Goal: Transaction & Acquisition: Book appointment/travel/reservation

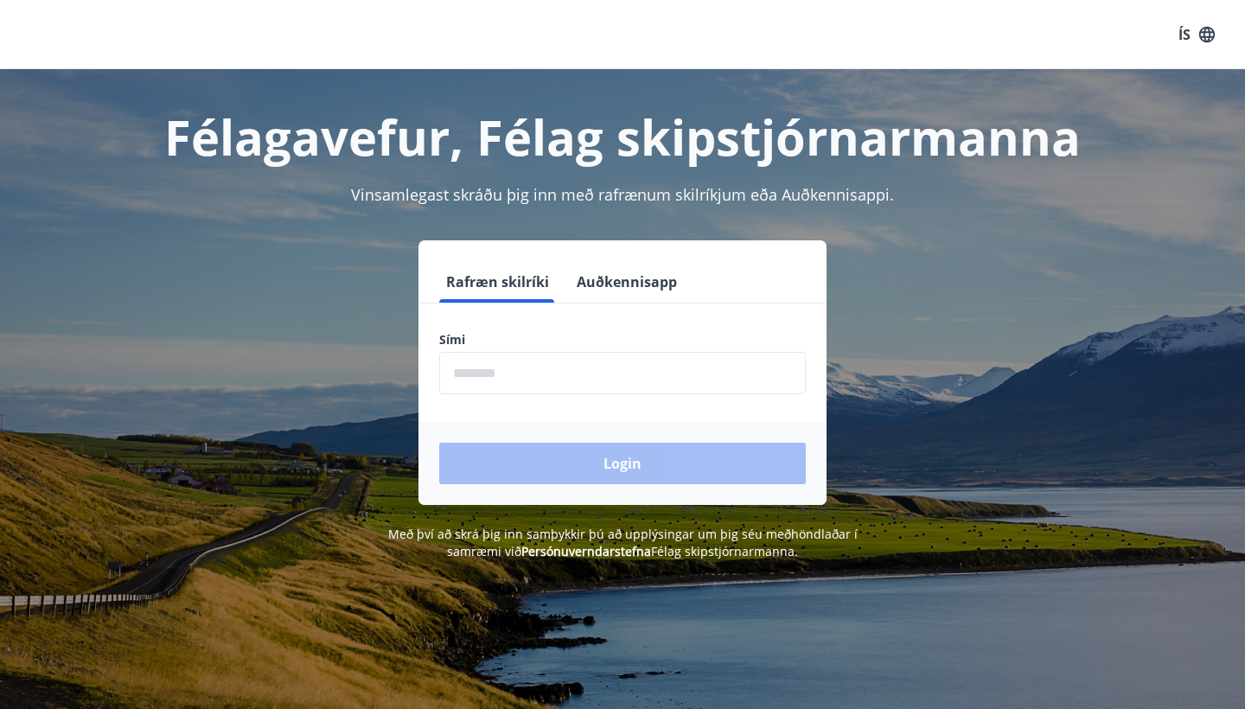
click at [488, 380] on input "phone" at bounding box center [622, 373] width 367 height 42
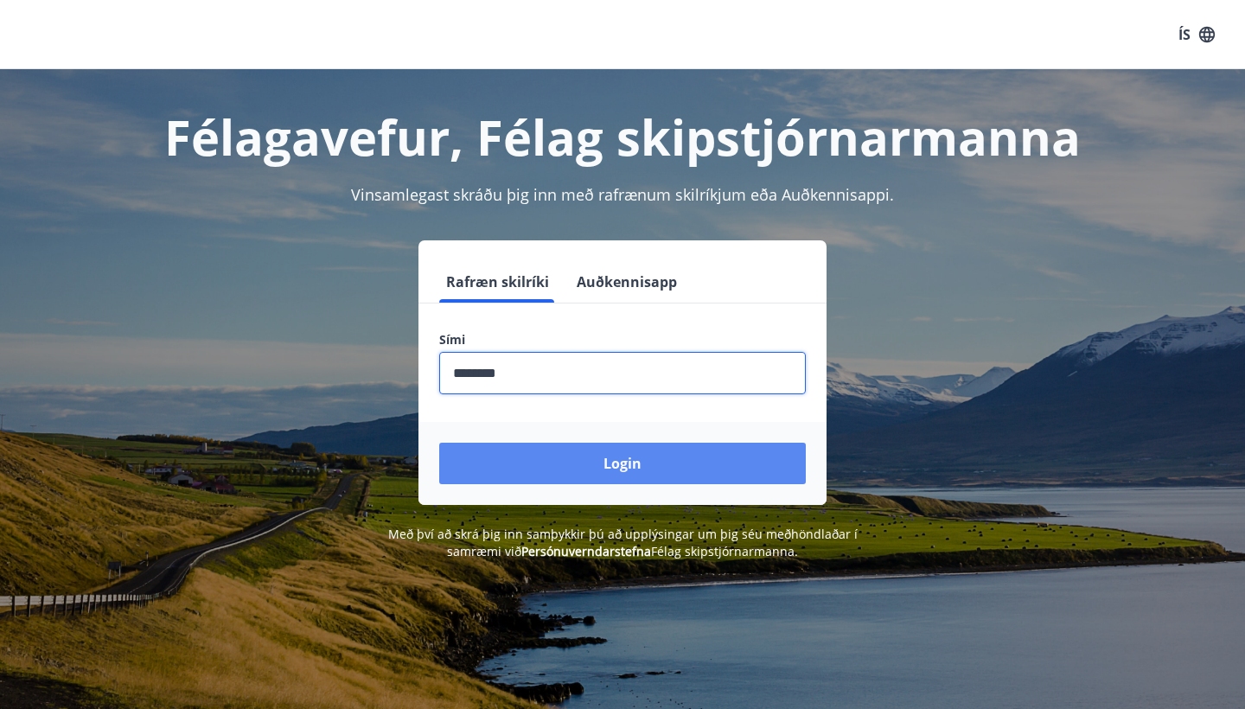
type input "********"
click at [614, 467] on button "Login" at bounding box center [622, 463] width 367 height 41
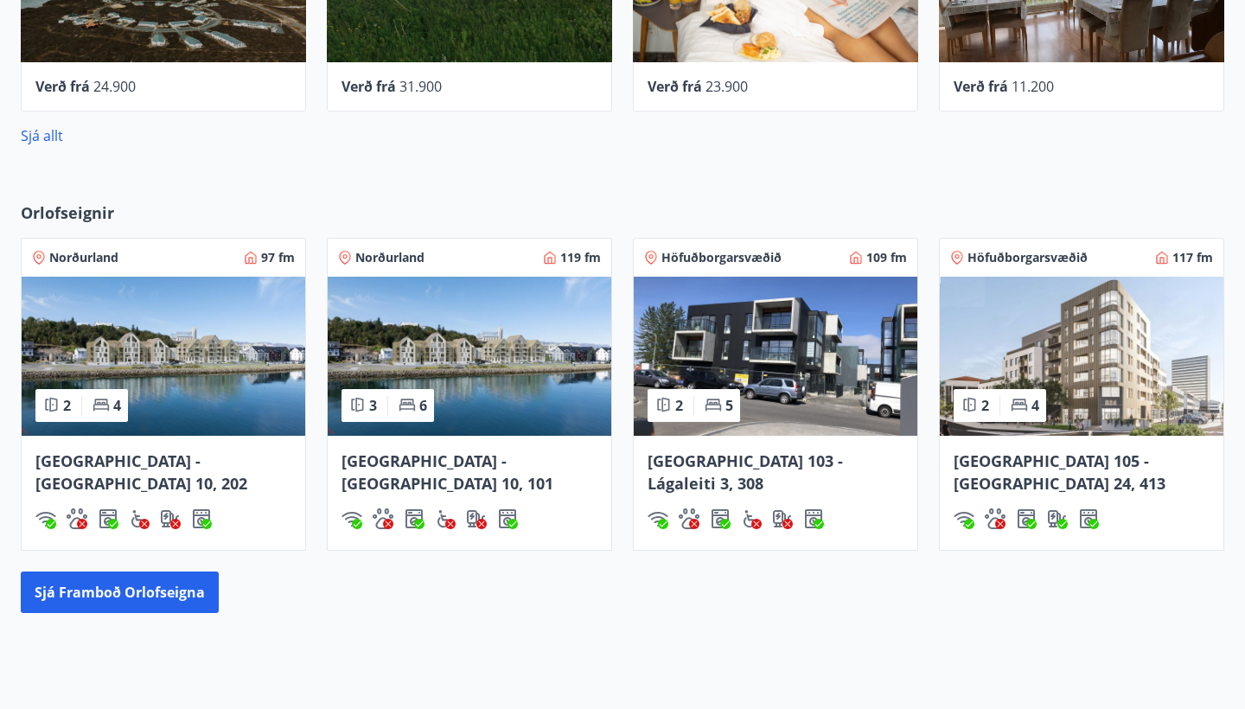
scroll to position [1061, 0]
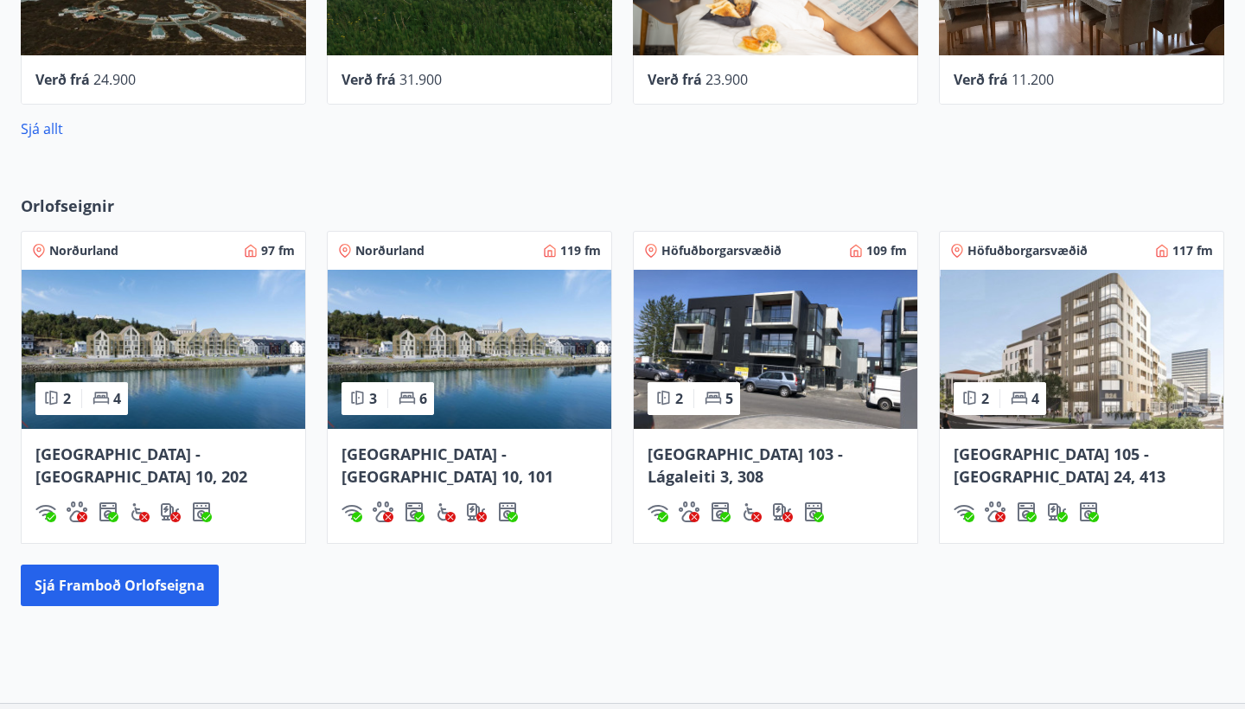
click at [1039, 252] on span "Höfuðborgarsvæðið" at bounding box center [1027, 250] width 120 height 17
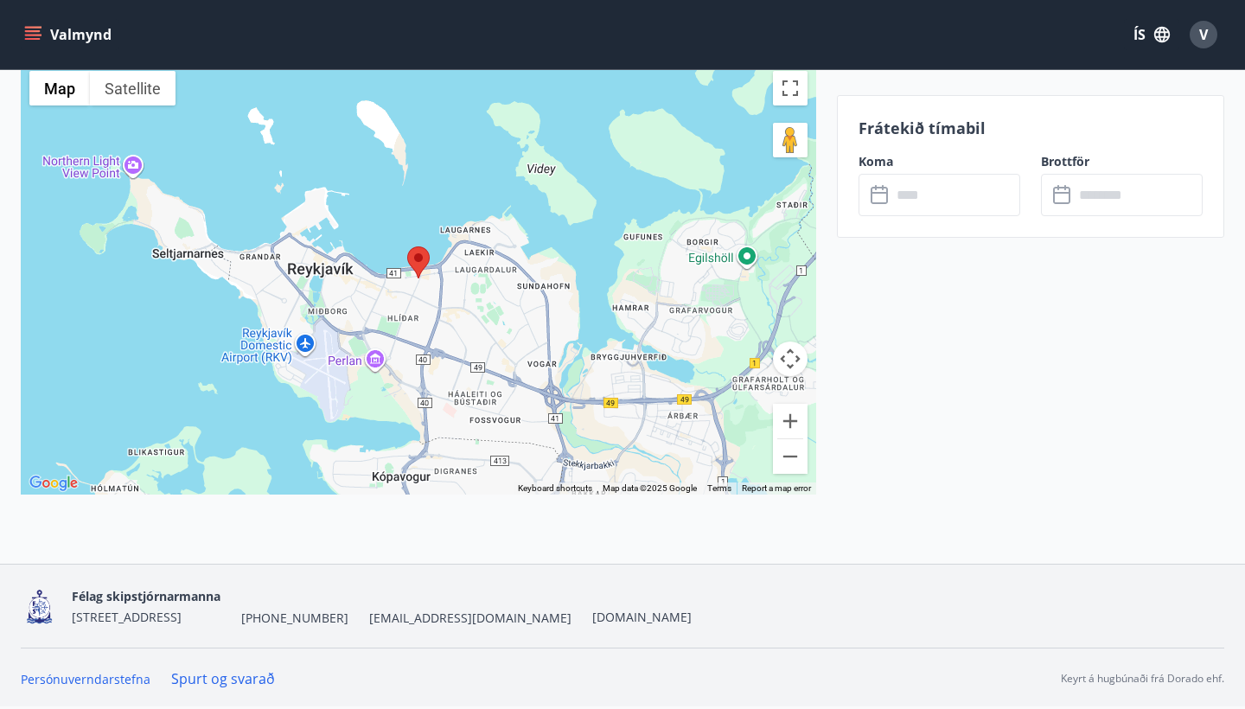
scroll to position [2482, 0]
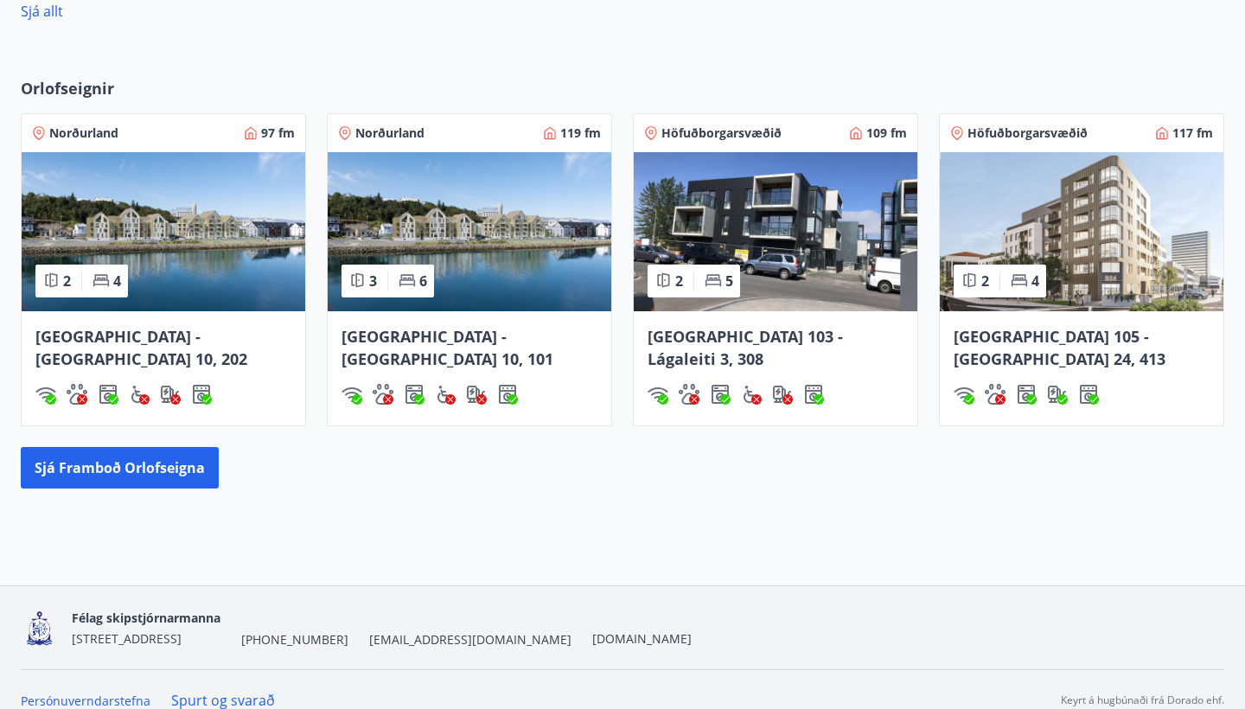
scroll to position [1177, 0]
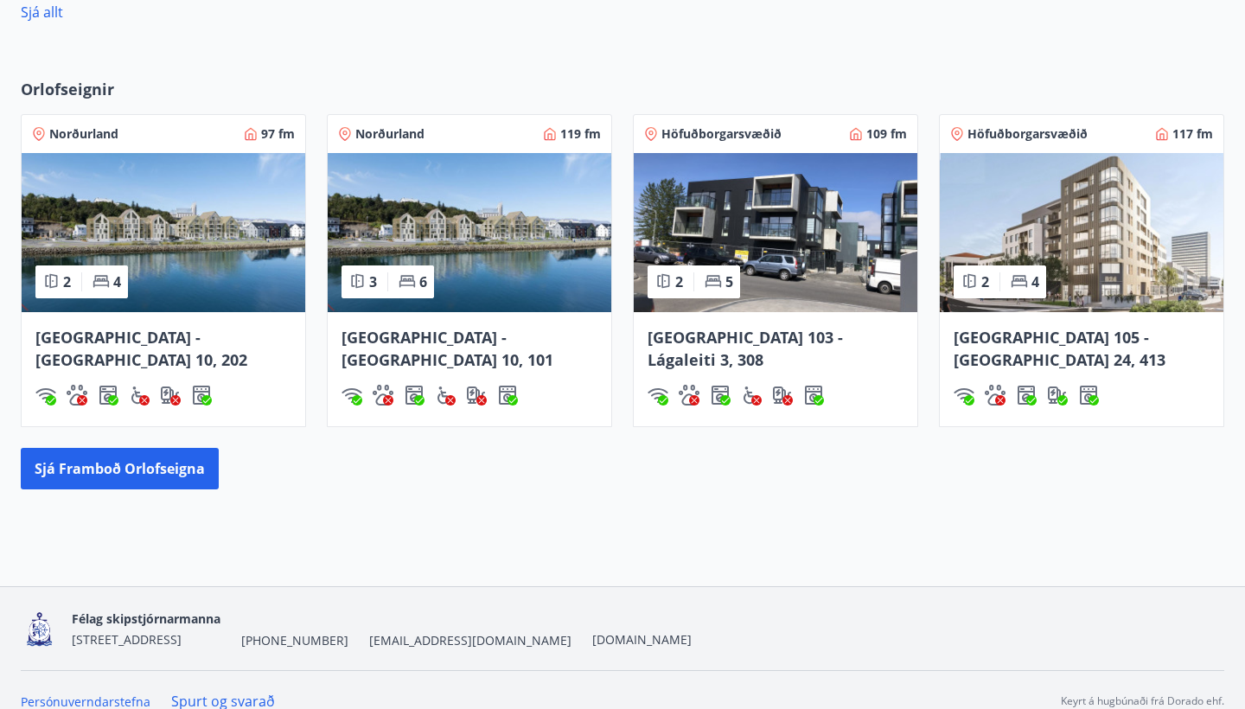
click at [1024, 337] on span "Reykjavík 105 - Borgartún 24, 413" at bounding box center [1060, 348] width 212 height 43
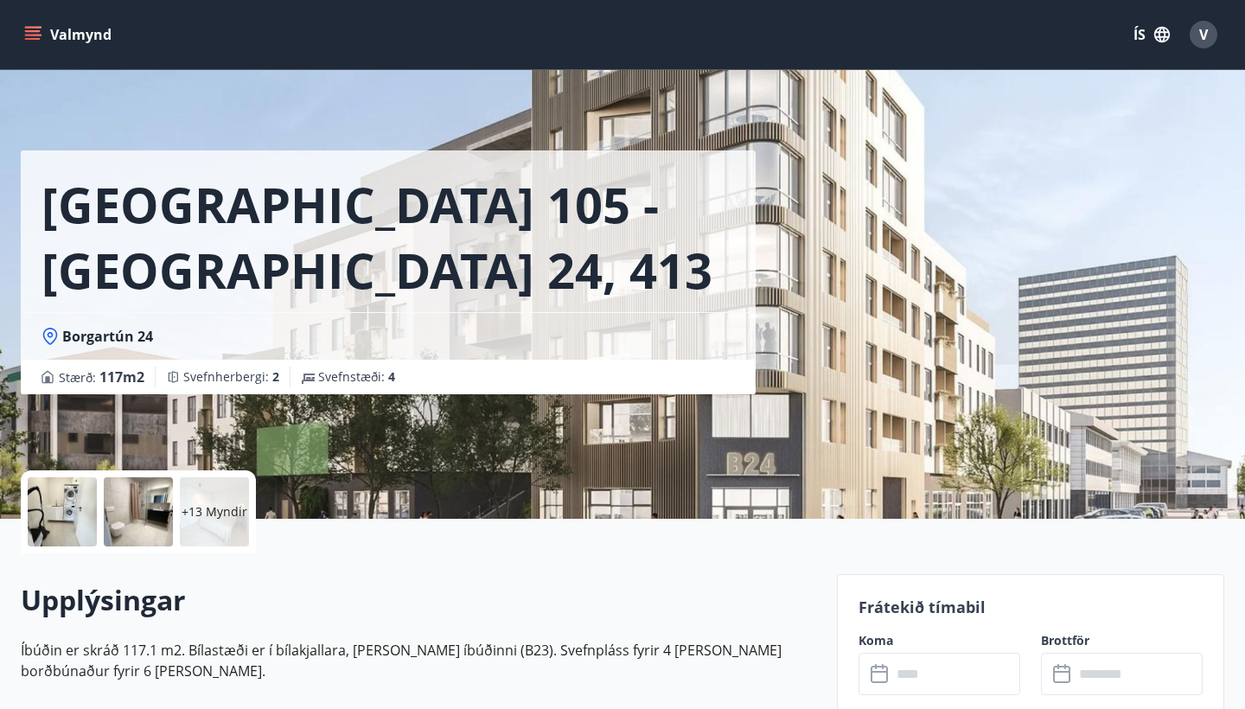
click at [37, 29] on icon "menu" at bounding box center [32, 34] width 17 height 17
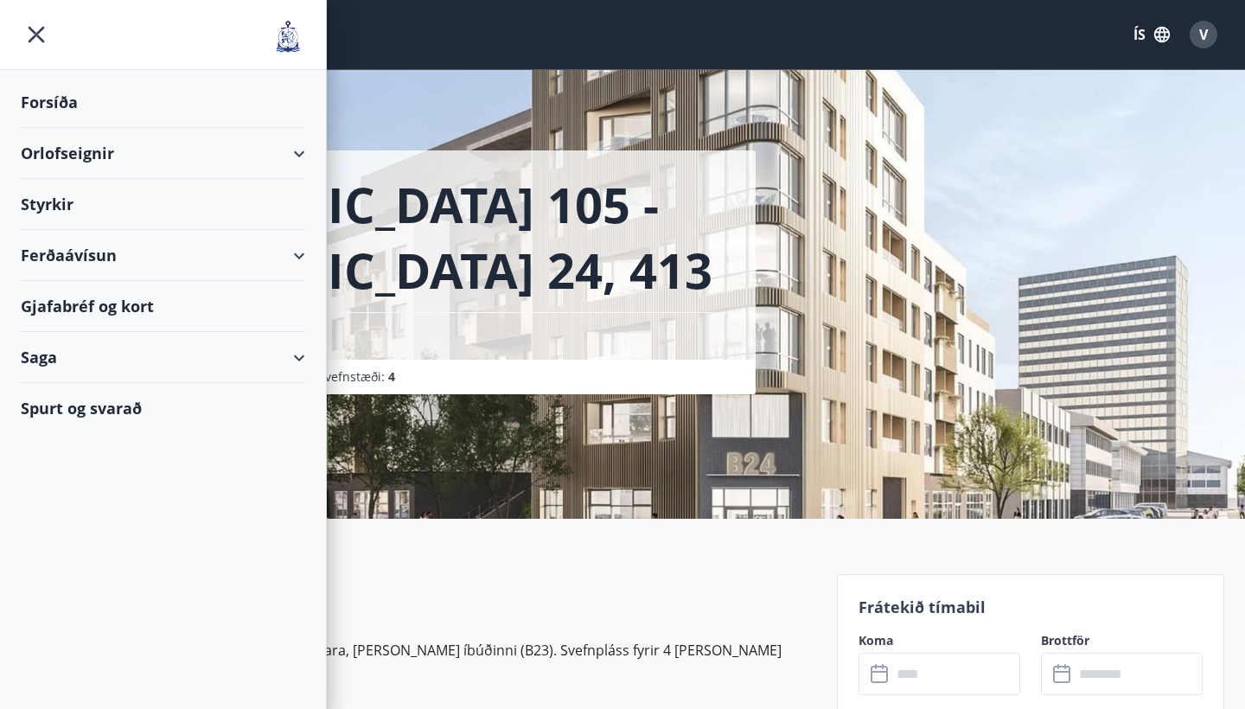
click at [301, 151] on div "Orlofseignir" at bounding box center [163, 153] width 284 height 51
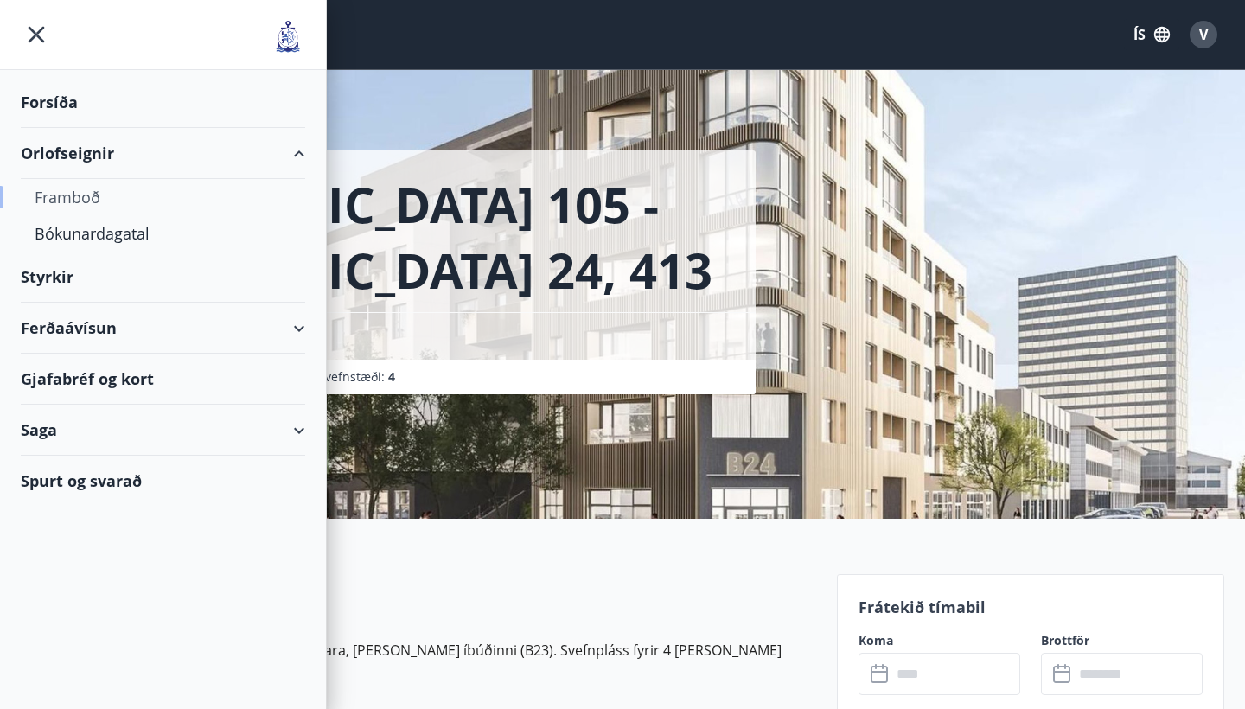
click at [73, 191] on div "Framboð" at bounding box center [163, 197] width 257 height 36
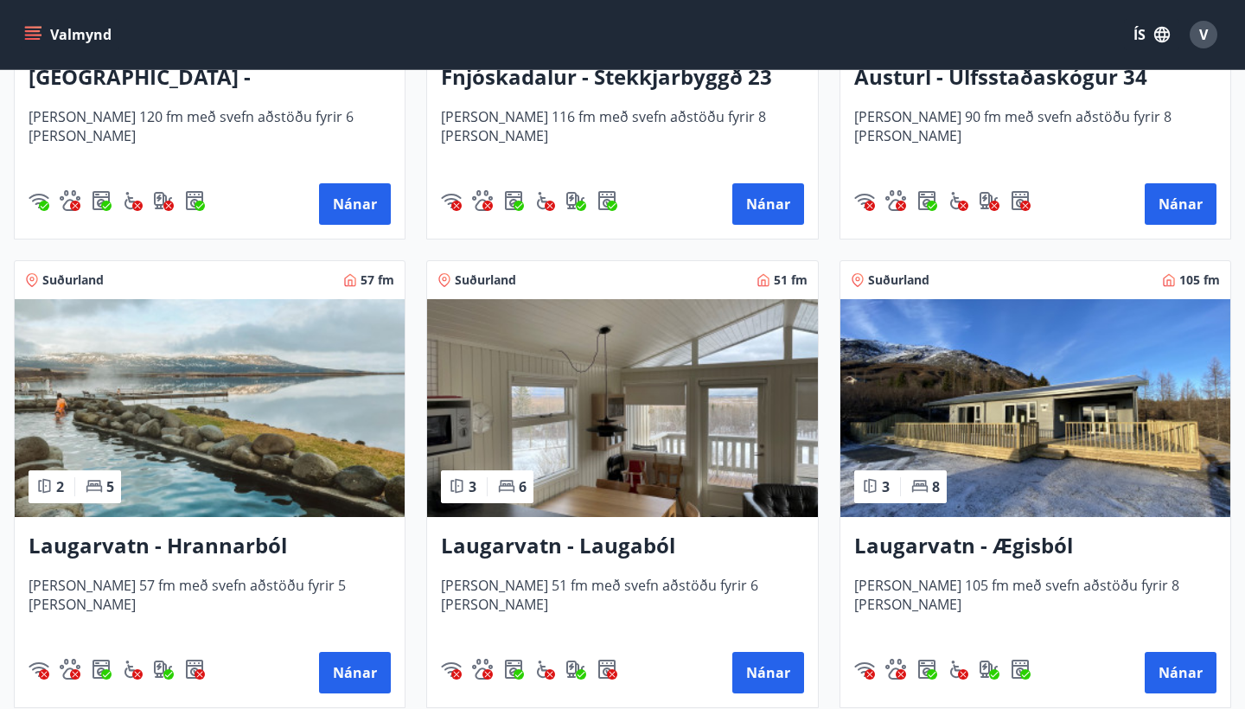
scroll to position [2516, 0]
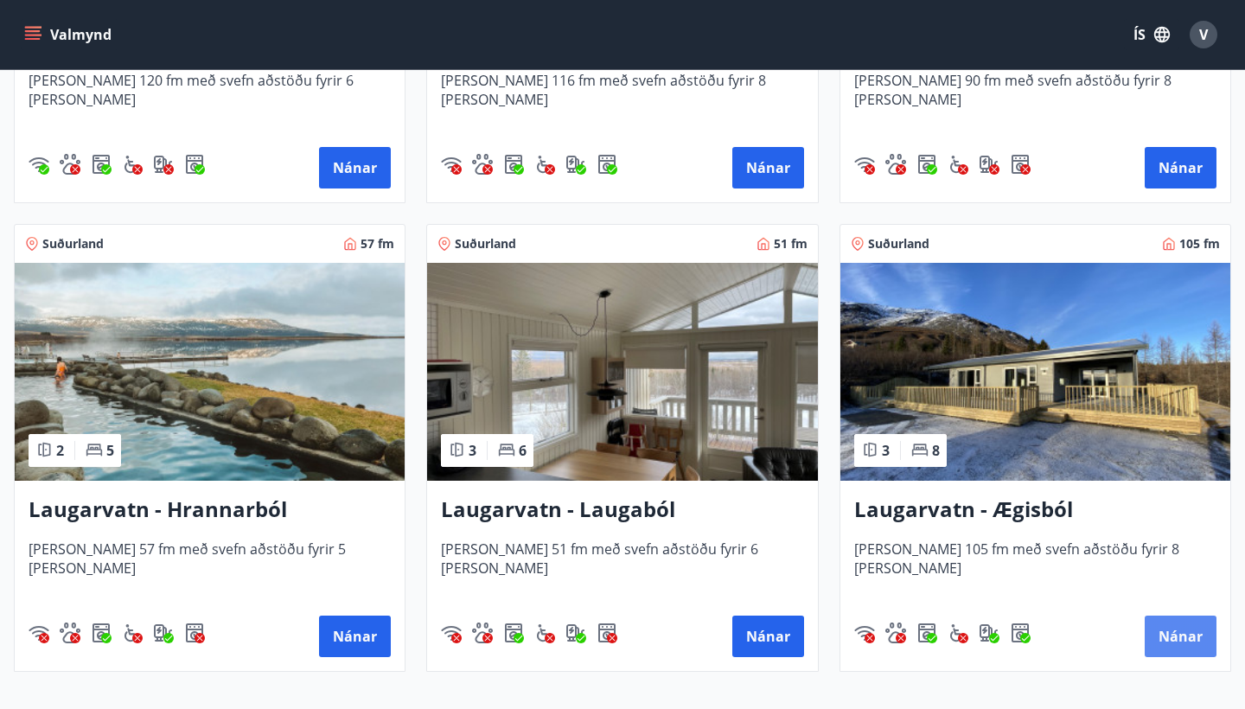
click at [1173, 636] on button "Nánar" at bounding box center [1181, 636] width 72 height 41
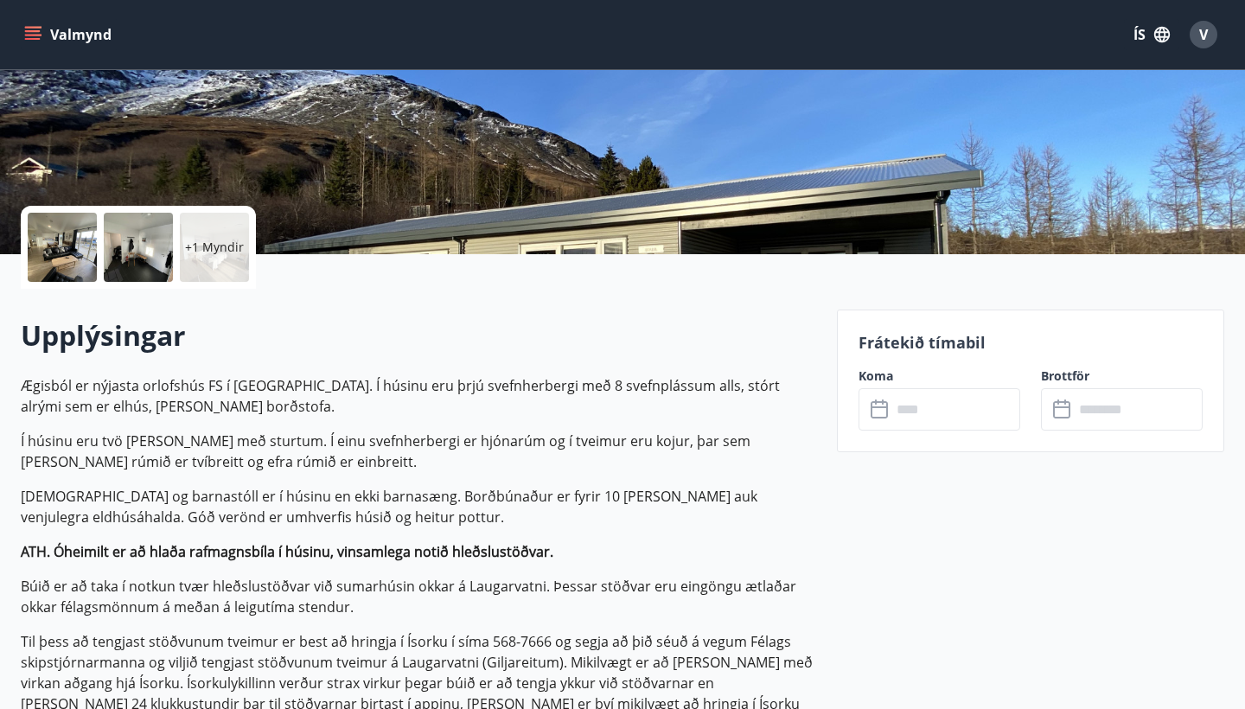
scroll to position [267, 0]
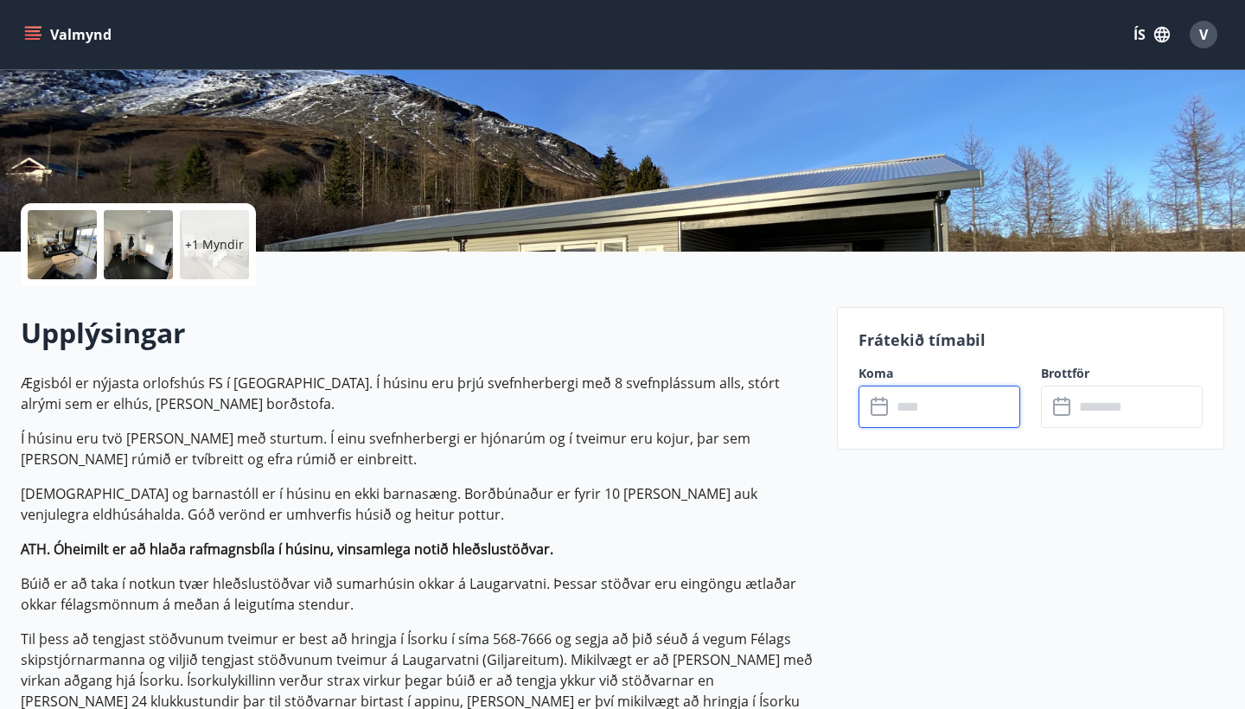
click at [903, 416] on input "text" at bounding box center [955, 407] width 129 height 42
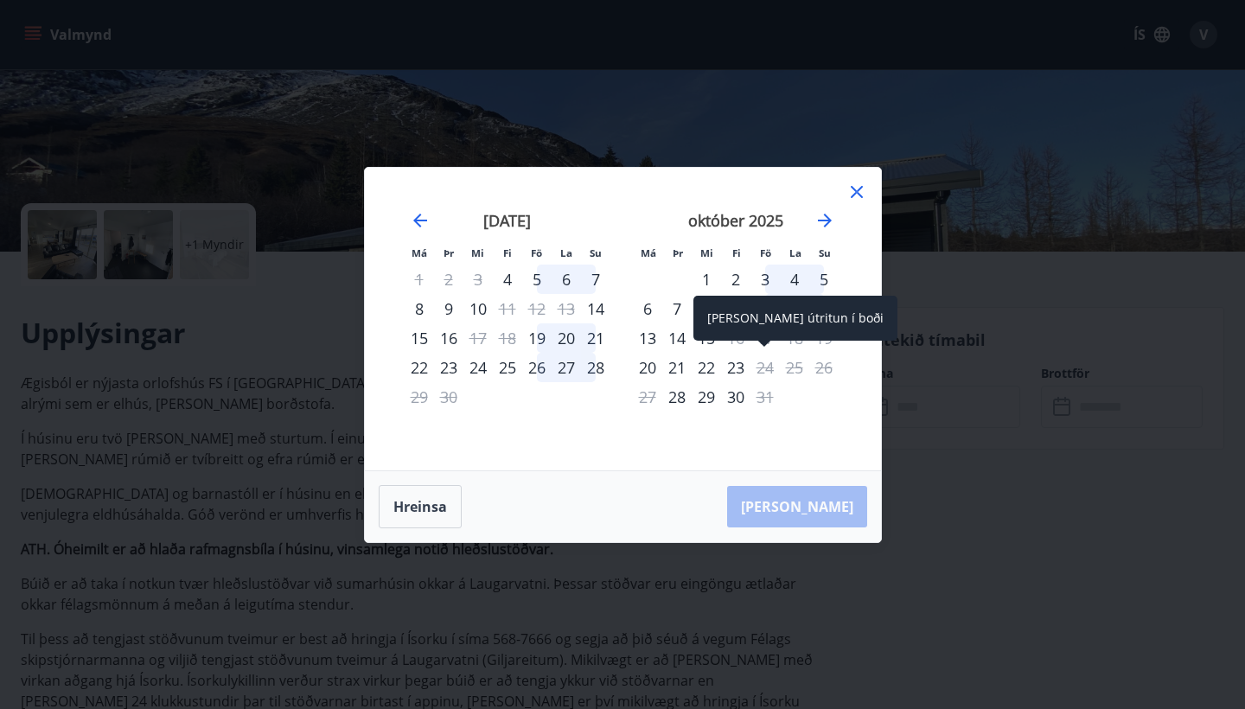
click at [762, 372] on div "24" at bounding box center [764, 367] width 29 height 29
click at [863, 189] on icon at bounding box center [856, 192] width 21 height 21
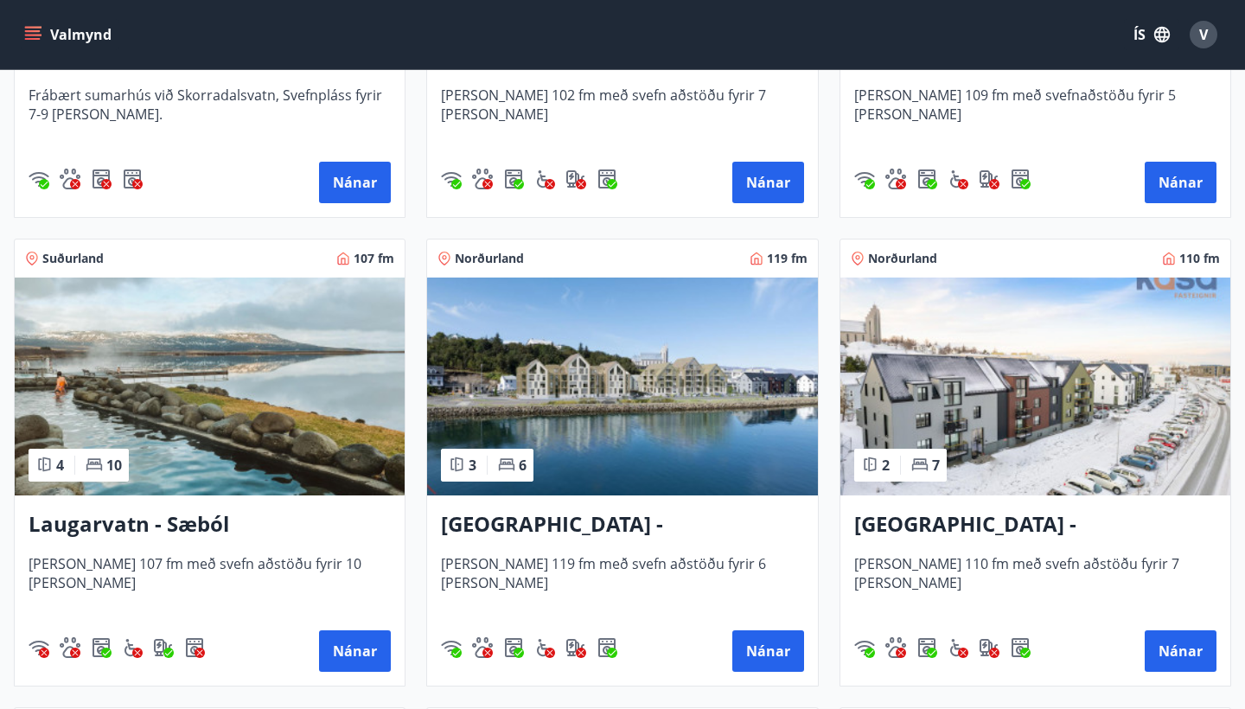
scroll to position [1578, 0]
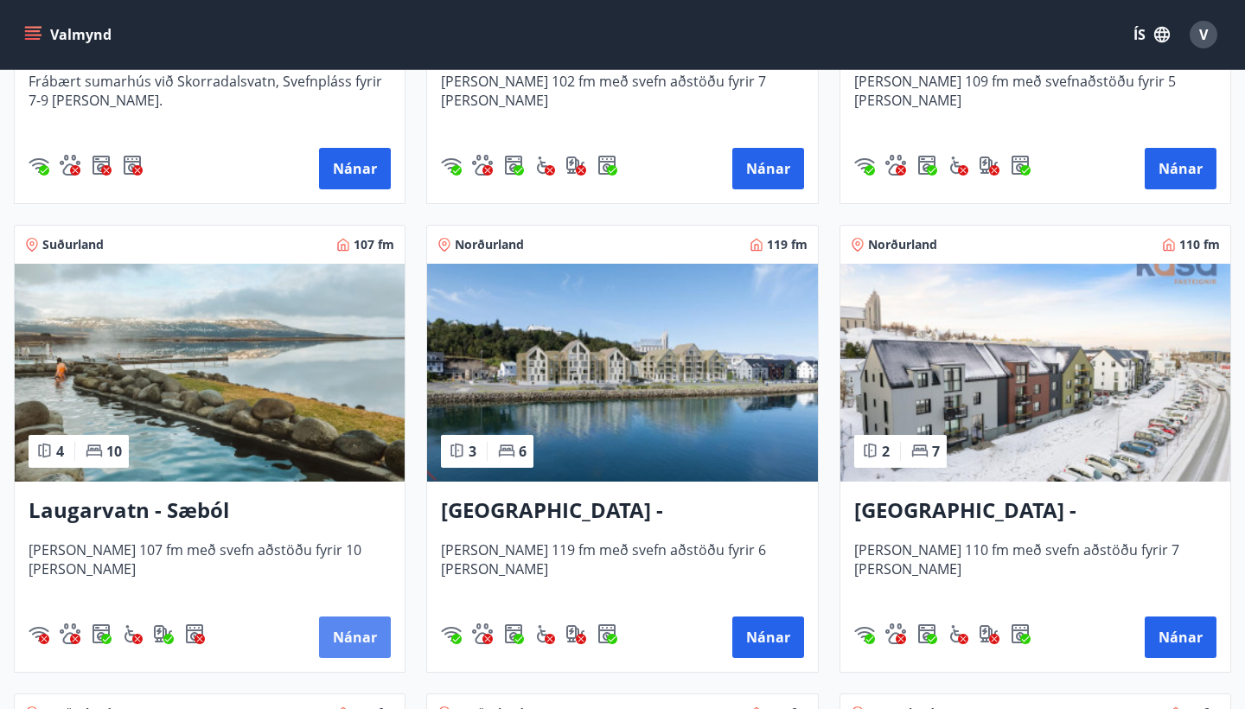
click at [358, 638] on button "Nánar" at bounding box center [355, 636] width 72 height 41
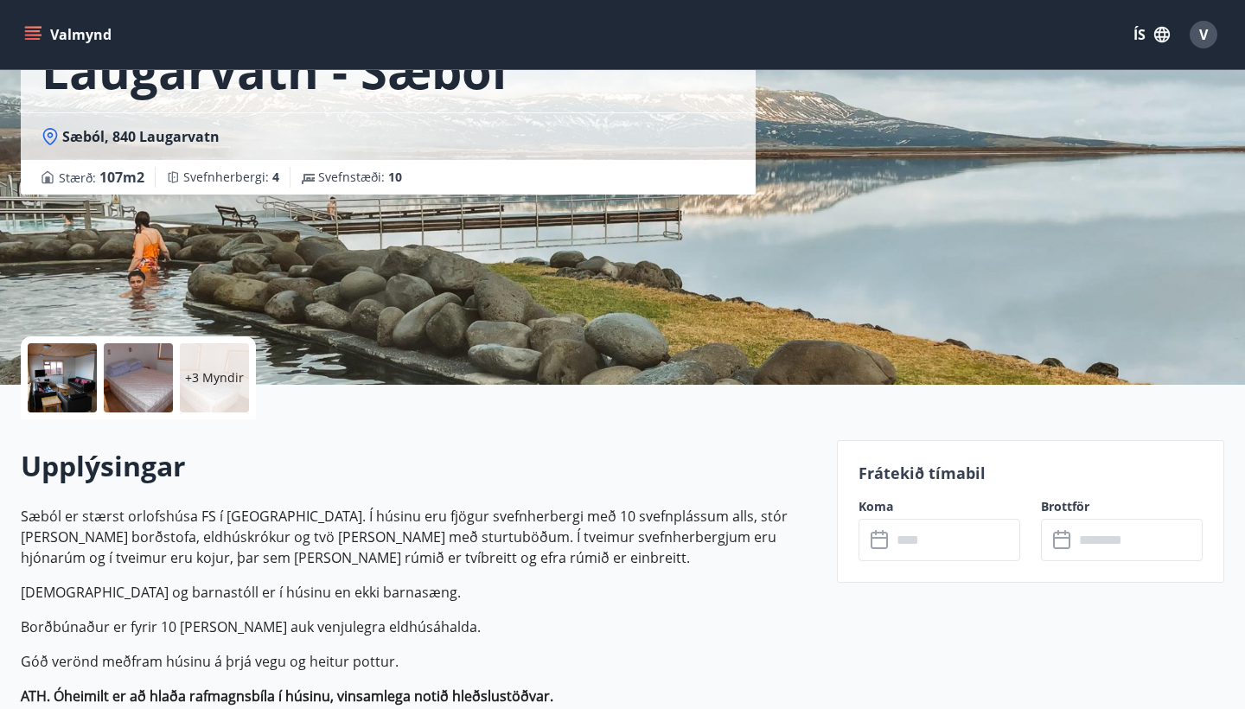
scroll to position [203, 0]
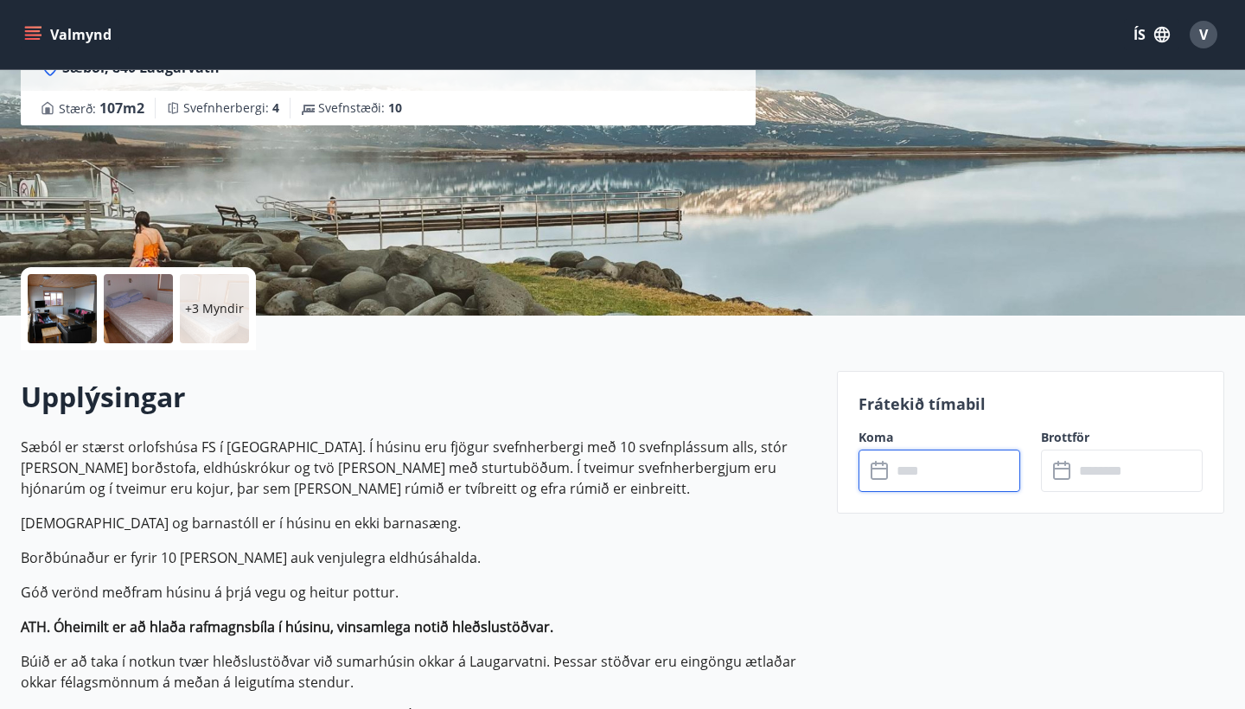
click at [927, 478] on input "text" at bounding box center [955, 471] width 129 height 42
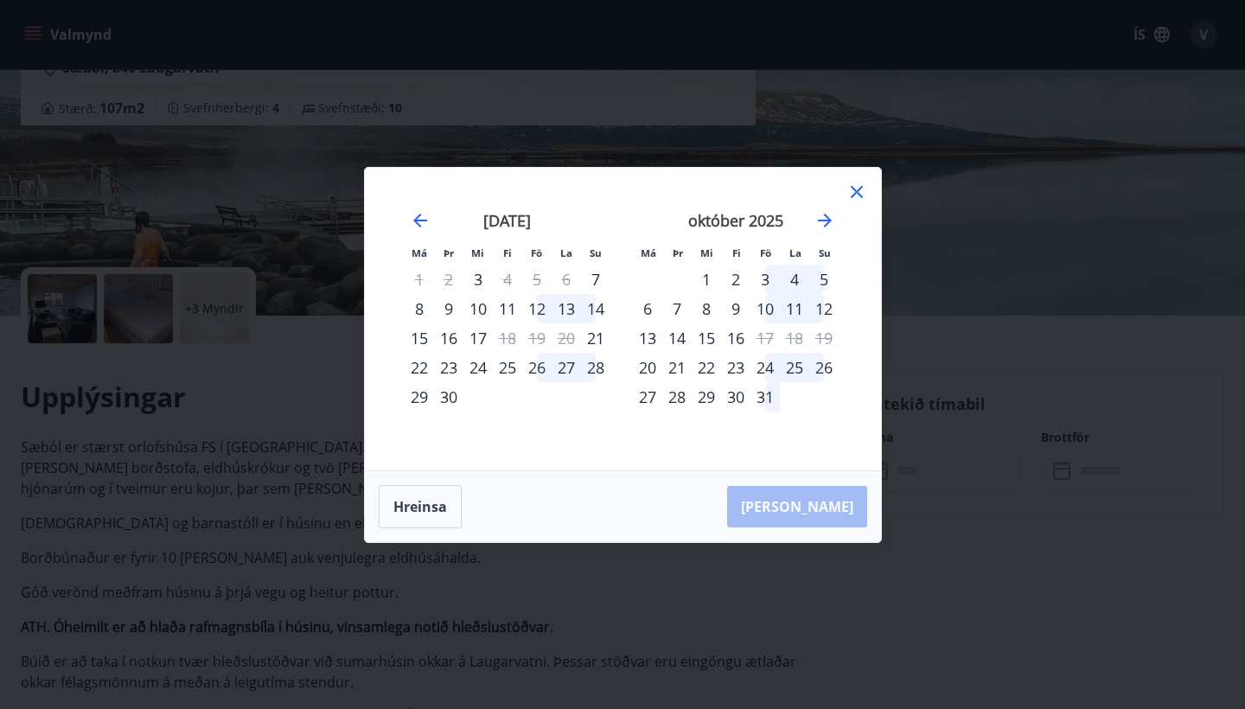
click at [763, 369] on div "24" at bounding box center [764, 367] width 29 height 29
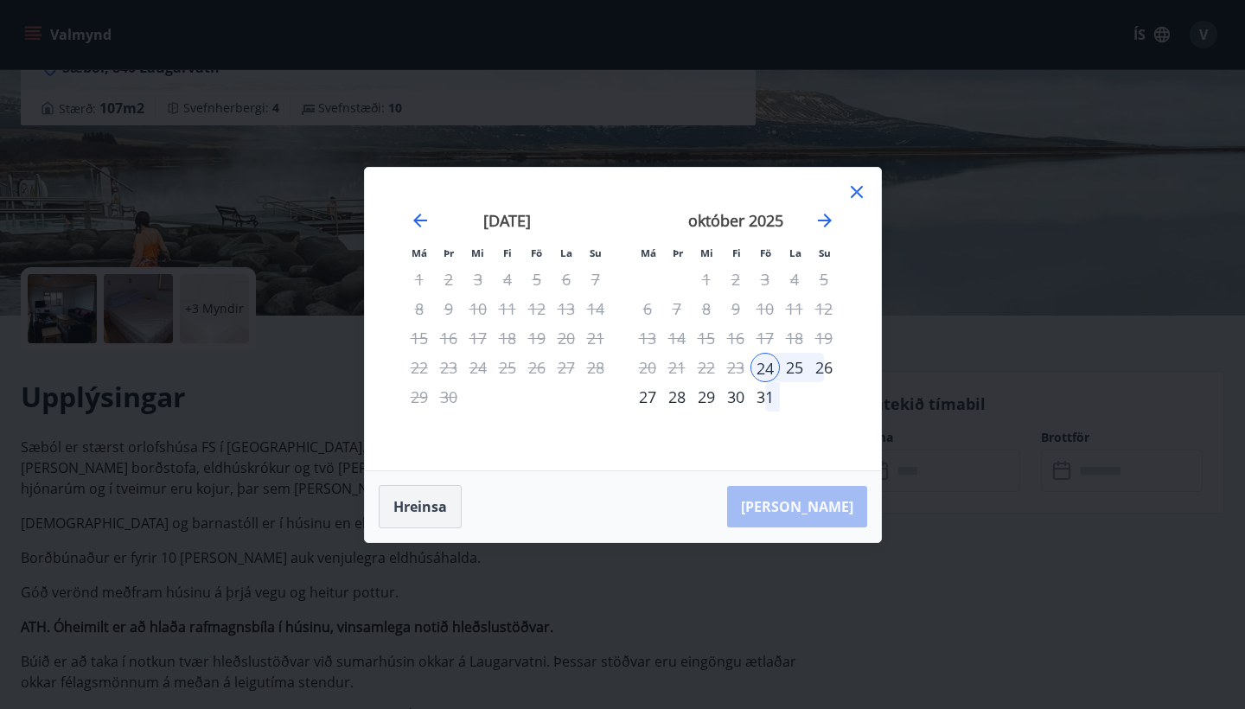
click at [409, 500] on button "Hreinsa" at bounding box center [420, 506] width 83 height 43
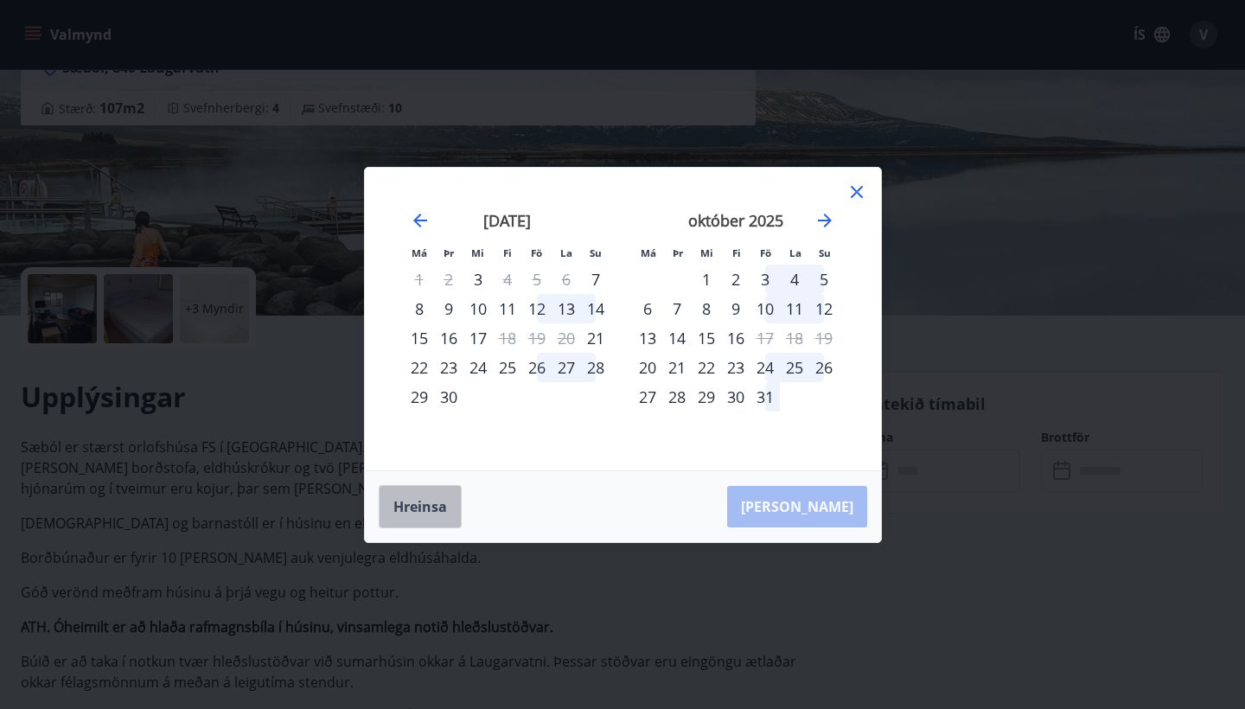
click at [417, 512] on button "Hreinsa" at bounding box center [420, 506] width 83 height 43
click at [857, 191] on icon at bounding box center [856, 191] width 3 height 3
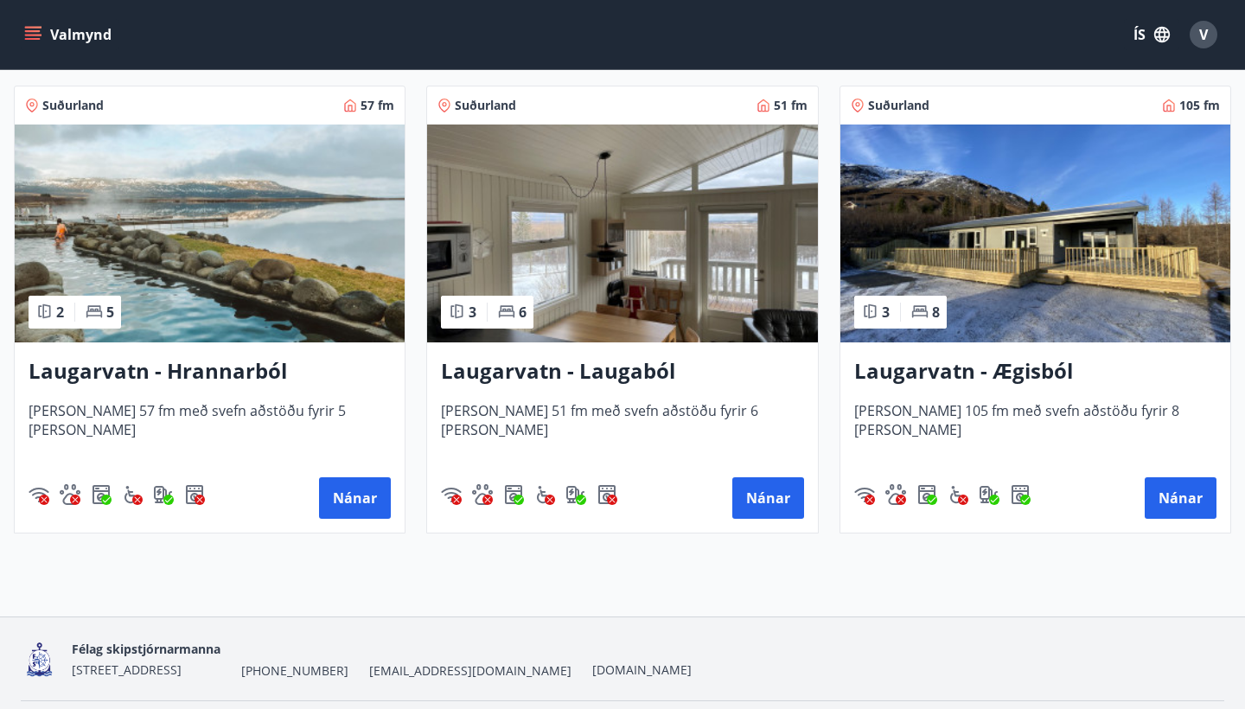
scroll to position [2663, 0]
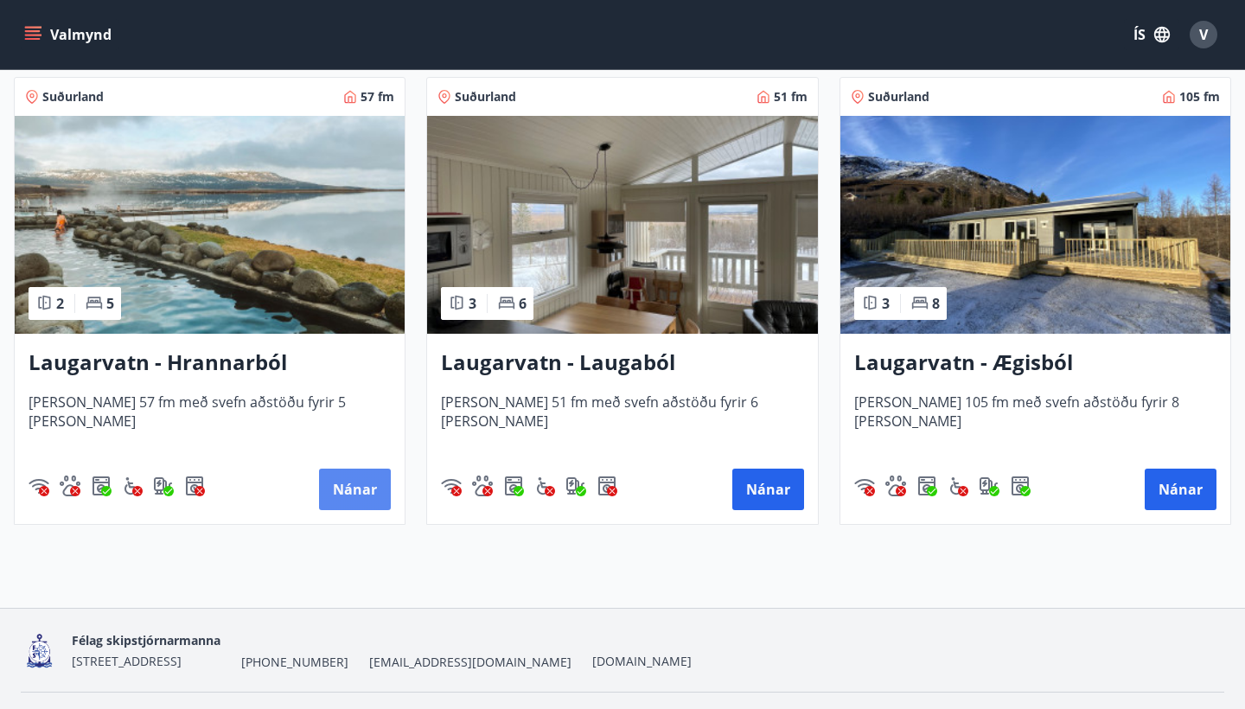
click at [351, 482] on button "Nánar" at bounding box center [355, 489] width 72 height 41
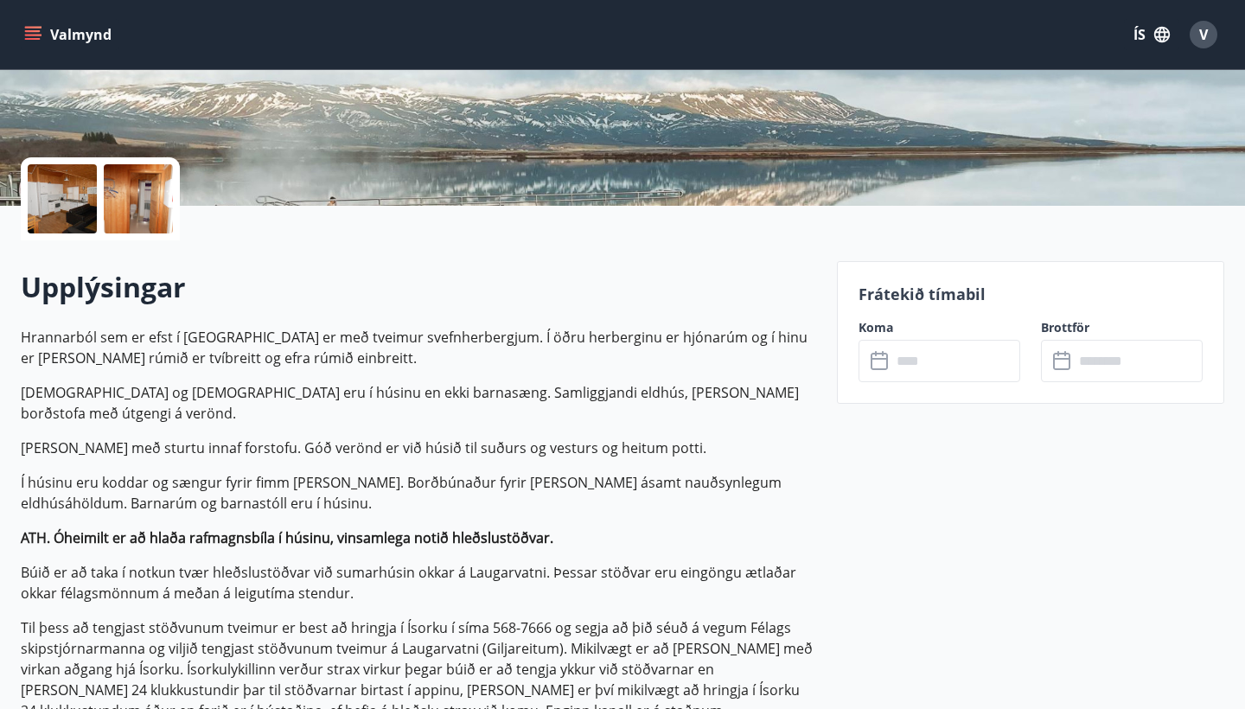
scroll to position [316, 0]
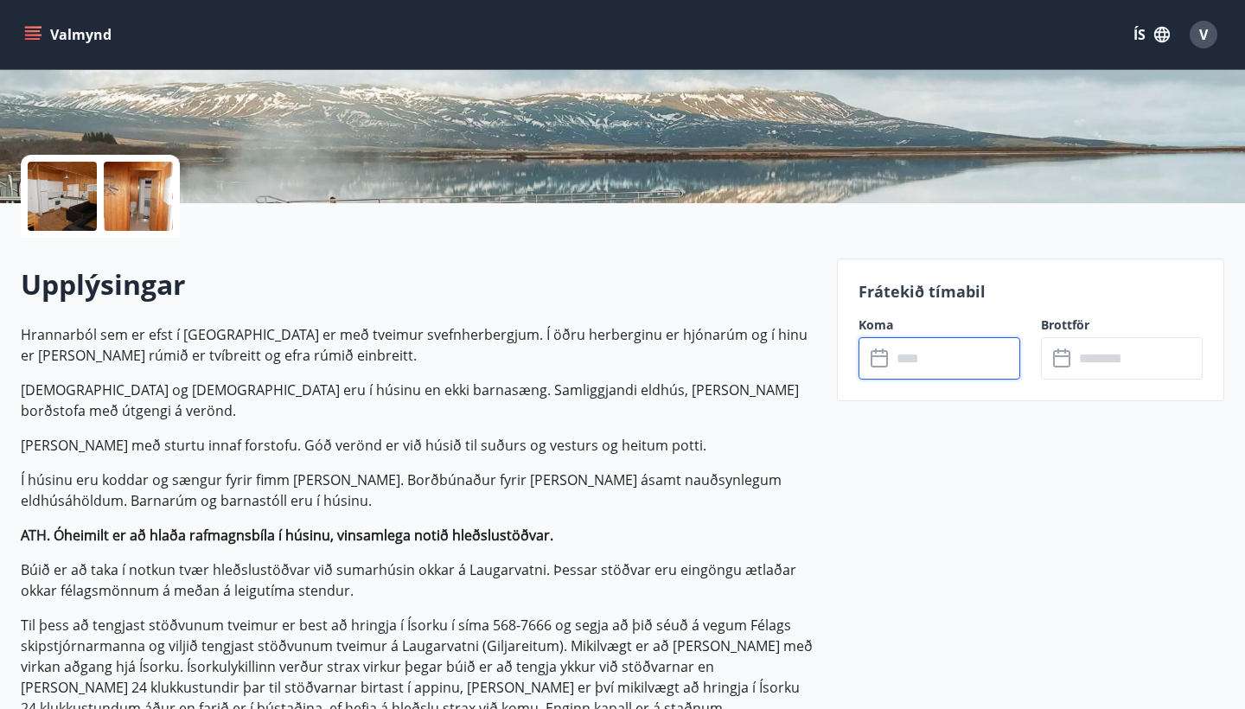
click at [915, 354] on input "text" at bounding box center [955, 358] width 129 height 42
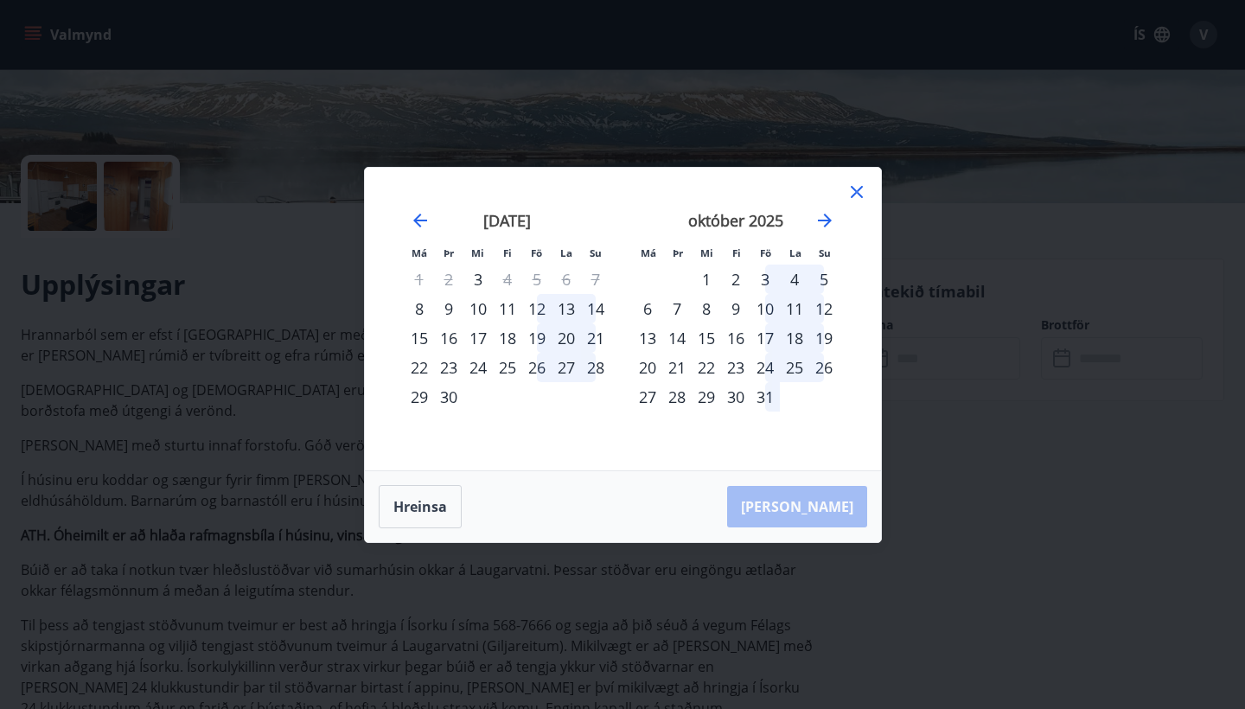
click at [768, 360] on div "24" at bounding box center [764, 367] width 29 height 29
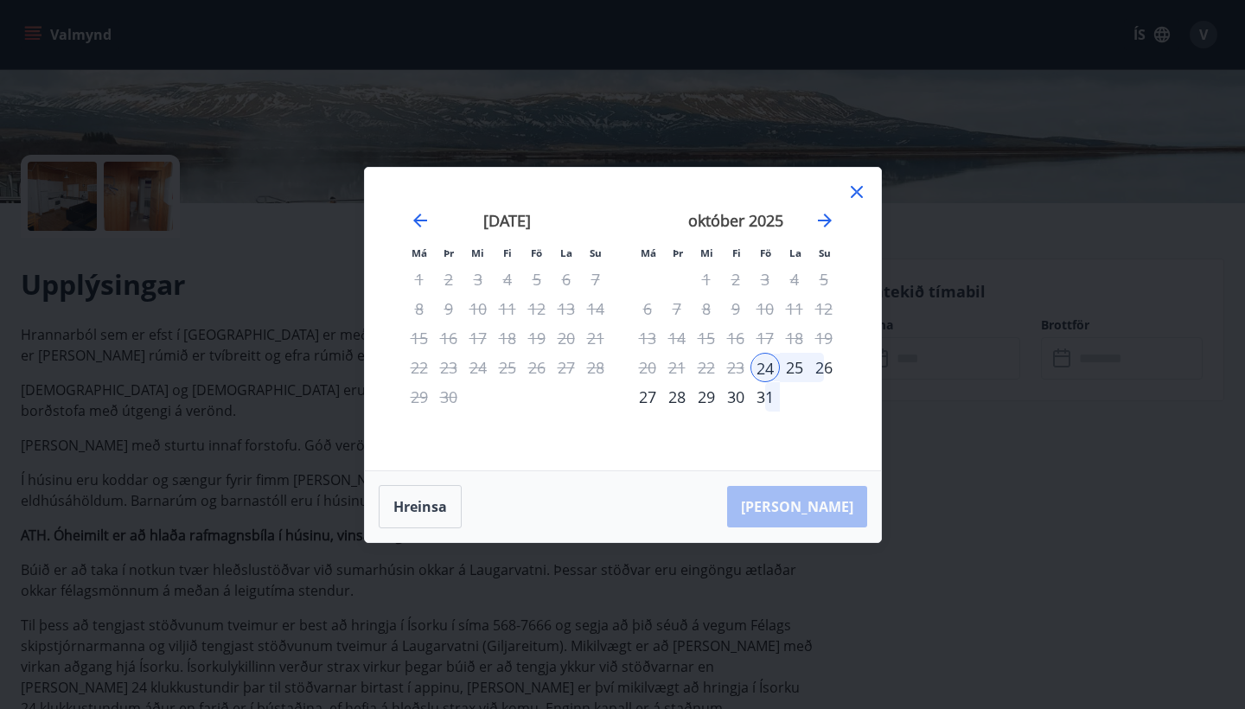
click at [852, 187] on icon at bounding box center [857, 192] width 12 height 12
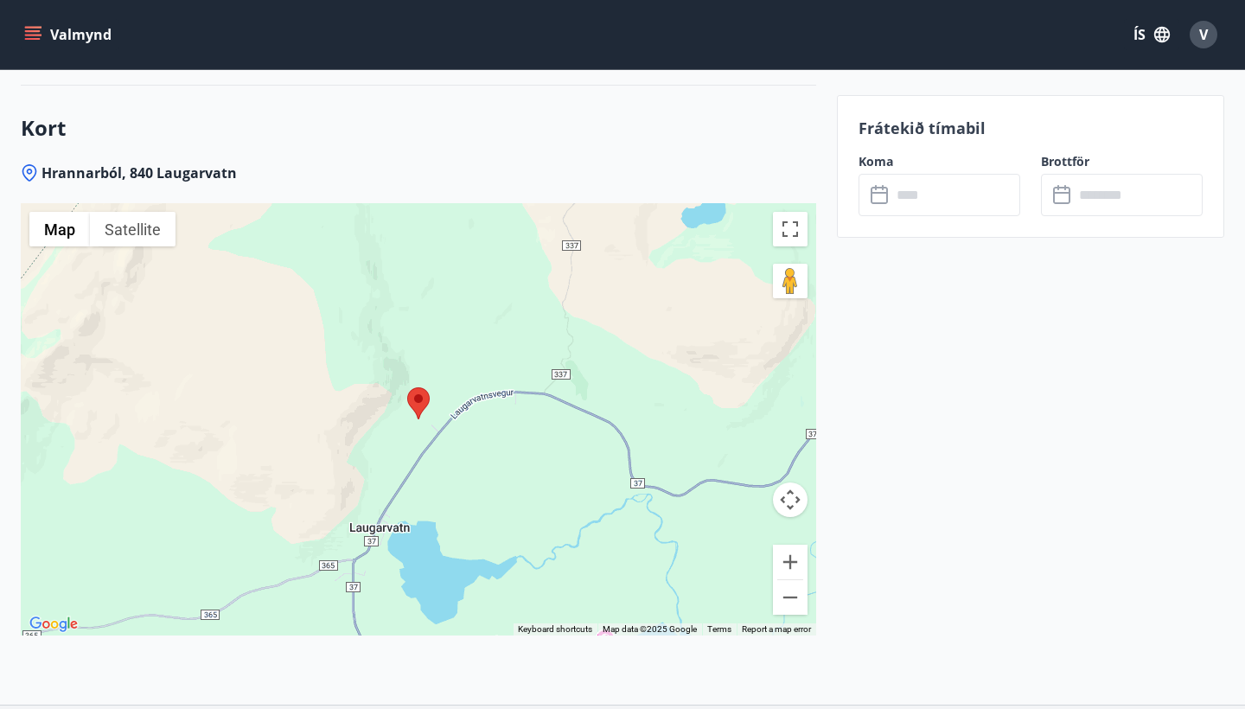
scroll to position [2802, 0]
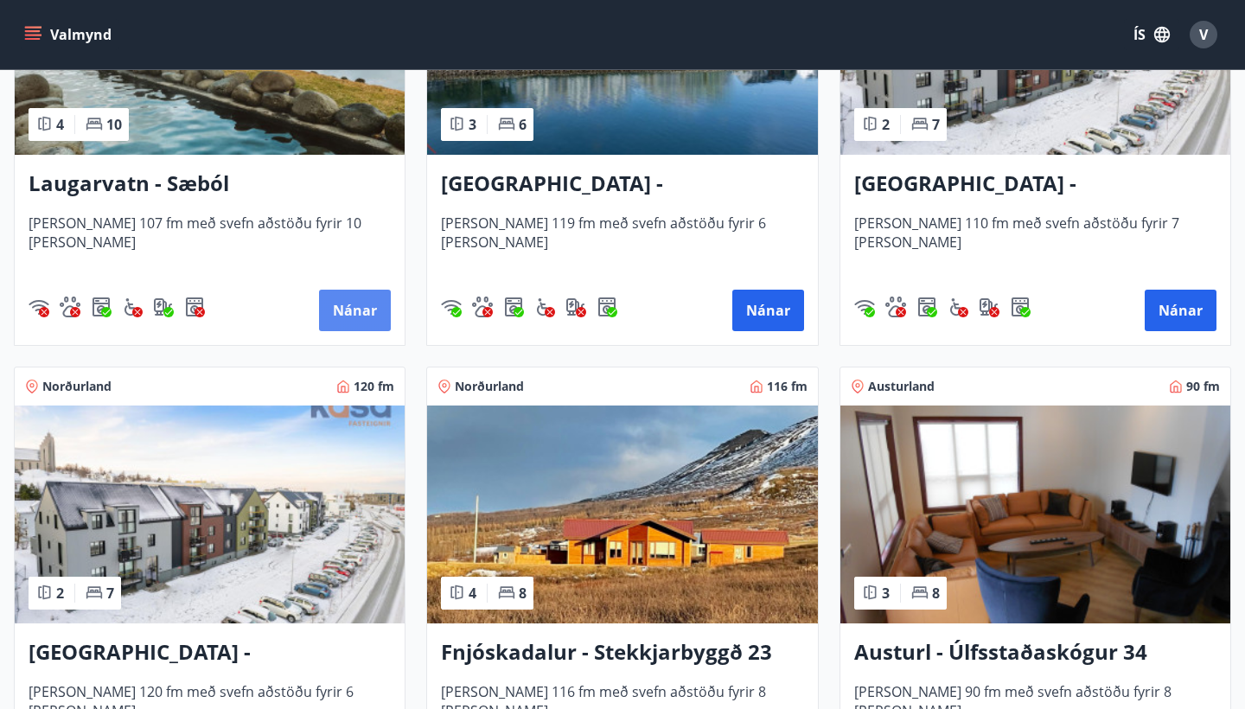
scroll to position [1917, 0]
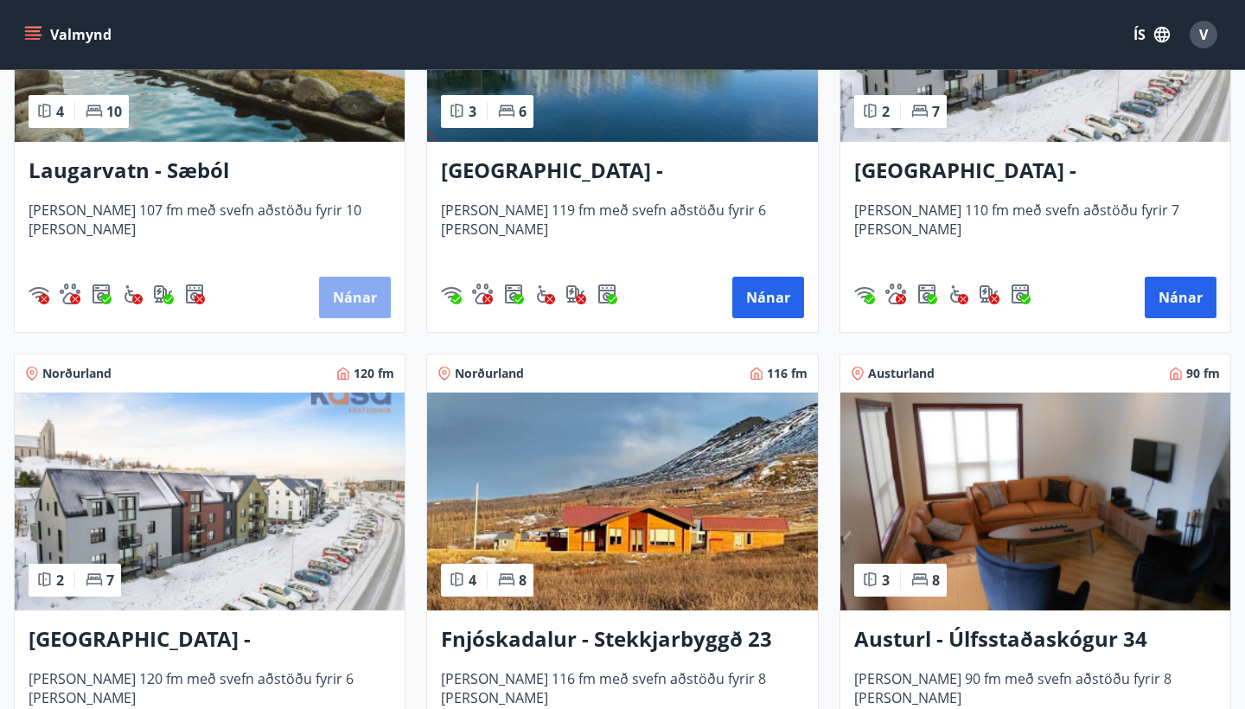
click at [354, 292] on button "Nánar" at bounding box center [355, 297] width 72 height 41
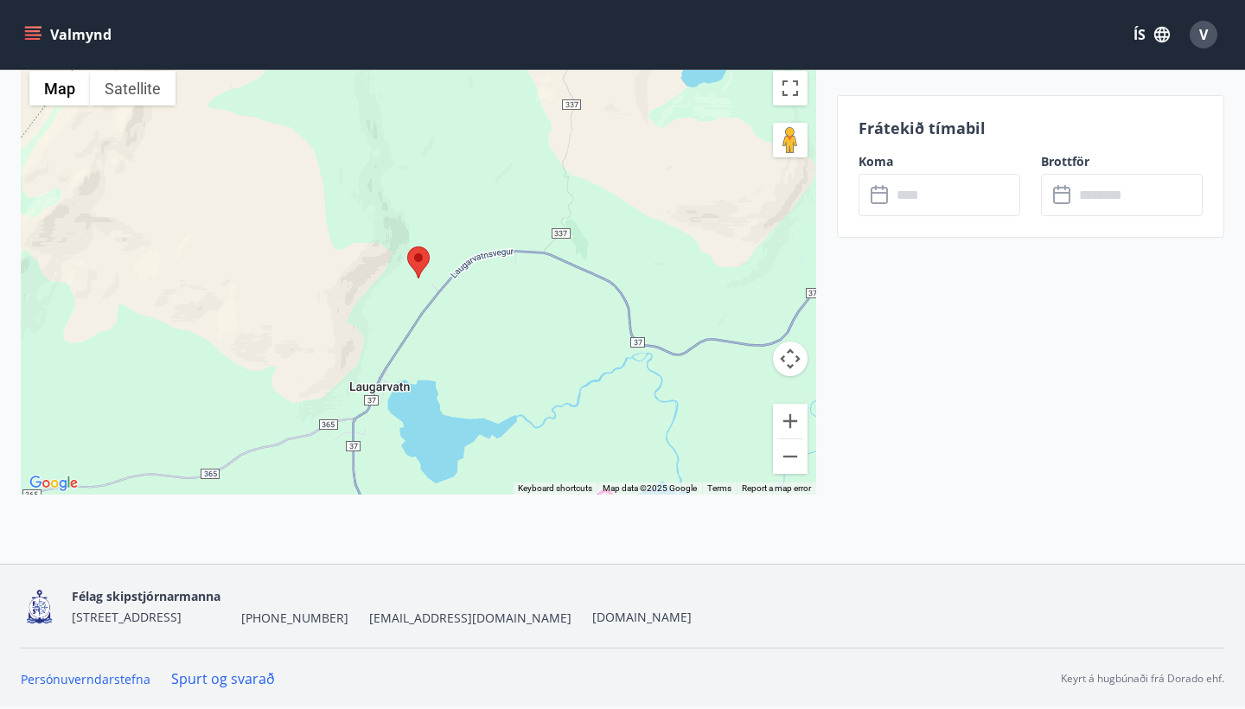
scroll to position [3091, 0]
click at [909, 195] on input "text" at bounding box center [955, 195] width 129 height 42
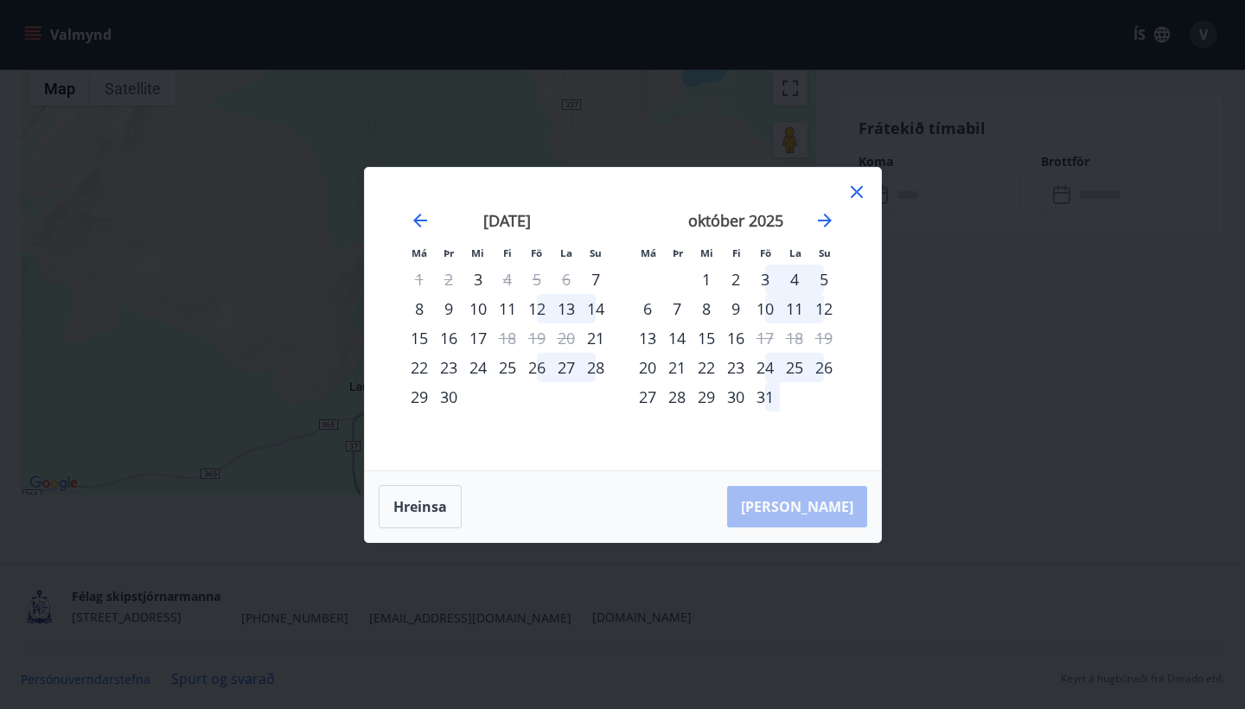
click at [857, 190] on icon at bounding box center [857, 192] width 12 height 12
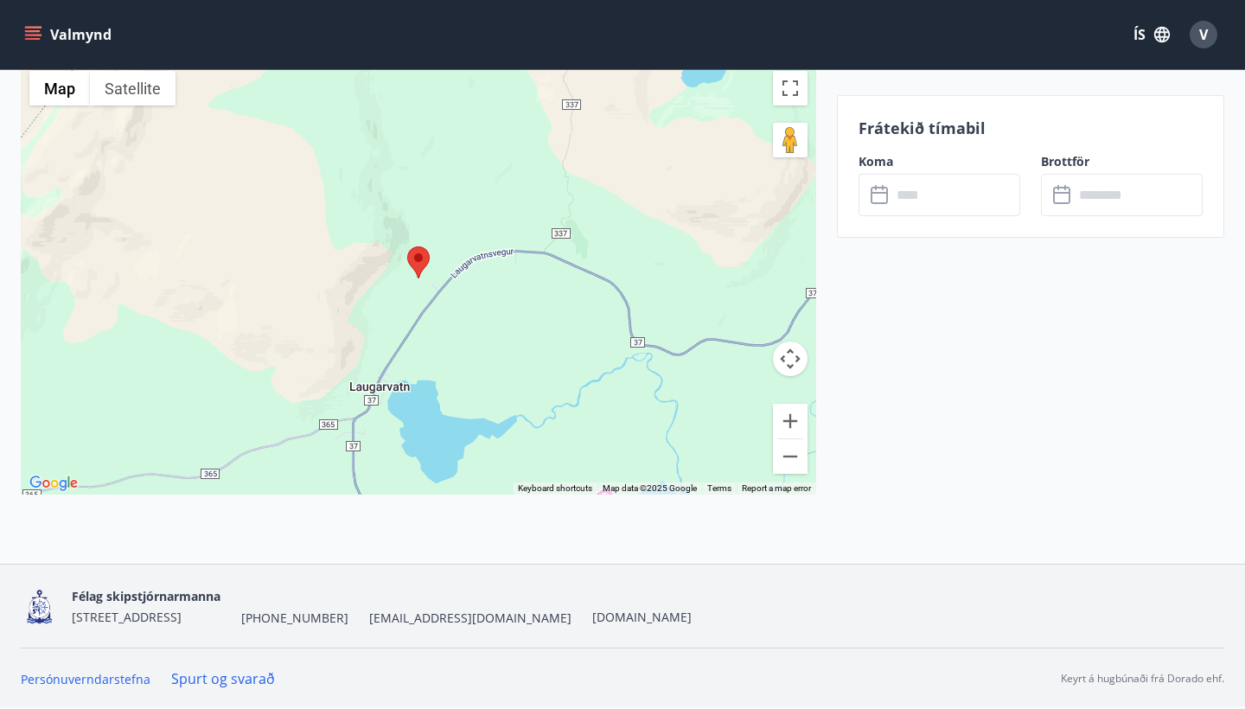
drag, startPoint x: 946, startPoint y: 315, endPoint x: 946, endPoint y: 293, distance: 21.6
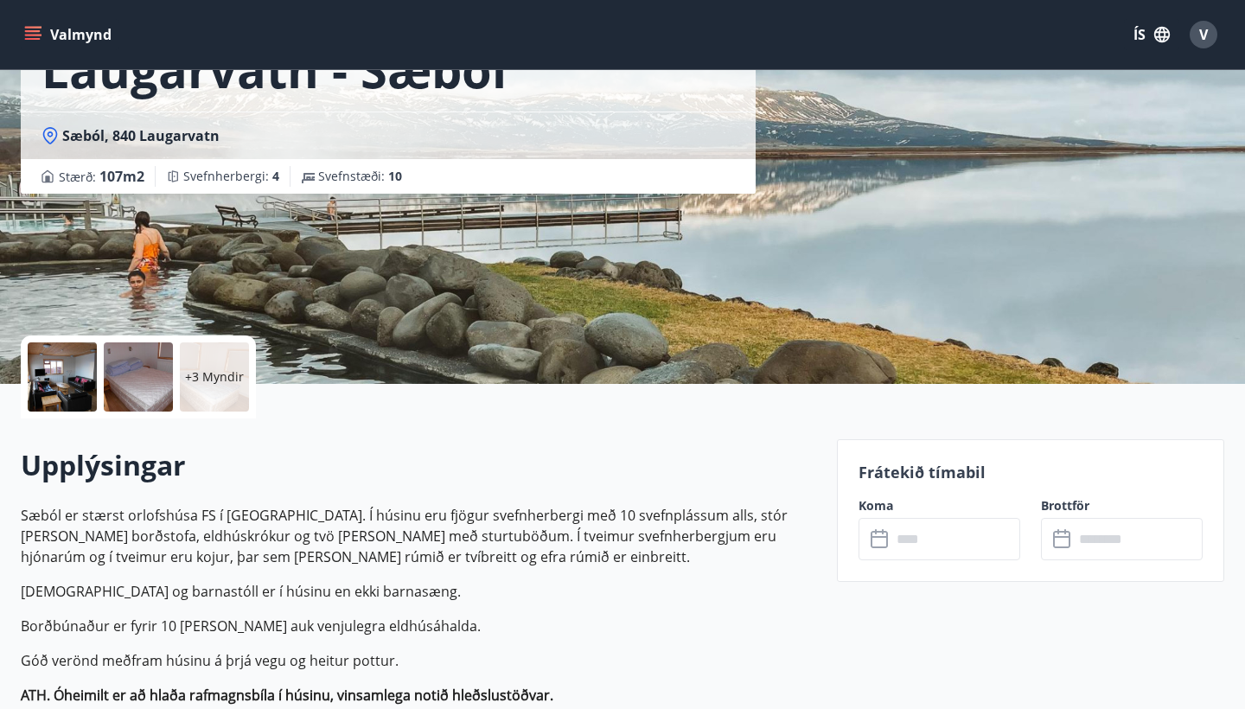
scroll to position [124, 0]
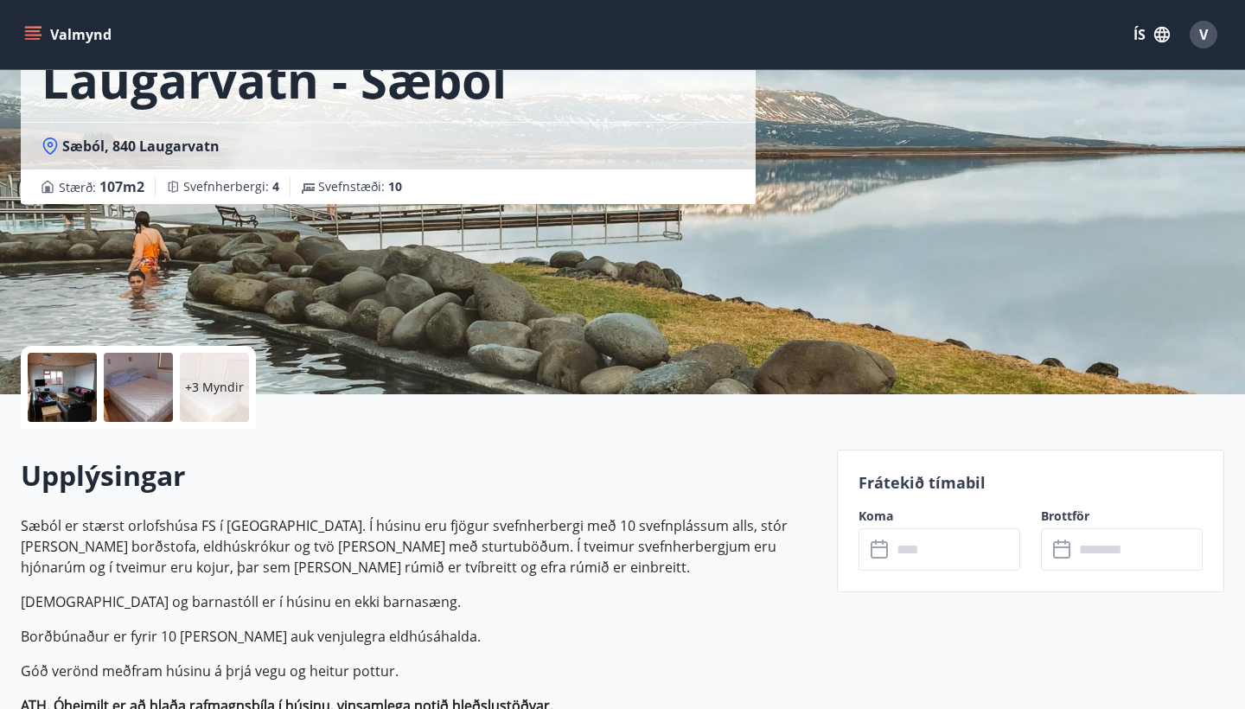
click at [76, 395] on div at bounding box center [62, 387] width 69 height 69
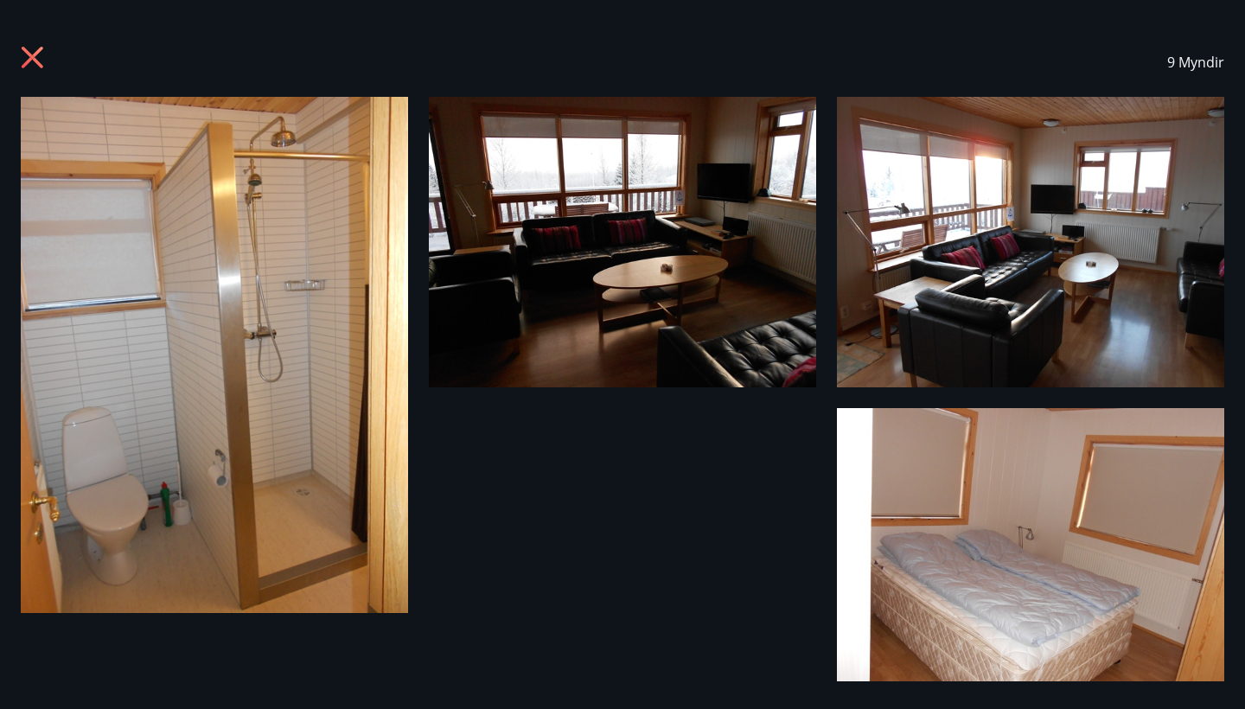
click at [1039, 309] on img at bounding box center [1030, 242] width 387 height 290
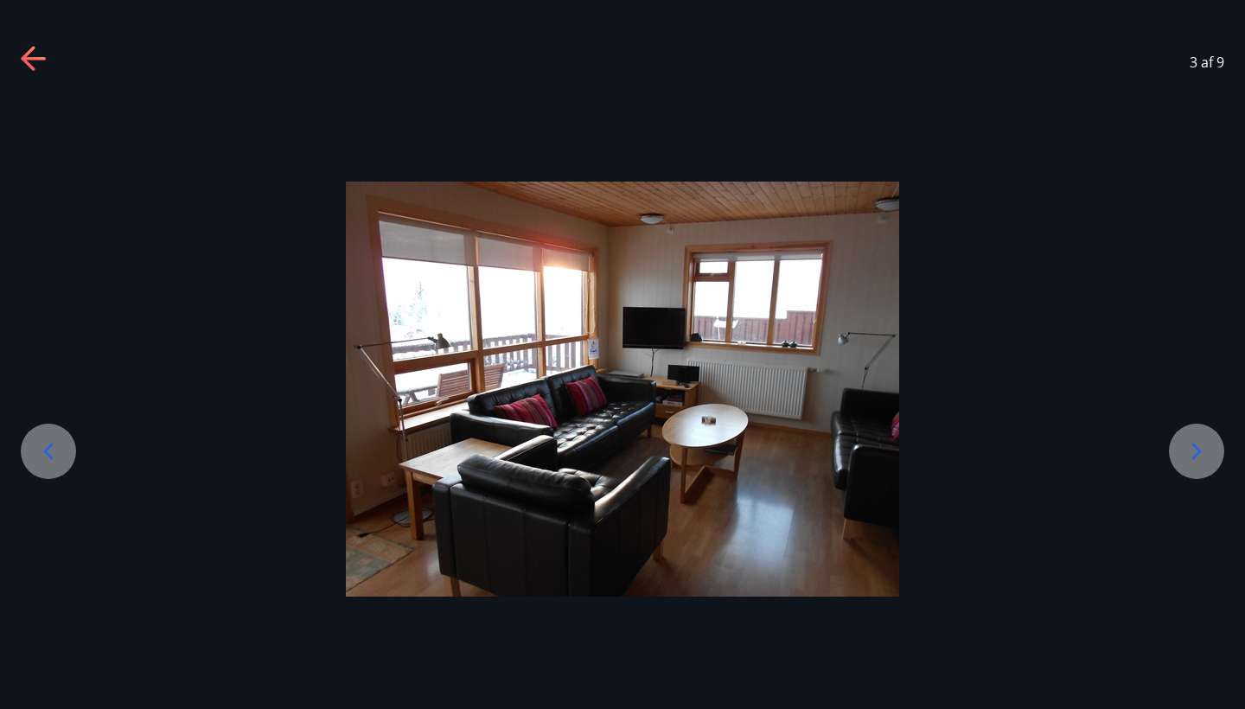
click at [1201, 448] on icon at bounding box center [1197, 451] width 28 height 28
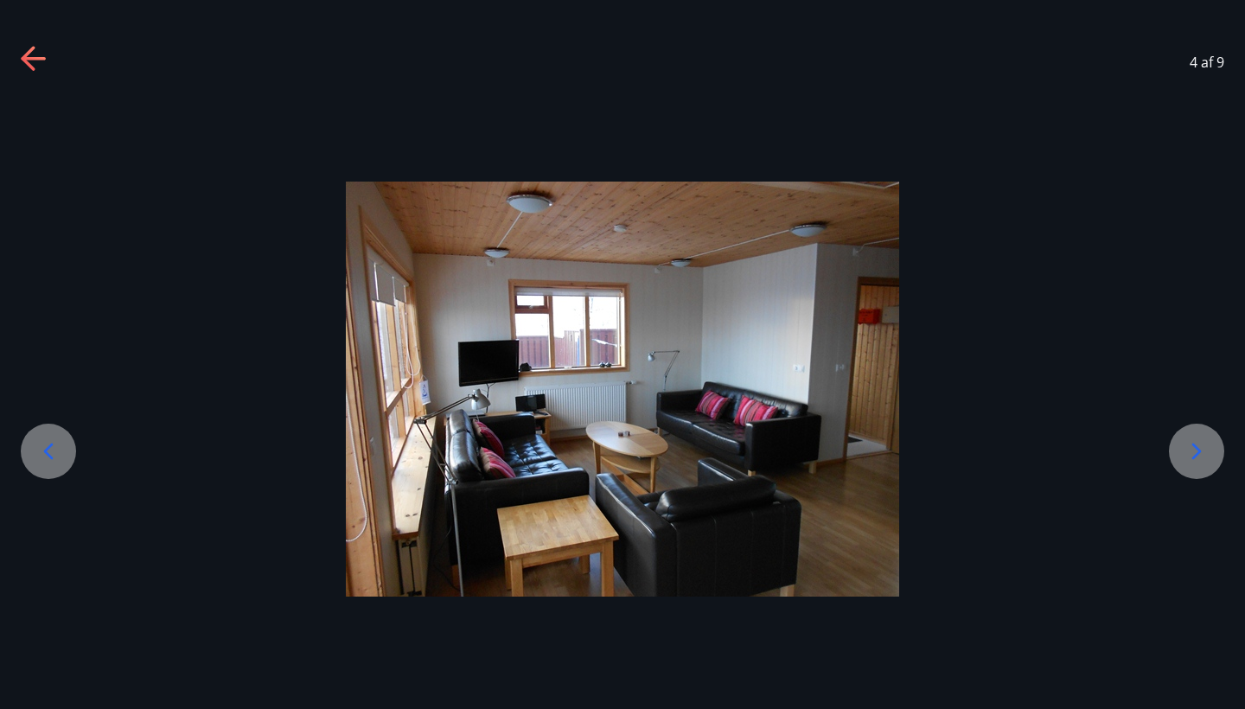
click at [1199, 454] on icon at bounding box center [1197, 451] width 28 height 28
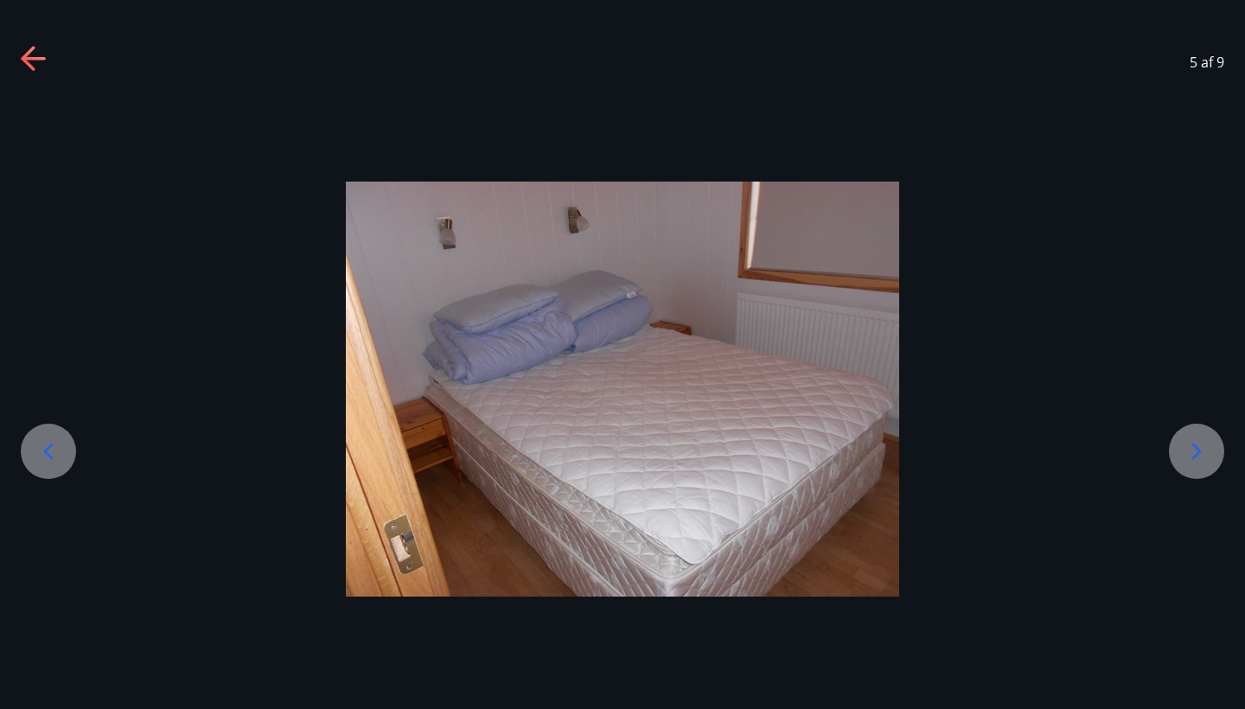
click at [1202, 462] on icon at bounding box center [1197, 451] width 28 height 28
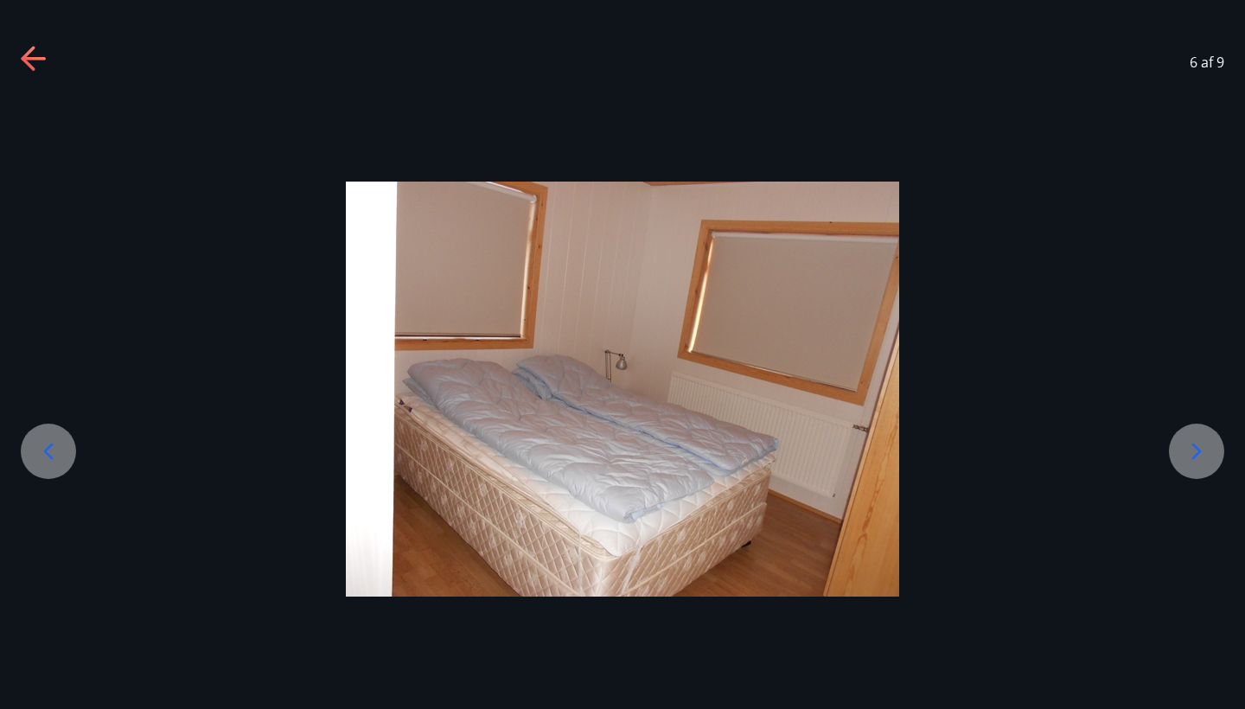
click at [1203, 467] on div at bounding box center [1196, 451] width 55 height 55
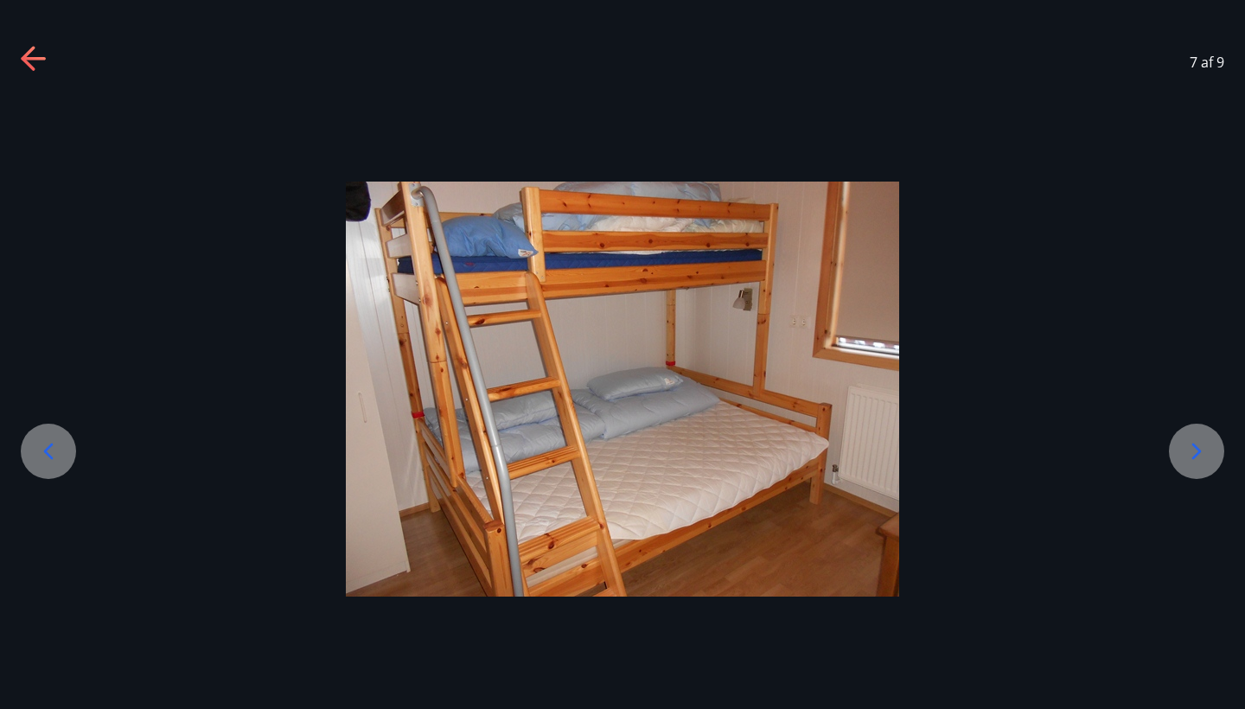
click at [1203, 467] on div at bounding box center [1196, 451] width 55 height 55
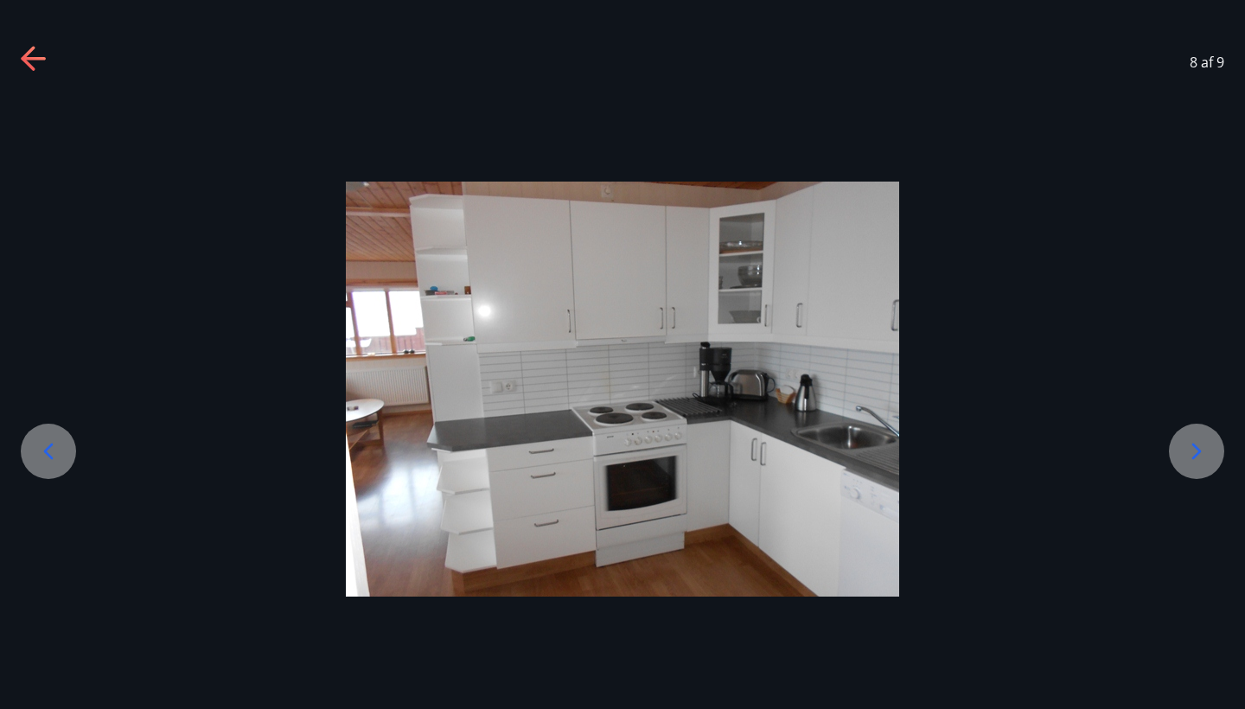
click at [1206, 473] on div at bounding box center [1196, 451] width 55 height 55
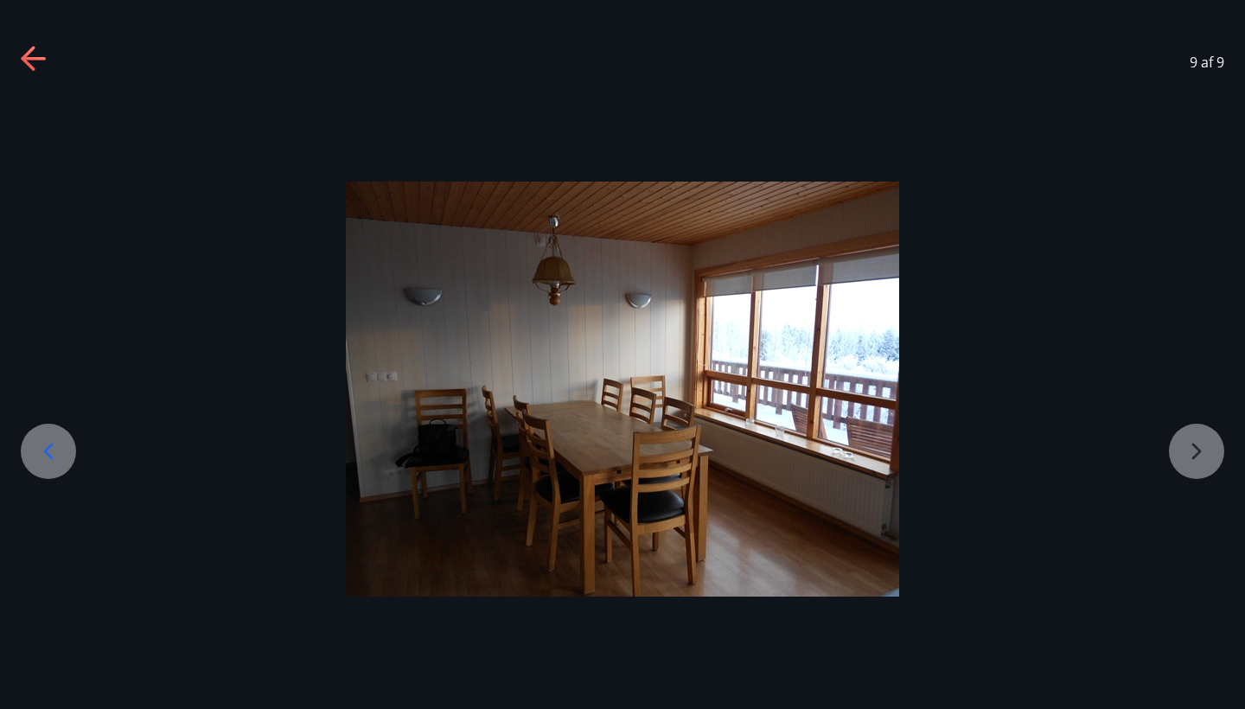
click at [1208, 477] on div at bounding box center [622, 389] width 1245 height 415
click at [1195, 450] on div at bounding box center [622, 389] width 1245 height 415
click at [1196, 454] on div at bounding box center [622, 389] width 1245 height 415
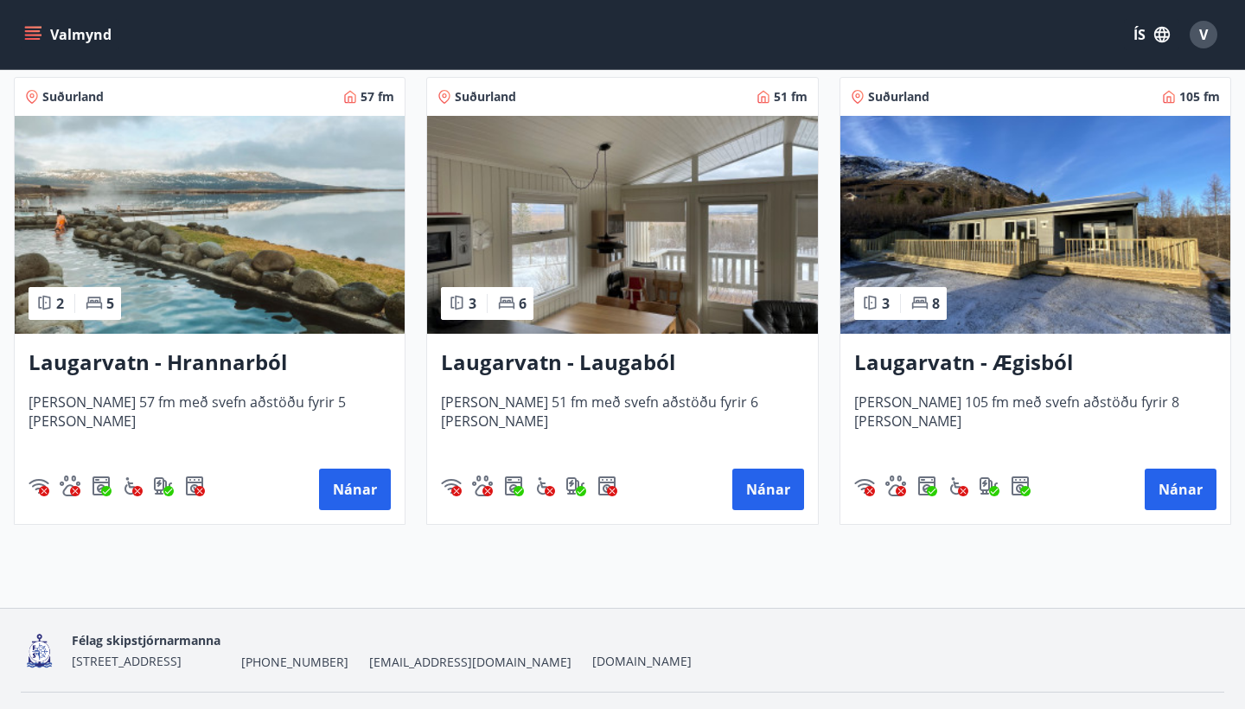
scroll to position [2691, 0]
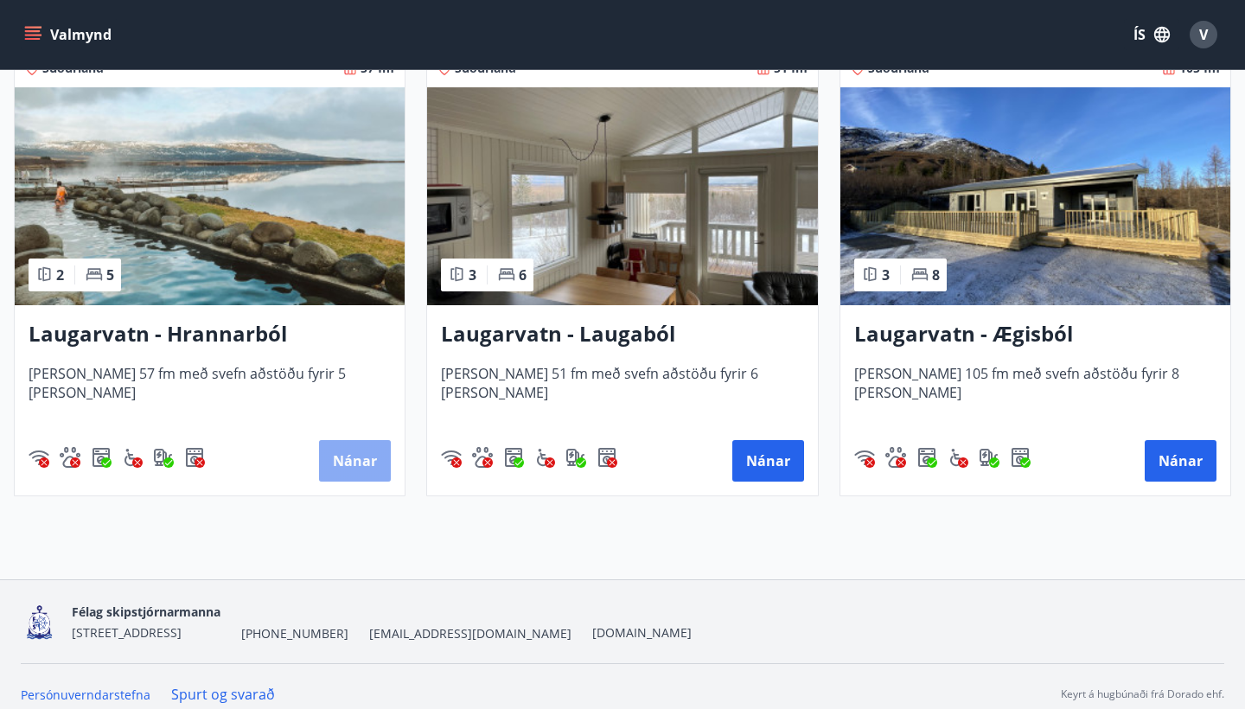
click at [358, 458] on button "Nánar" at bounding box center [355, 460] width 72 height 41
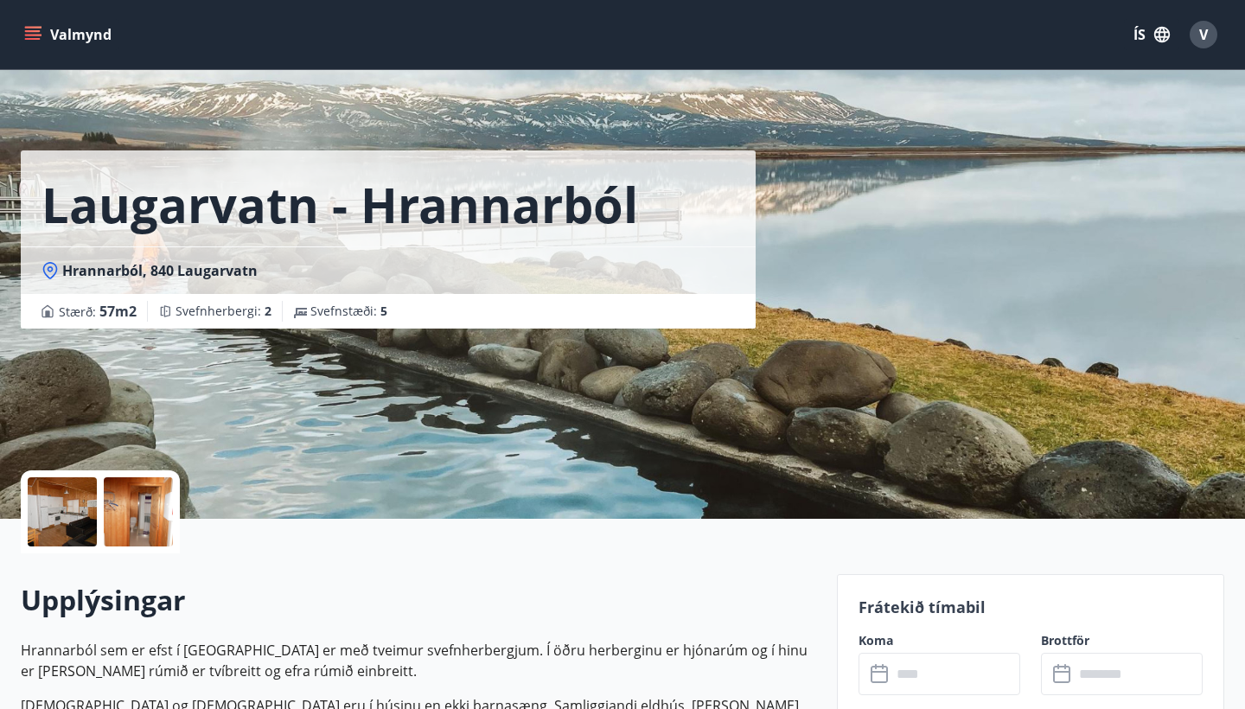
click at [70, 519] on div at bounding box center [62, 511] width 69 height 69
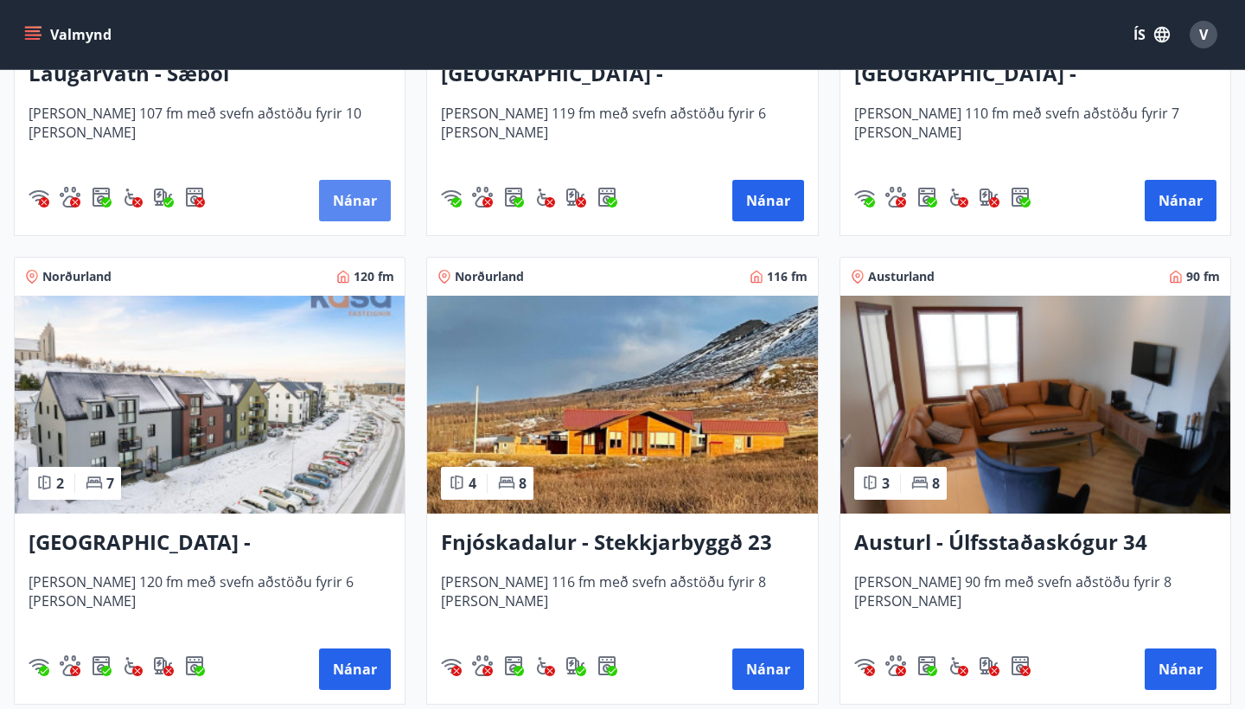
scroll to position [2033, 0]
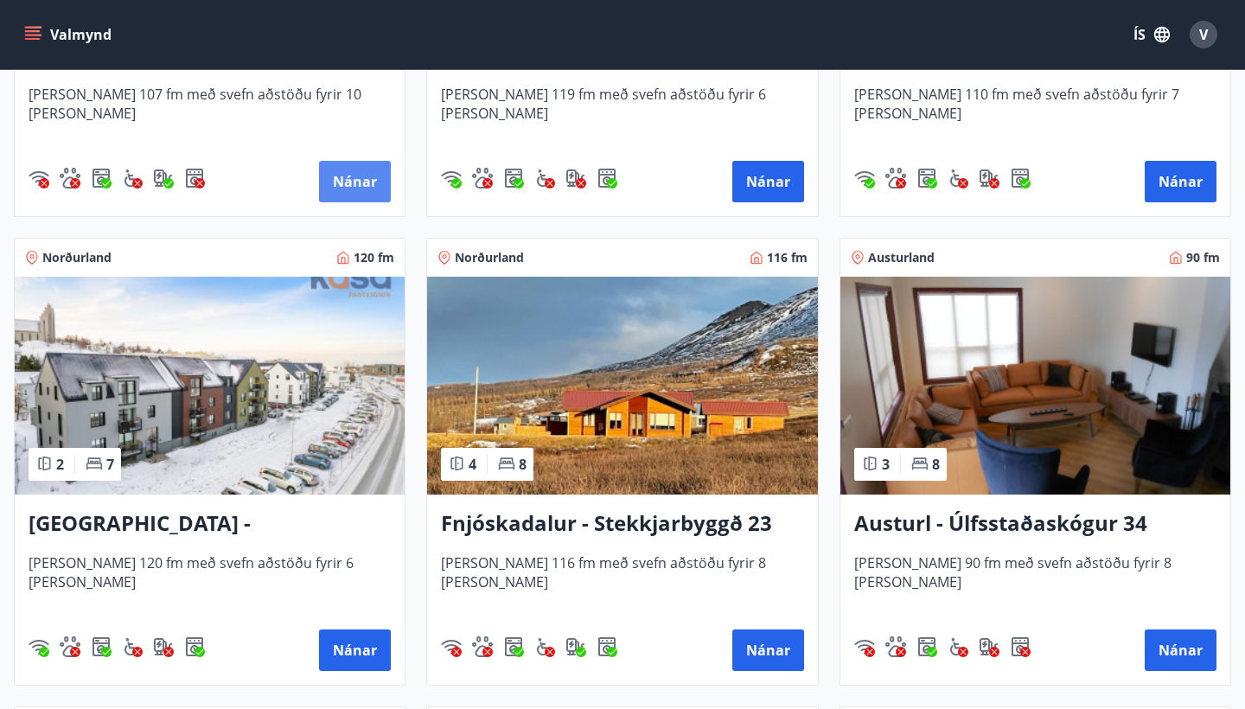
click at [347, 177] on button "Nánar" at bounding box center [355, 181] width 72 height 41
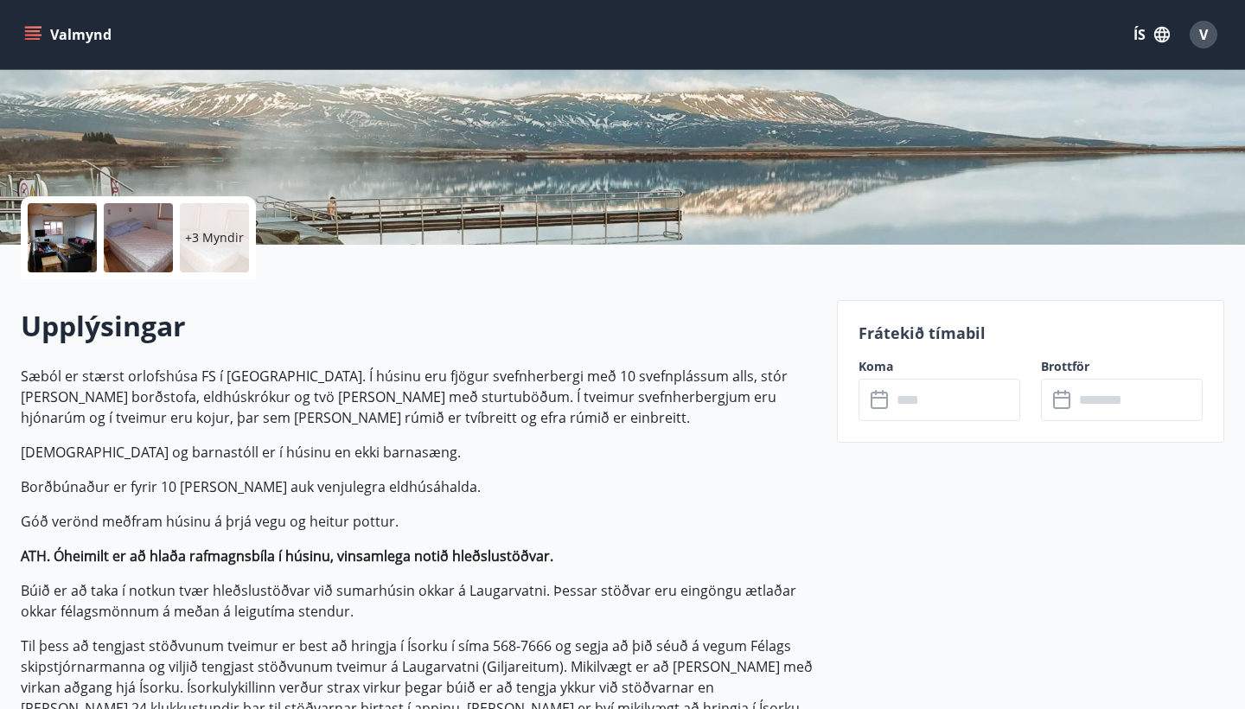
scroll to position [278, 0]
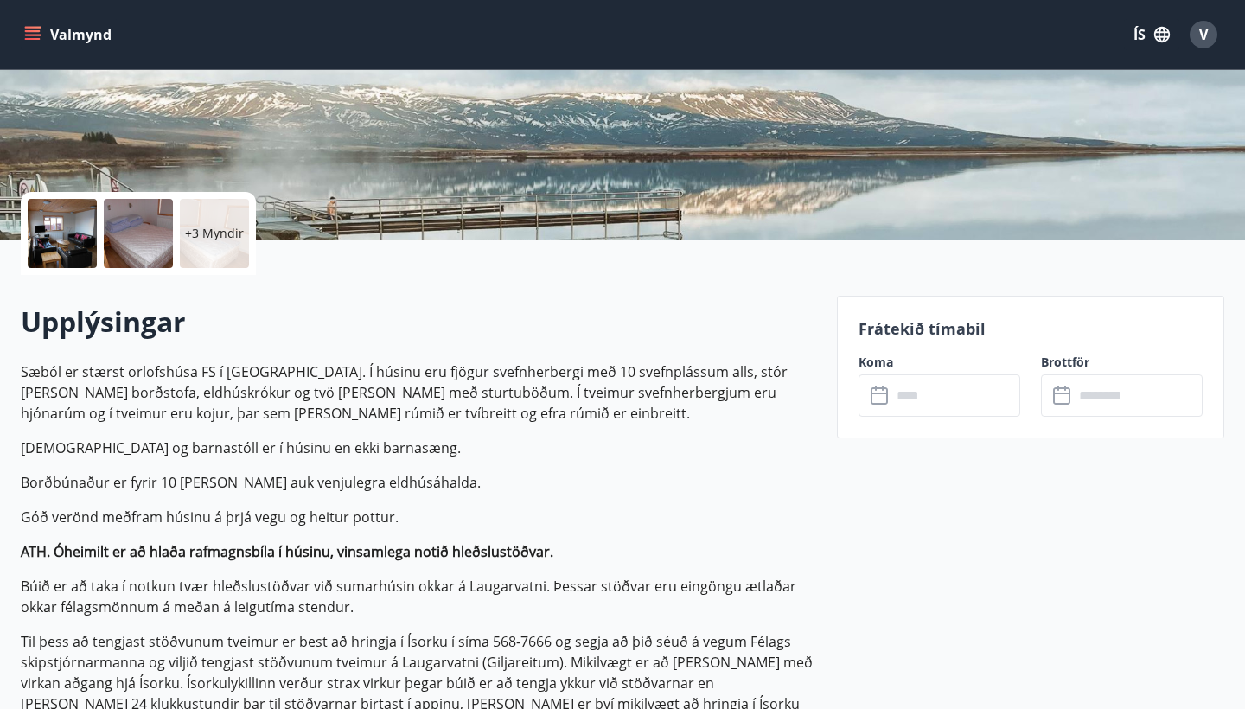
click at [908, 397] on input "text" at bounding box center [955, 395] width 129 height 42
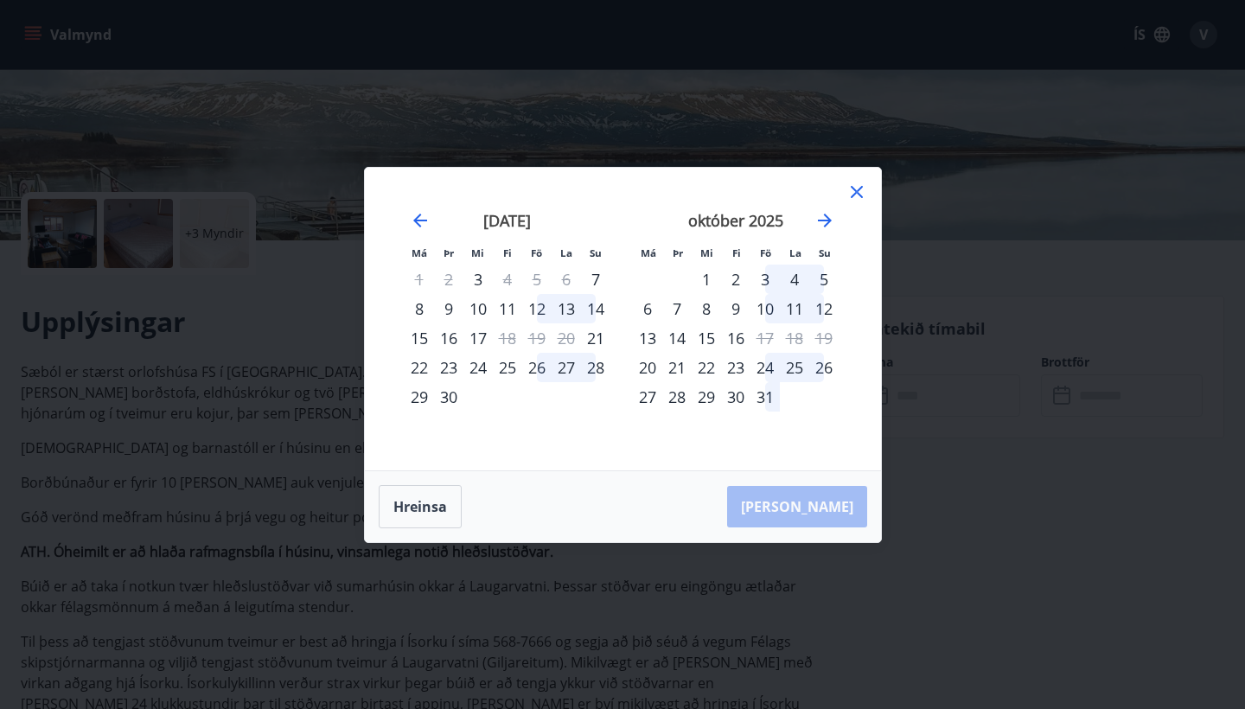
click at [762, 363] on div "24" at bounding box center [764, 367] width 29 height 29
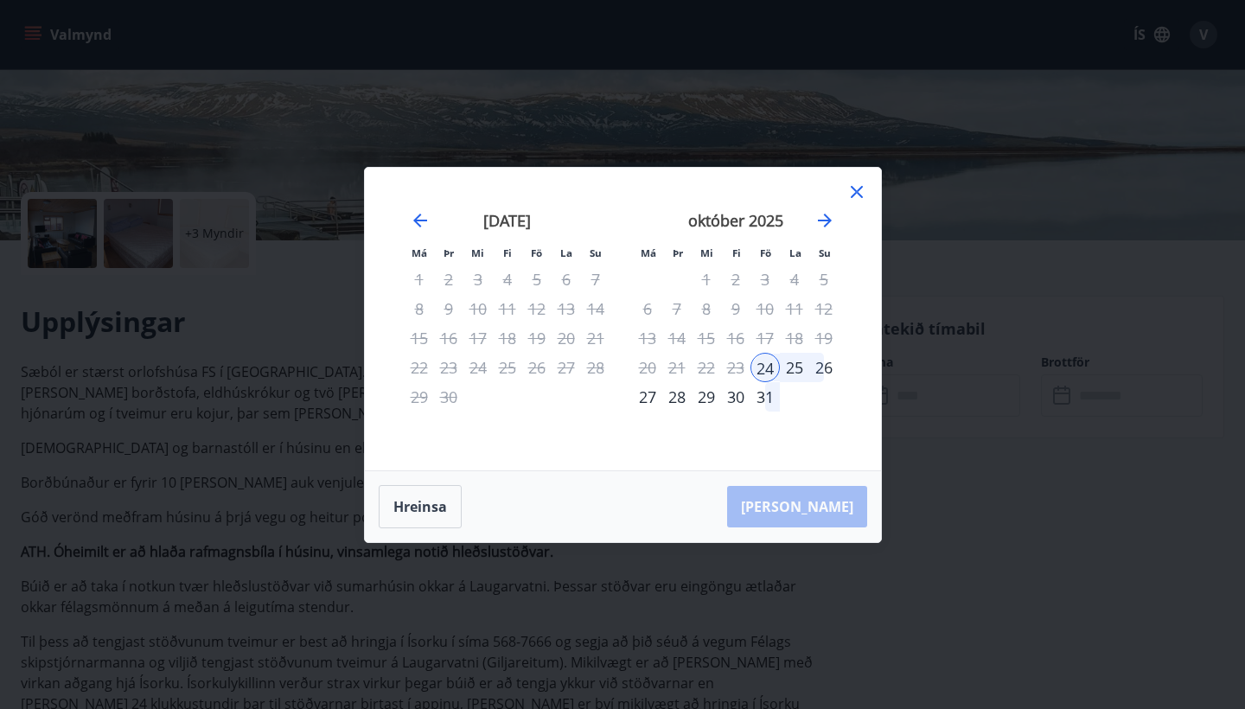
click at [651, 400] on div "27" at bounding box center [647, 396] width 29 height 29
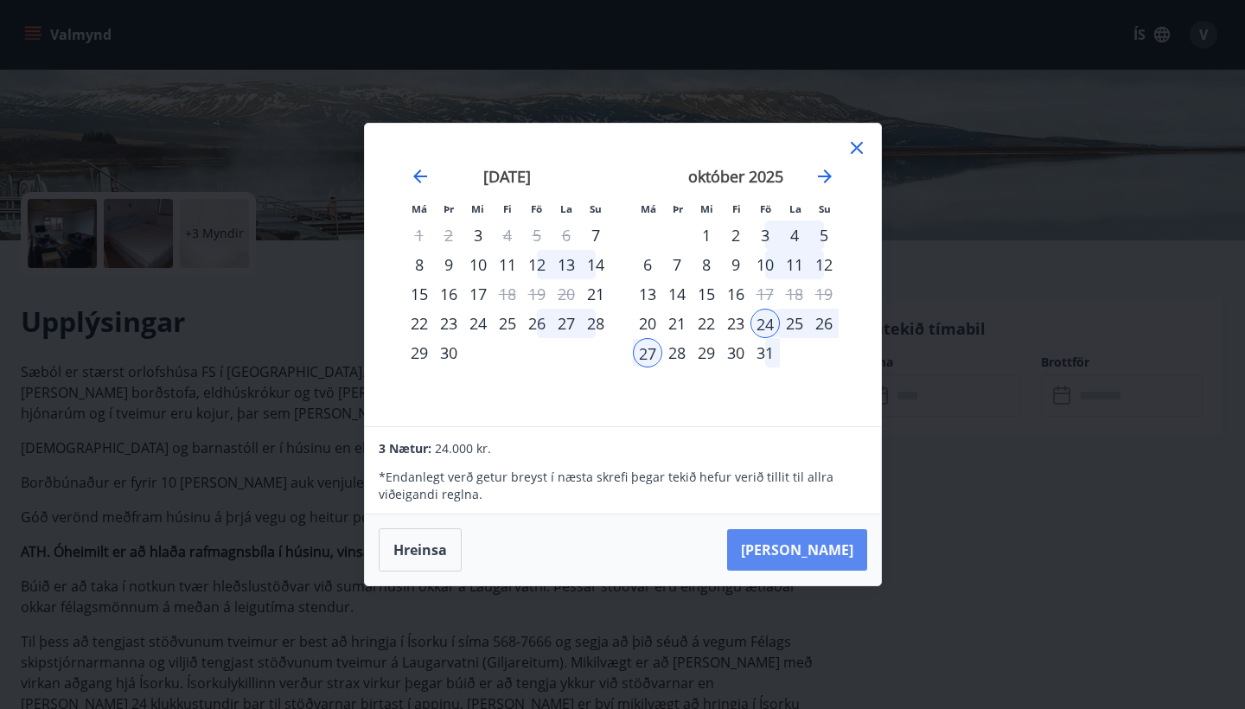
click at [819, 547] on button "Taka Frá" at bounding box center [797, 549] width 140 height 41
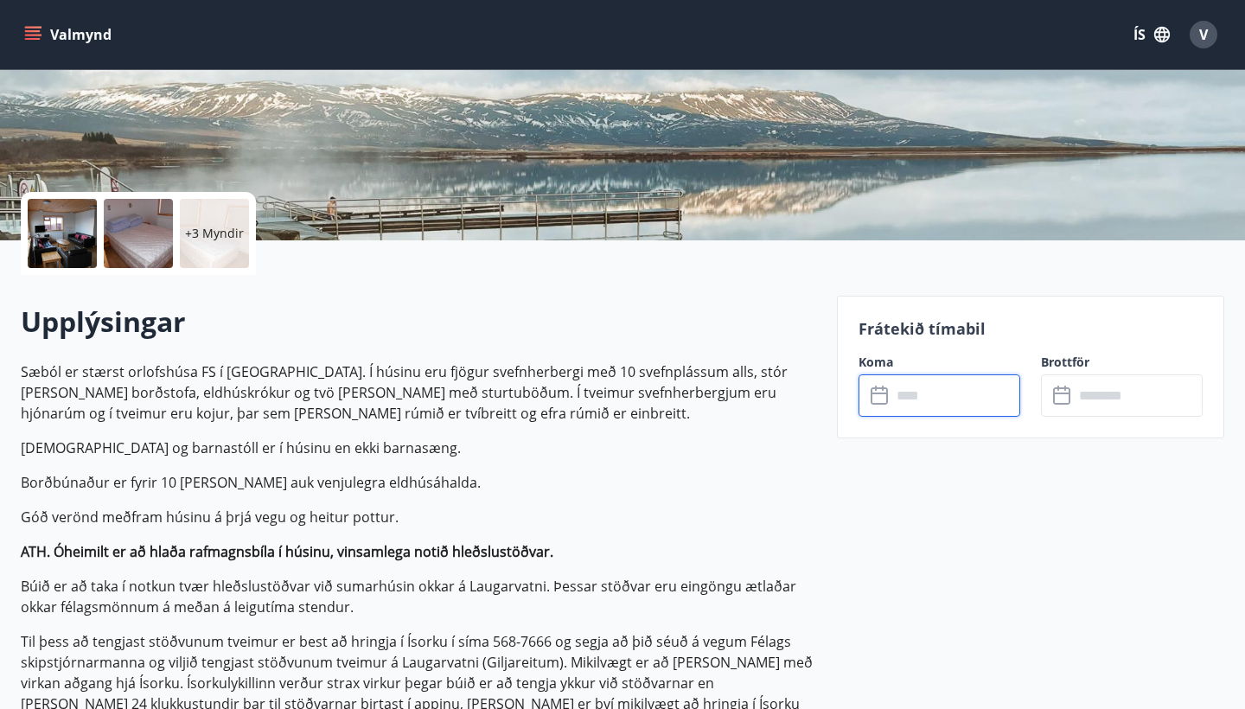
type input "******"
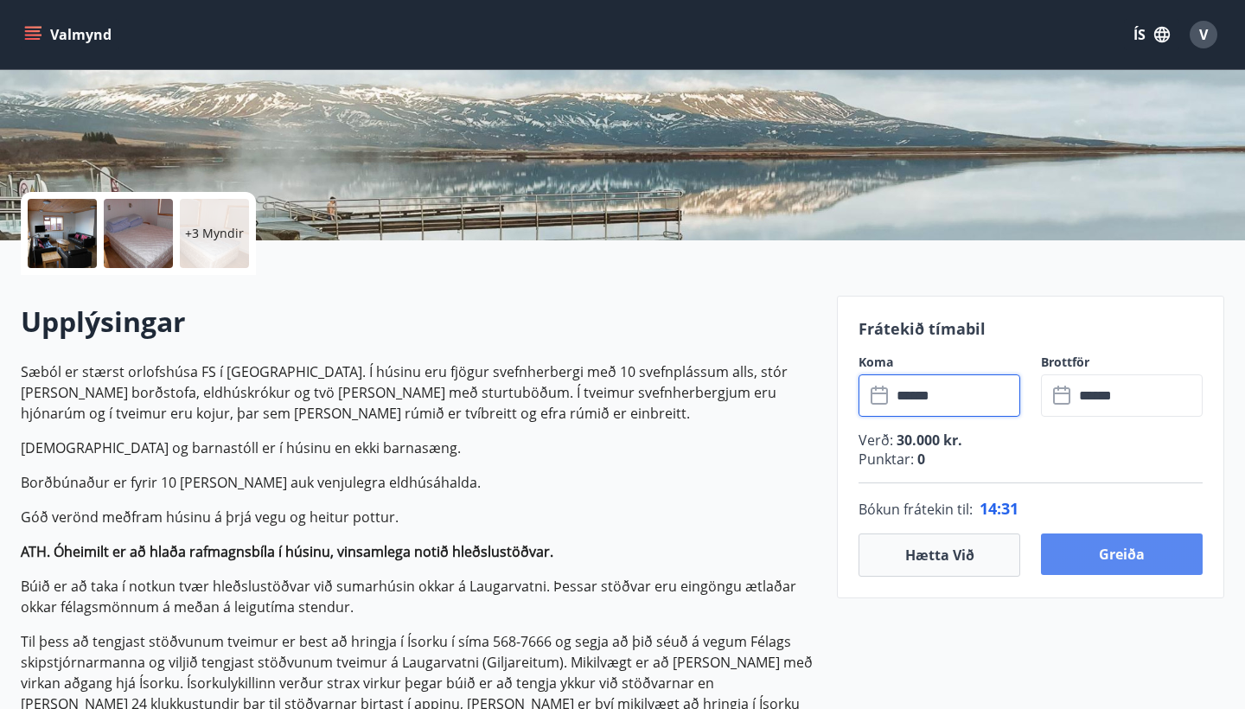
click at [1107, 558] on button "Greiða" at bounding box center [1122, 553] width 162 height 41
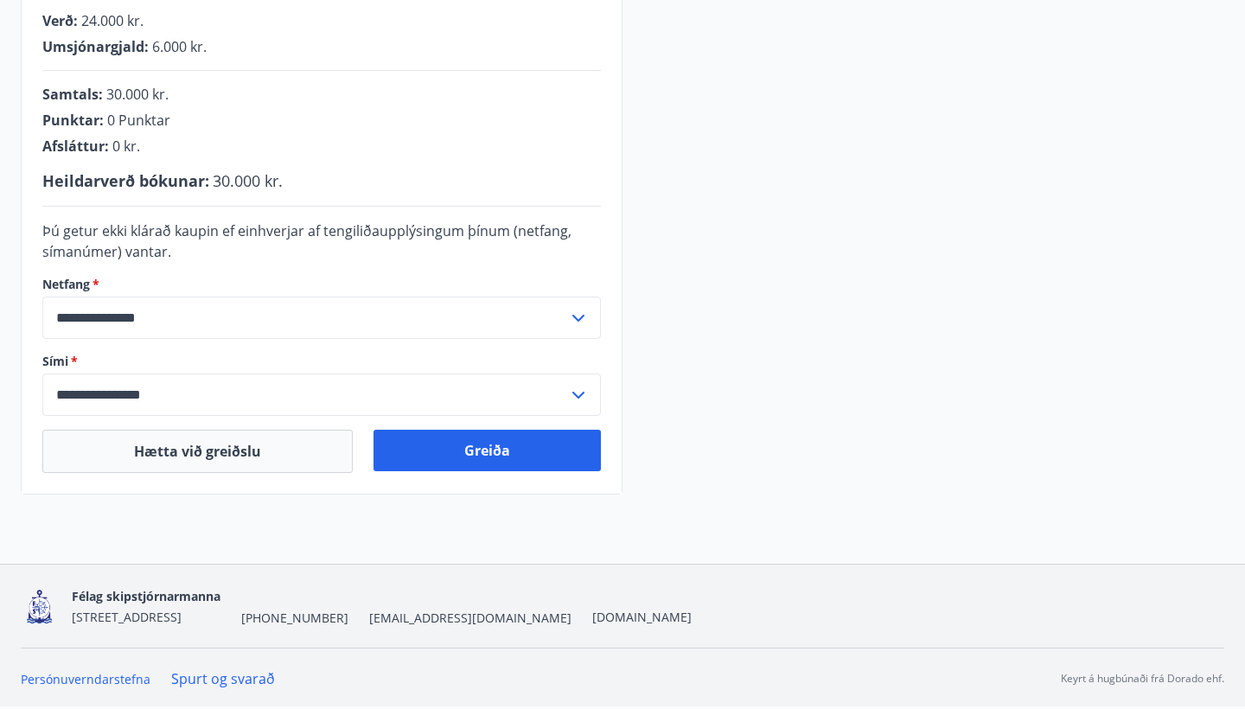
scroll to position [461, 0]
click at [494, 454] on button "Greiða" at bounding box center [486, 450] width 227 height 41
click at [483, 451] on button "Greiða" at bounding box center [486, 450] width 227 height 41
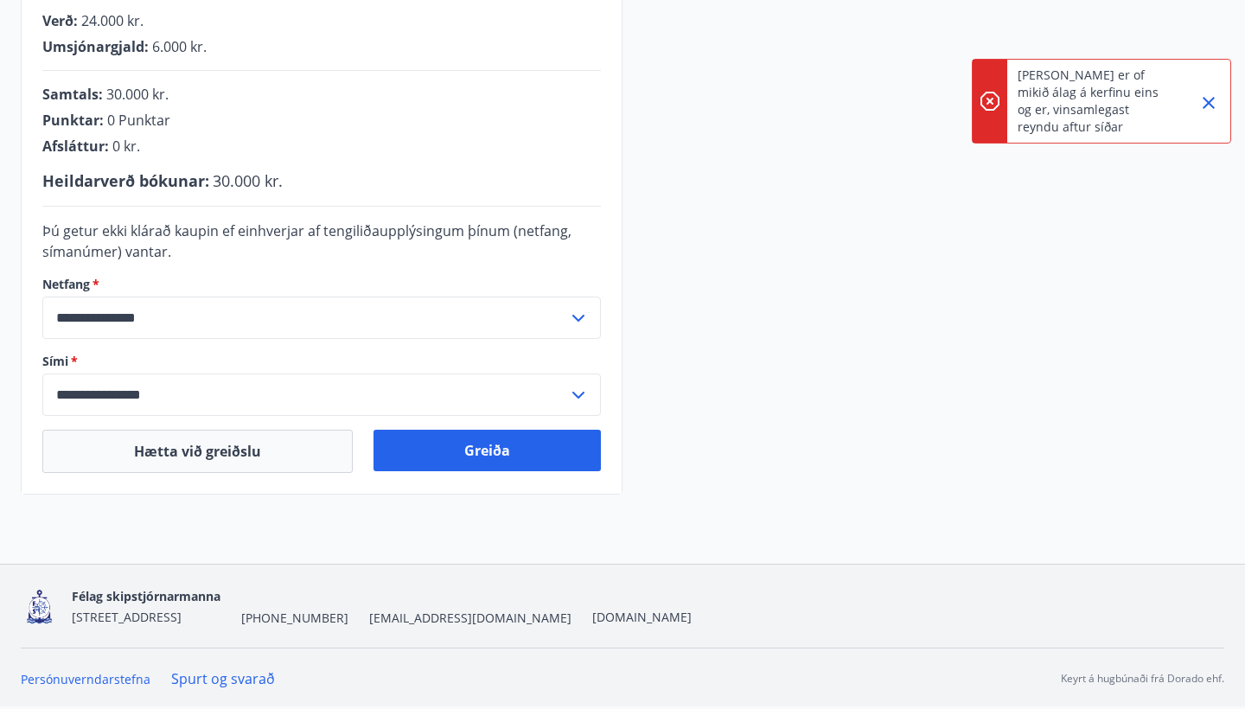
click at [1208, 109] on icon "Close" at bounding box center [1208, 102] width 21 height 21
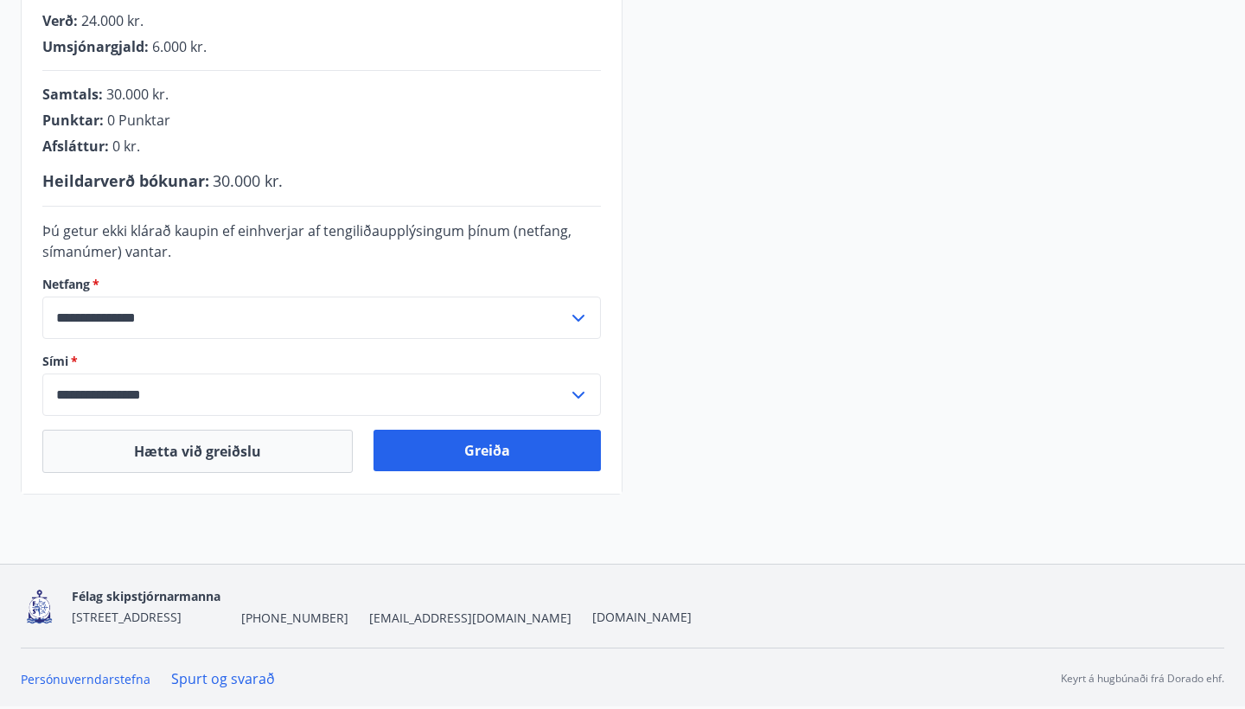
click at [1098, 211] on div "**********" at bounding box center [622, 144] width 1203 height 699
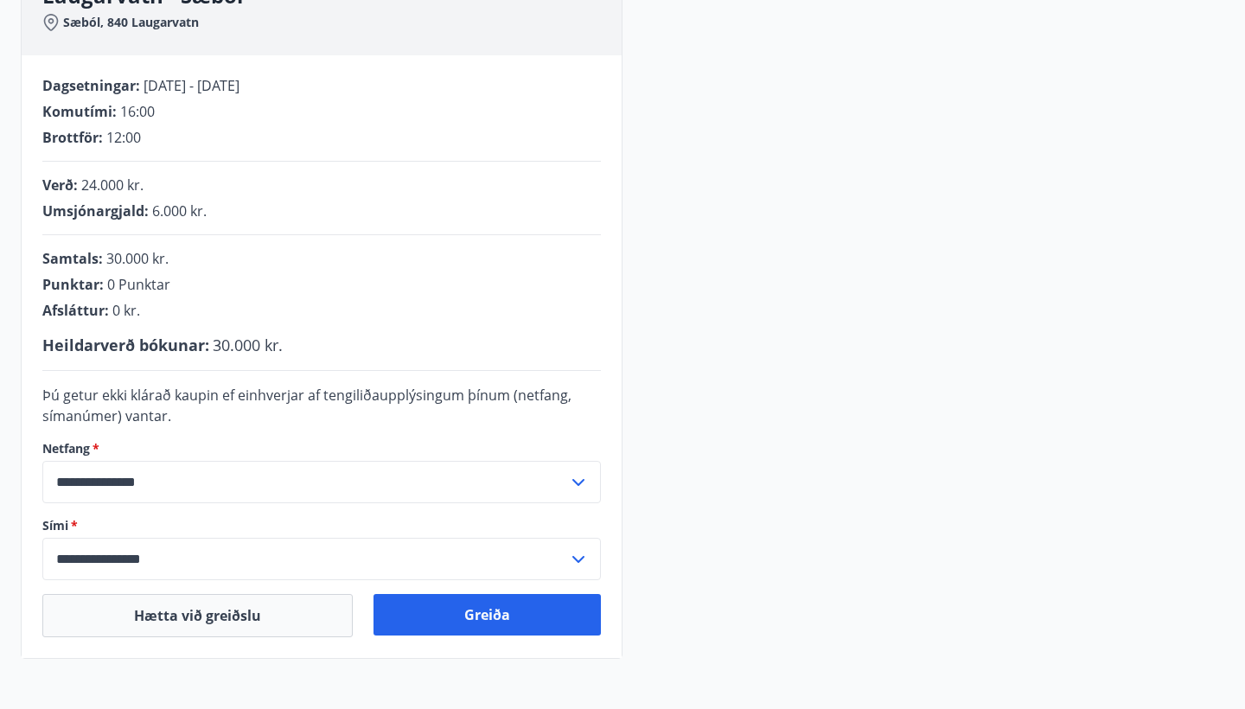
scroll to position [341, 0]
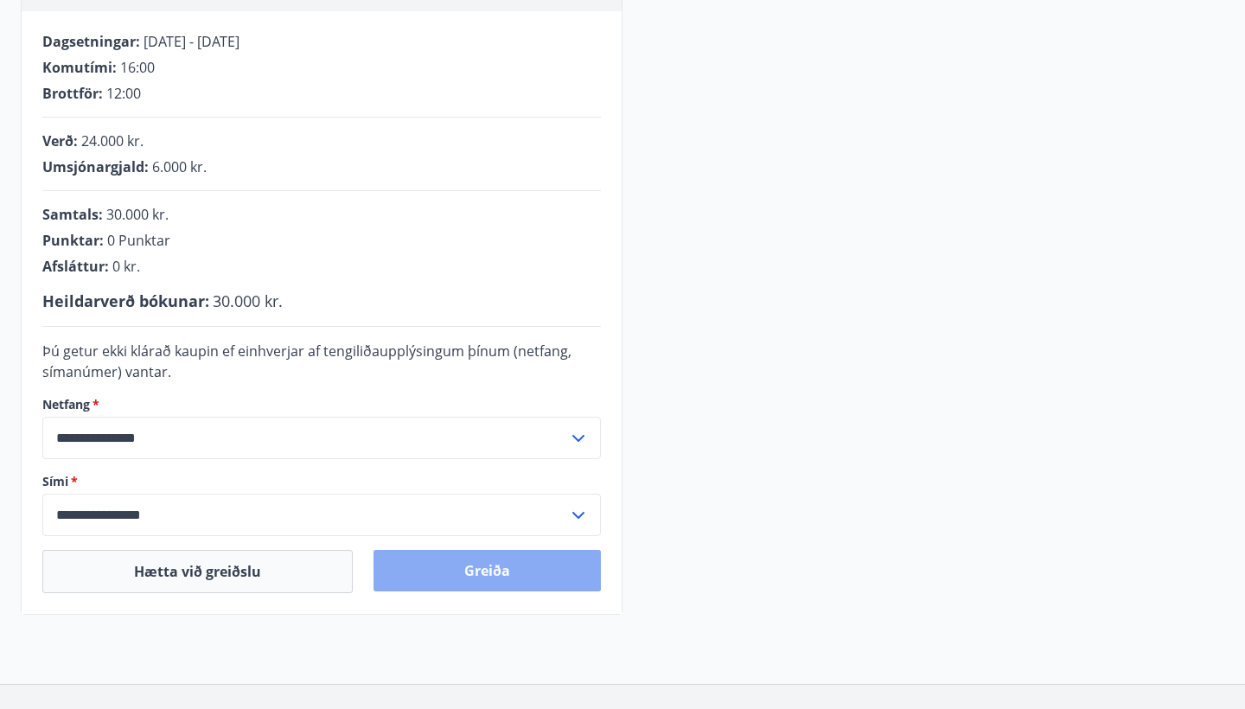
click at [491, 570] on button "Greiða" at bounding box center [486, 570] width 227 height 41
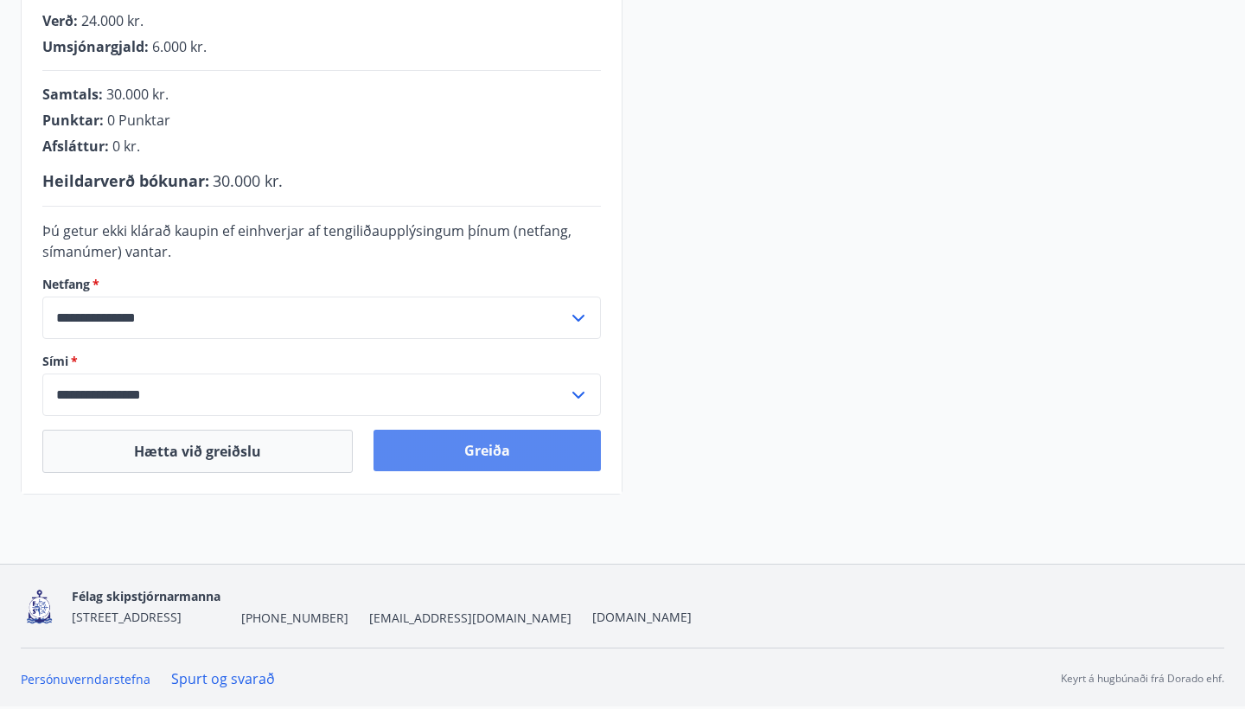
scroll to position [461, 0]
click at [486, 451] on button "Greiða" at bounding box center [486, 450] width 227 height 41
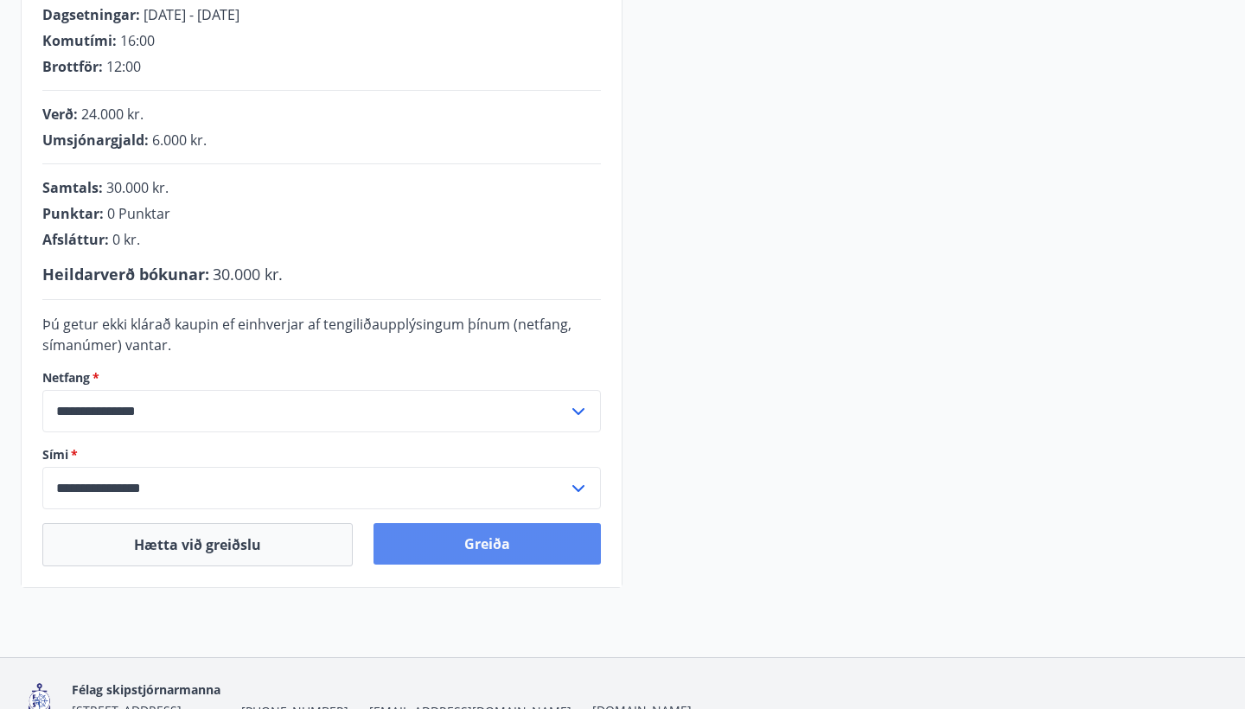
scroll to position [341, 0]
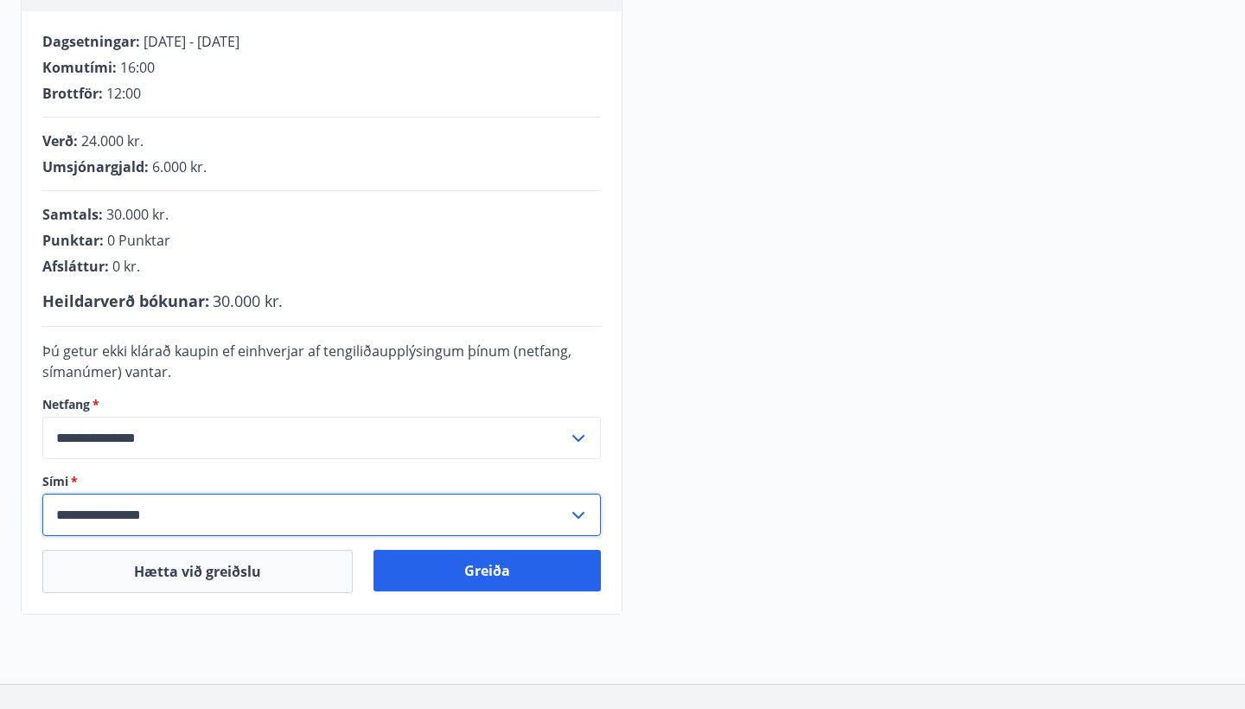
click at [580, 515] on icon at bounding box center [578, 515] width 12 height 7
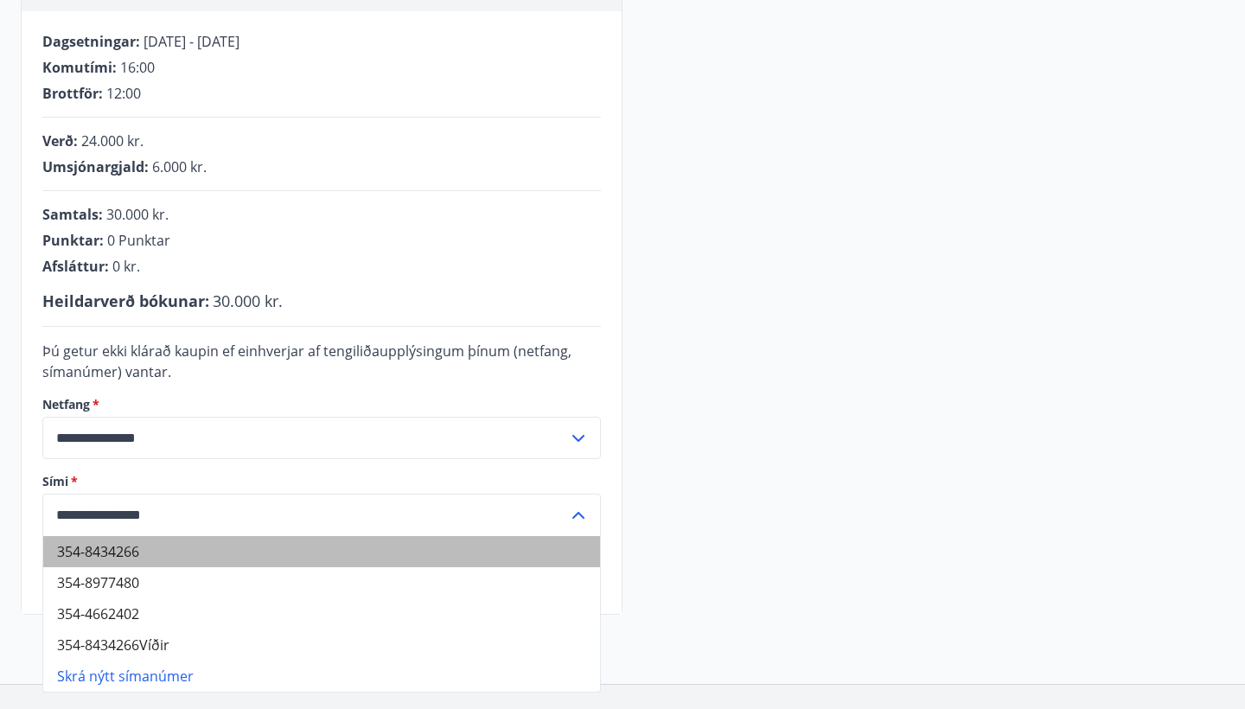
click at [134, 550] on li "354-8434266" at bounding box center [321, 551] width 557 height 31
type input "**********"
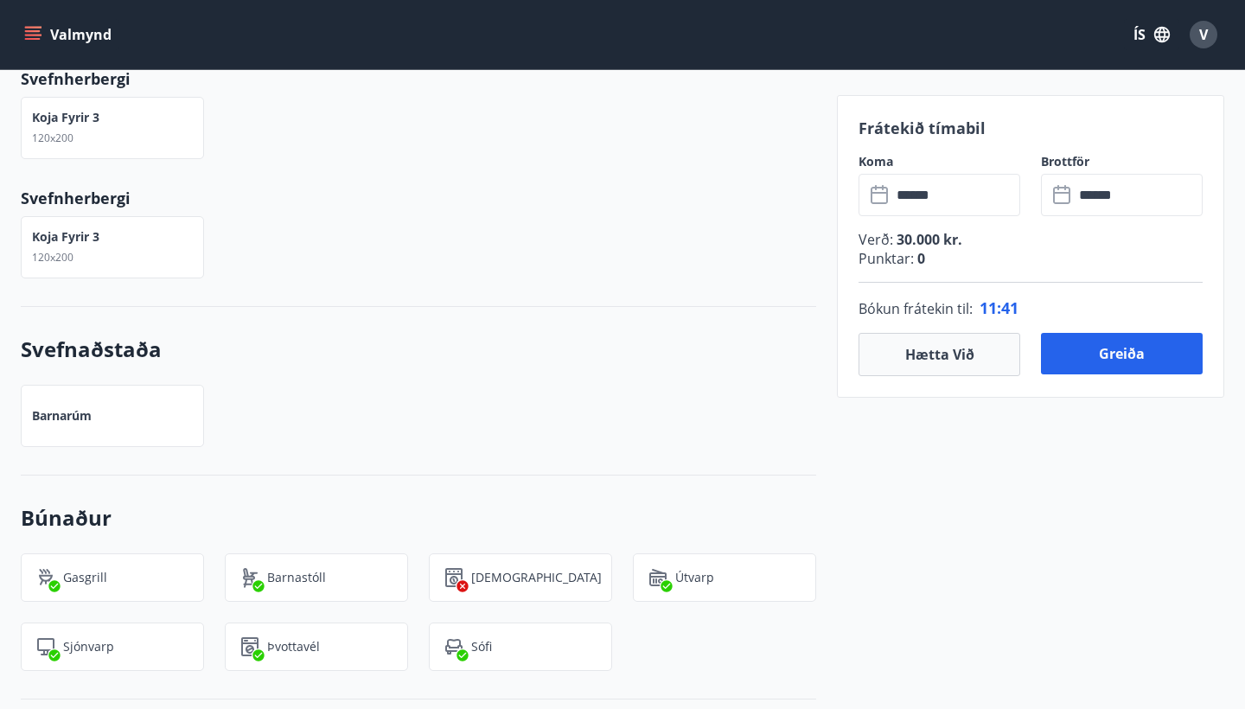
scroll to position [1446, 0]
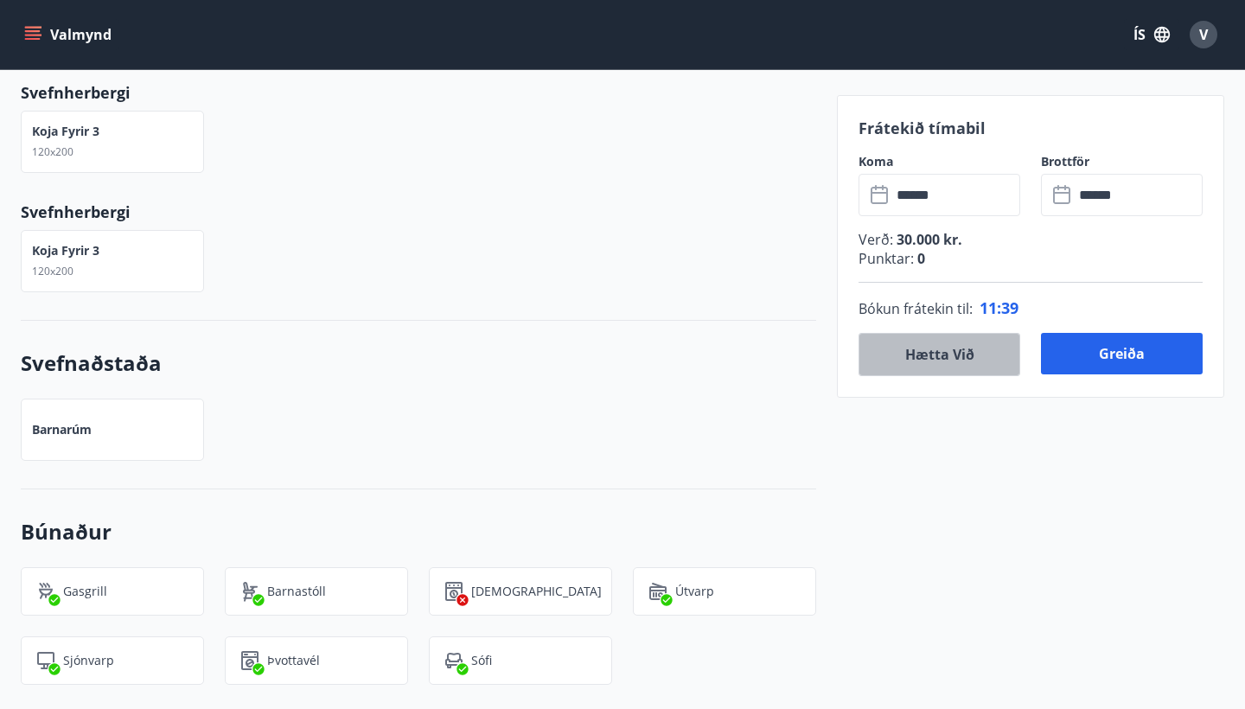
click at [941, 357] on button "Hætta við" at bounding box center [939, 354] width 162 height 43
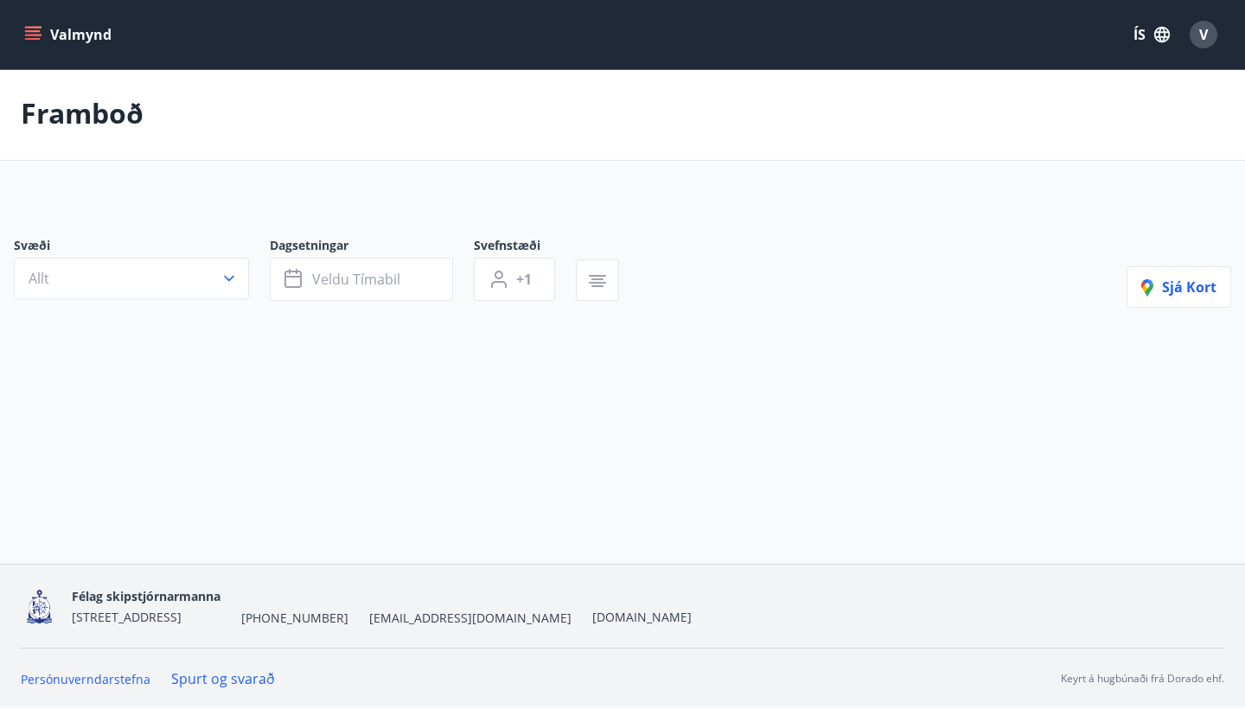
scroll to position [3, 0]
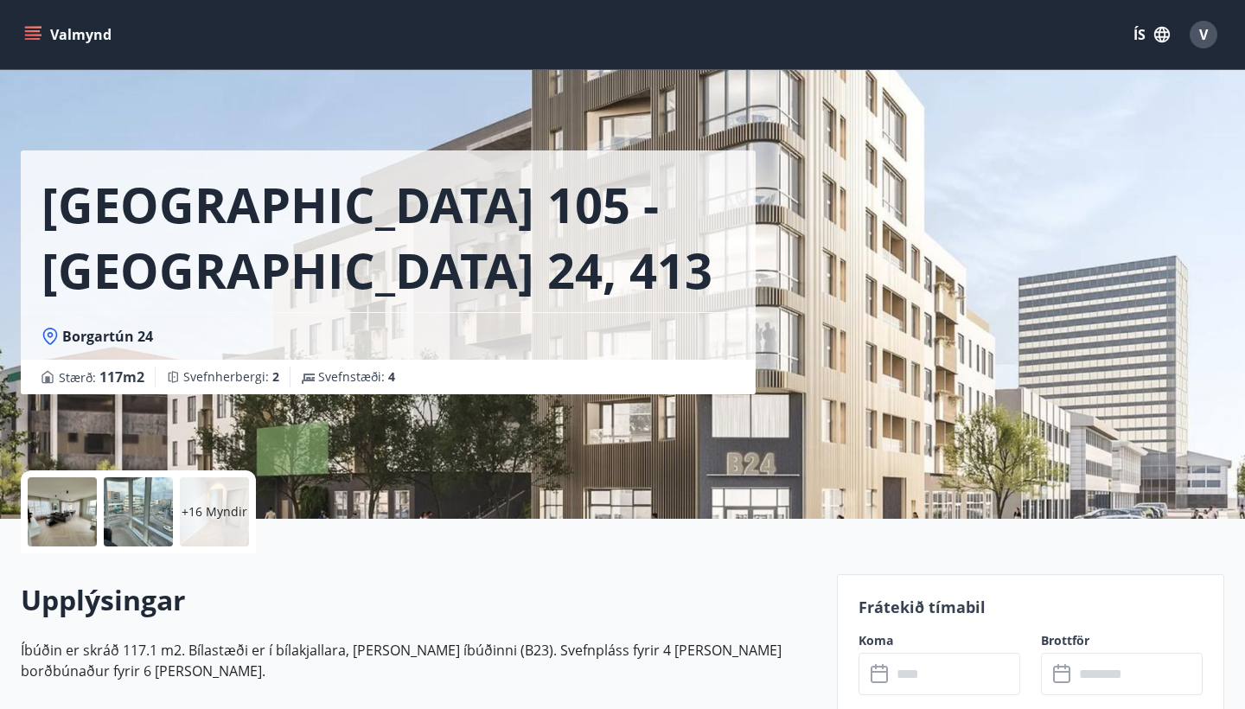
click at [34, 31] on icon "menu" at bounding box center [33, 31] width 16 height 2
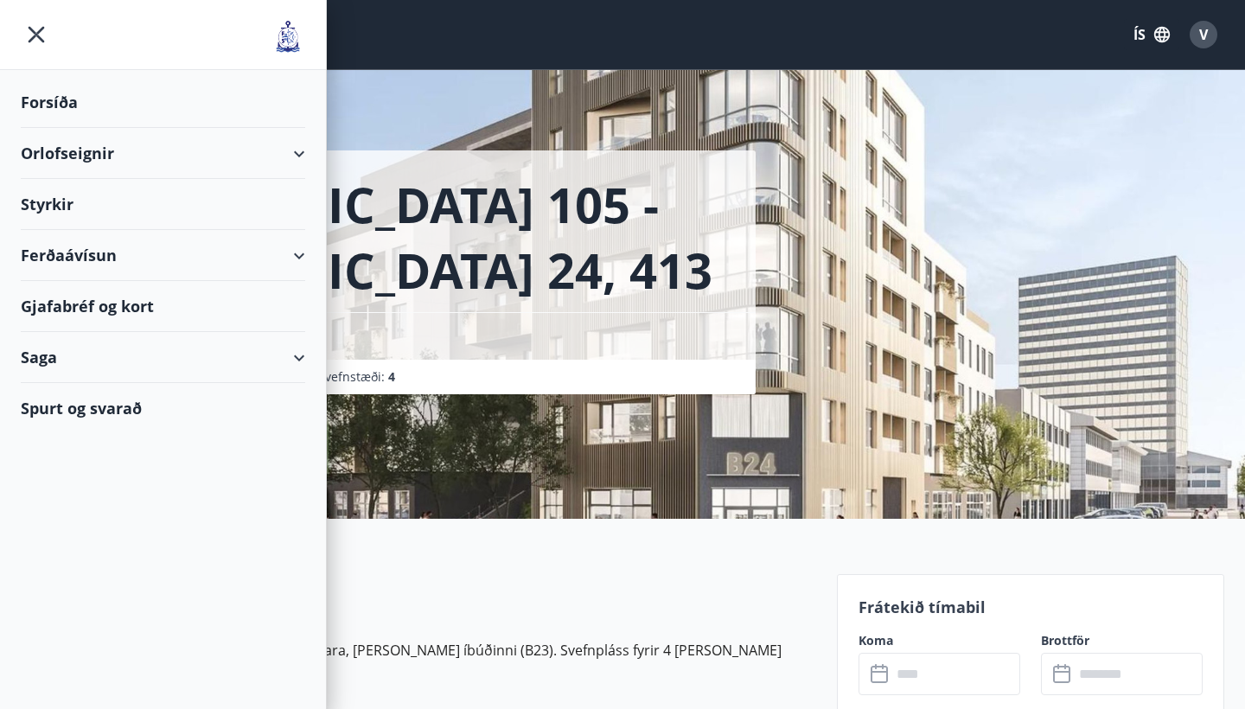
click at [284, 156] on div "Orlofseignir" at bounding box center [163, 153] width 284 height 51
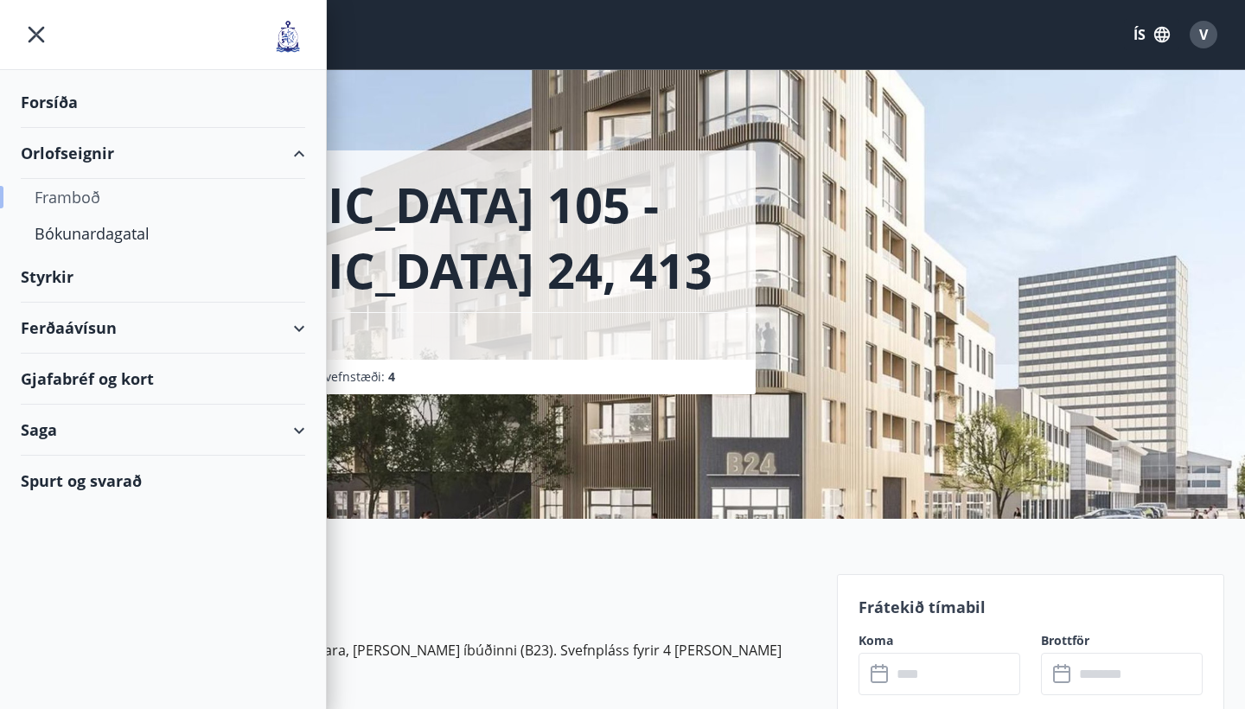
click at [84, 194] on div "Framboð" at bounding box center [163, 197] width 257 height 36
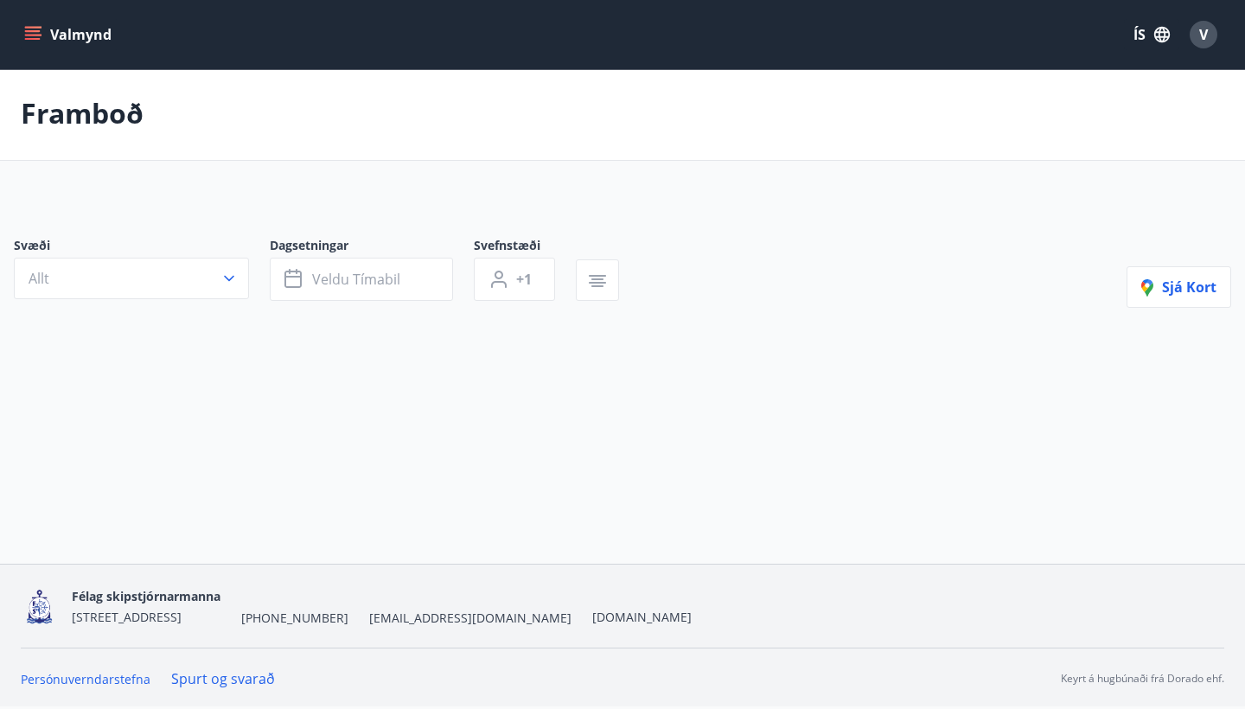
scroll to position [3, 0]
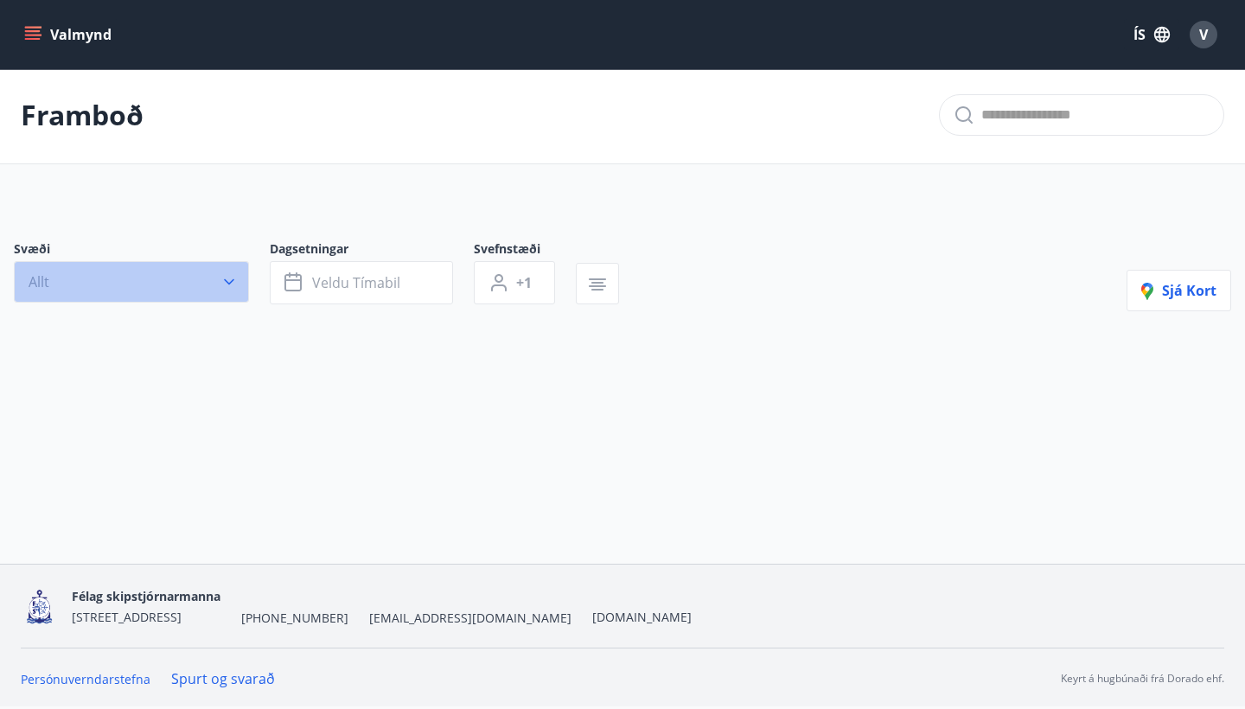
click at [228, 277] on icon "button" at bounding box center [228, 281] width 17 height 17
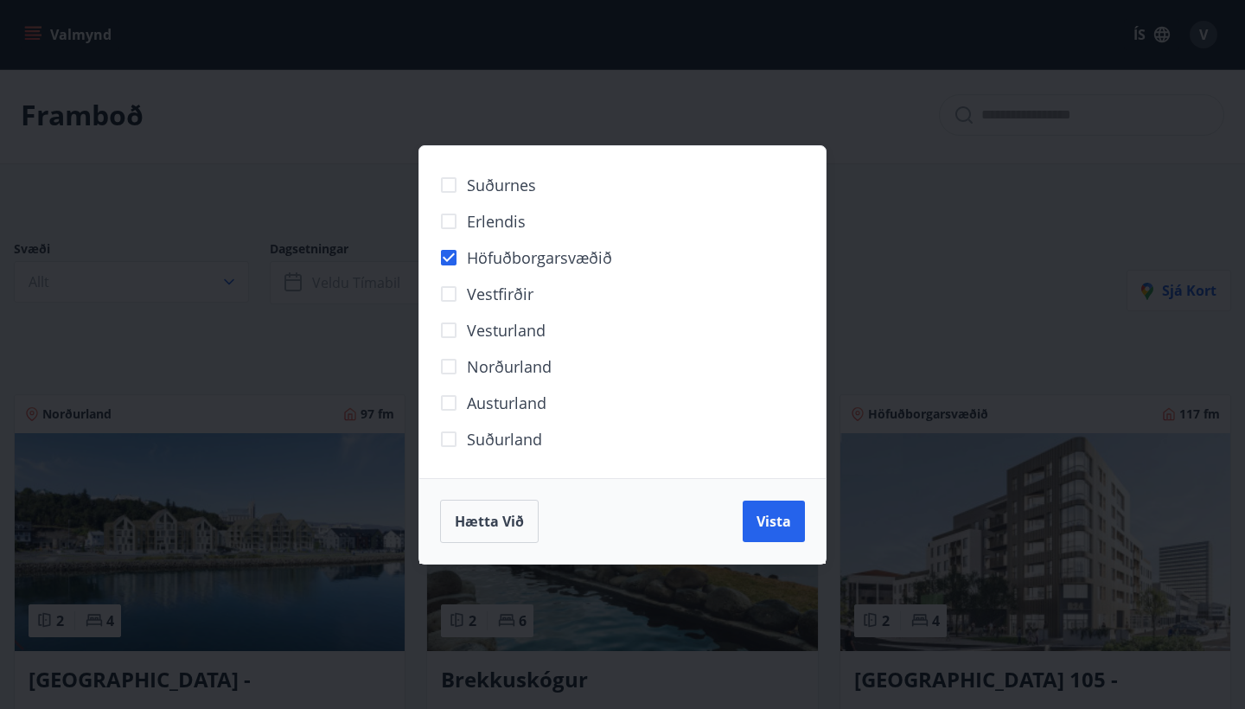
click at [999, 297] on div "Suðurnes Erlendis Höfuðborgarsvæðið Vestfirðir Vesturland Norðurland Austurland…" at bounding box center [622, 354] width 1245 height 709
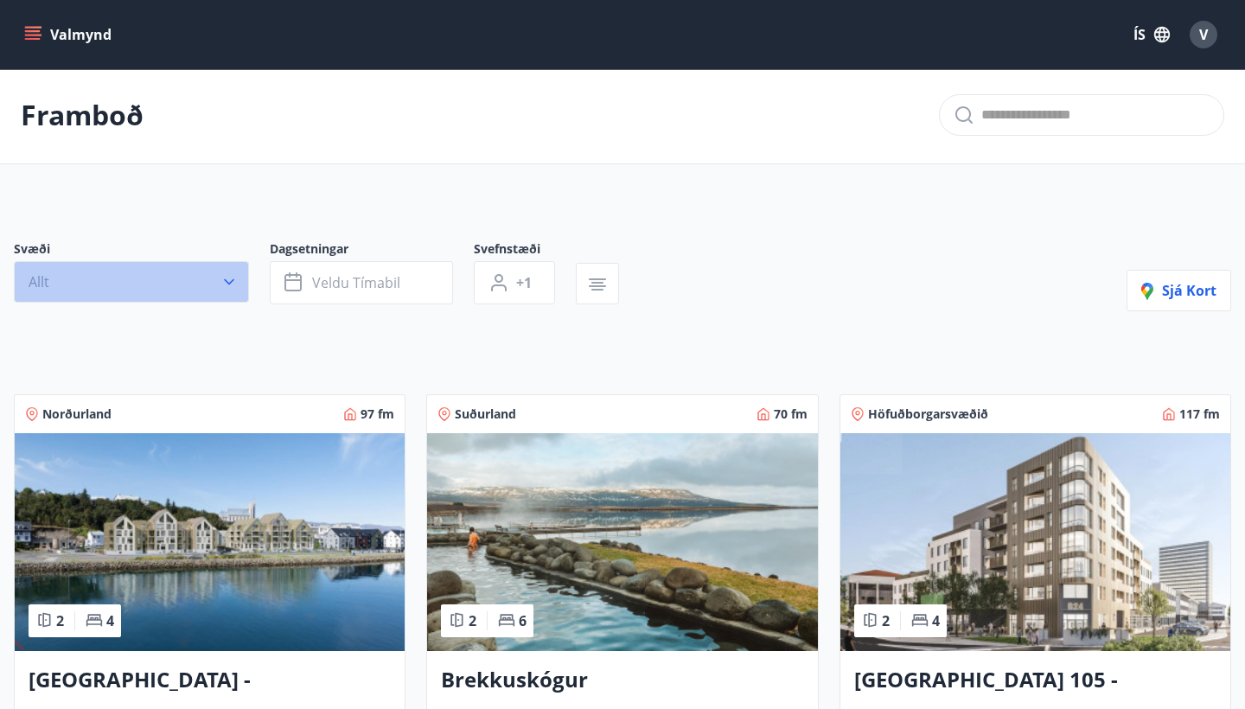
click at [225, 278] on icon "button" at bounding box center [228, 281] width 17 height 17
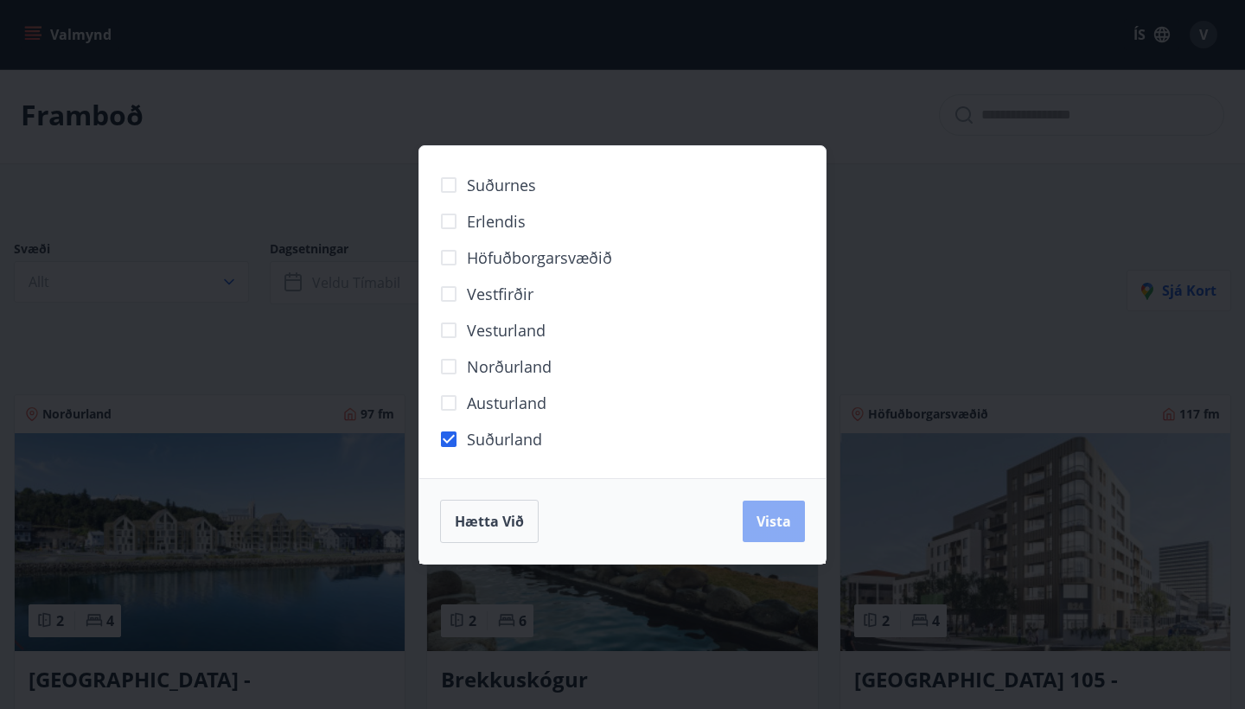
click at [769, 516] on span "Vista" at bounding box center [773, 521] width 35 height 19
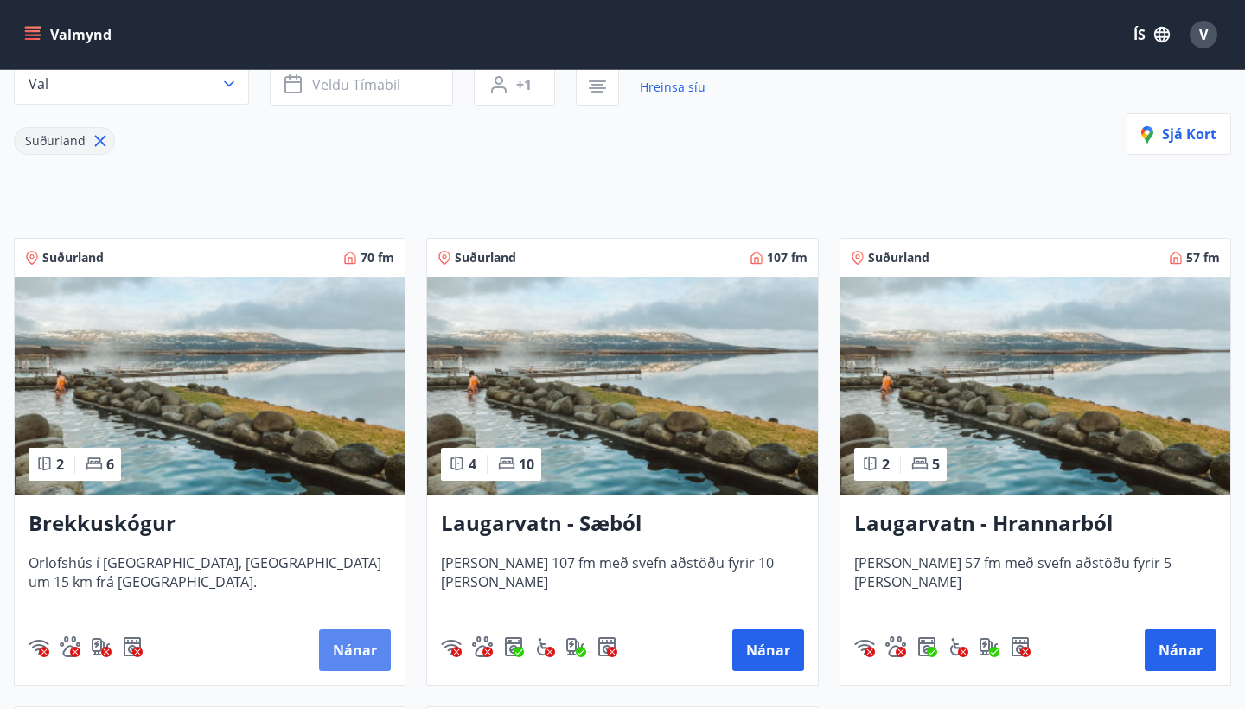
scroll to position [200, 0]
click at [356, 651] on button "Nánar" at bounding box center [355, 650] width 72 height 41
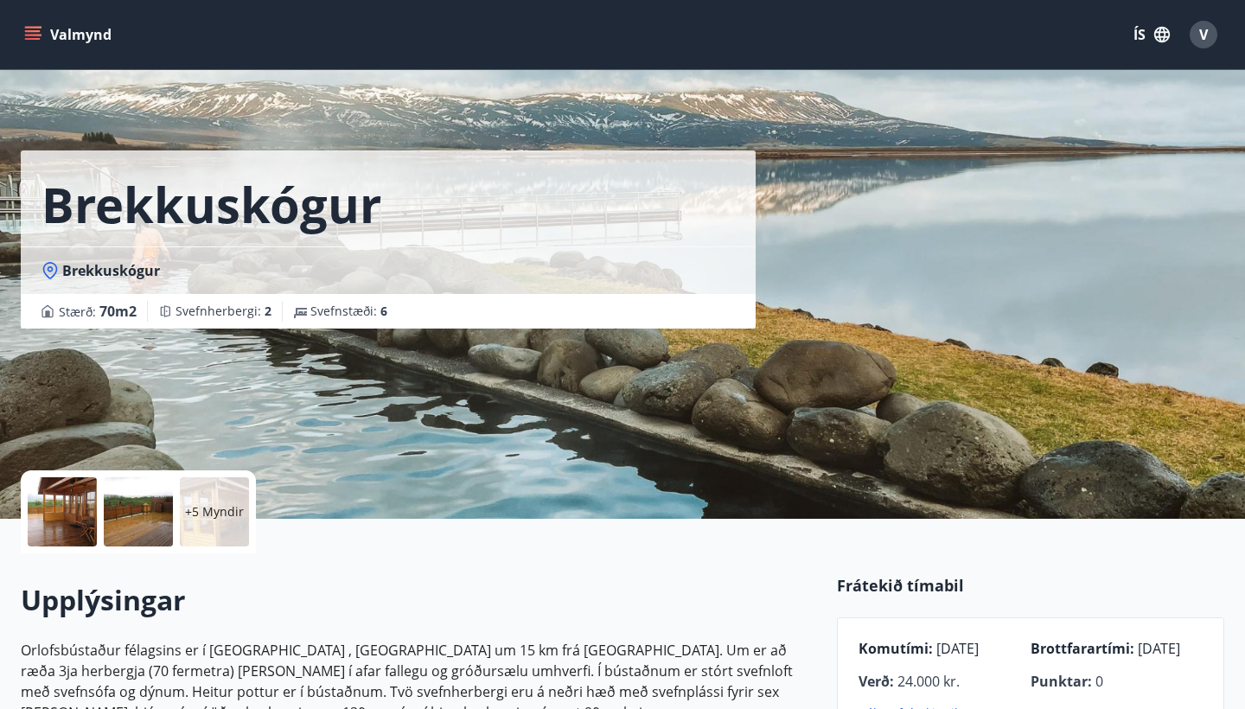
click at [67, 509] on div at bounding box center [62, 511] width 69 height 69
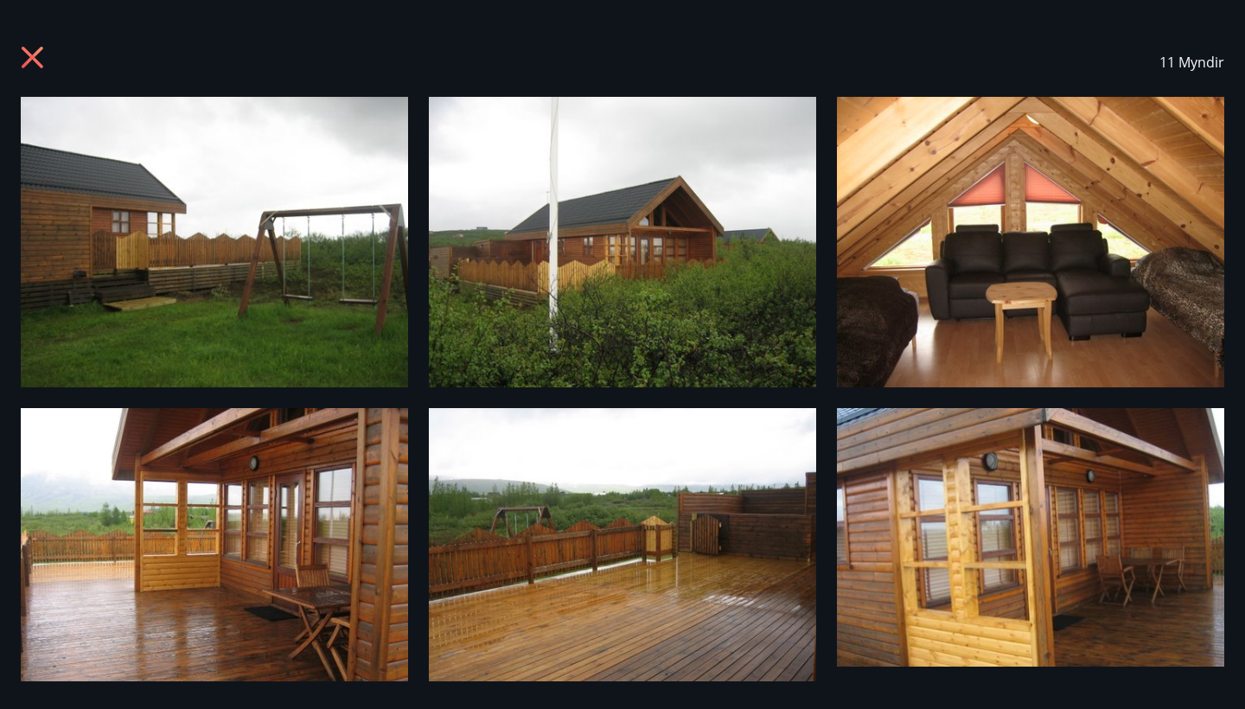
click at [9, 192] on div "11 Myndir" at bounding box center [622, 355] width 1245 height 654
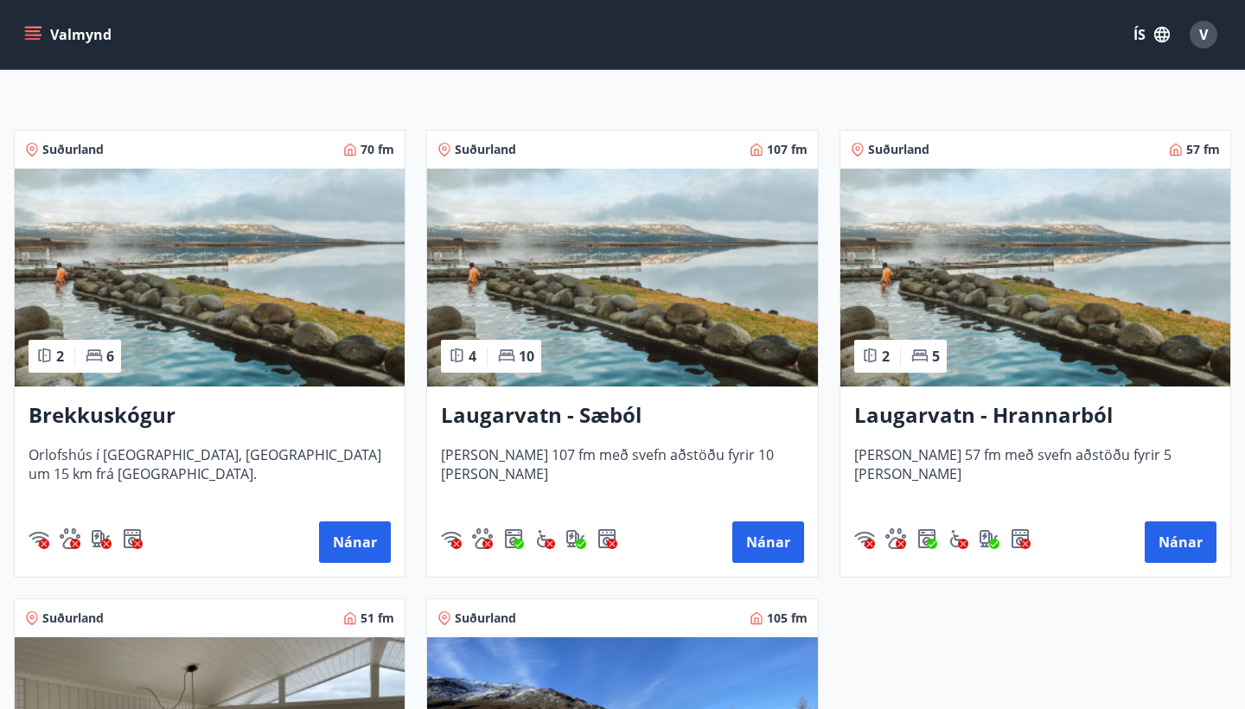
scroll to position [302, 0]
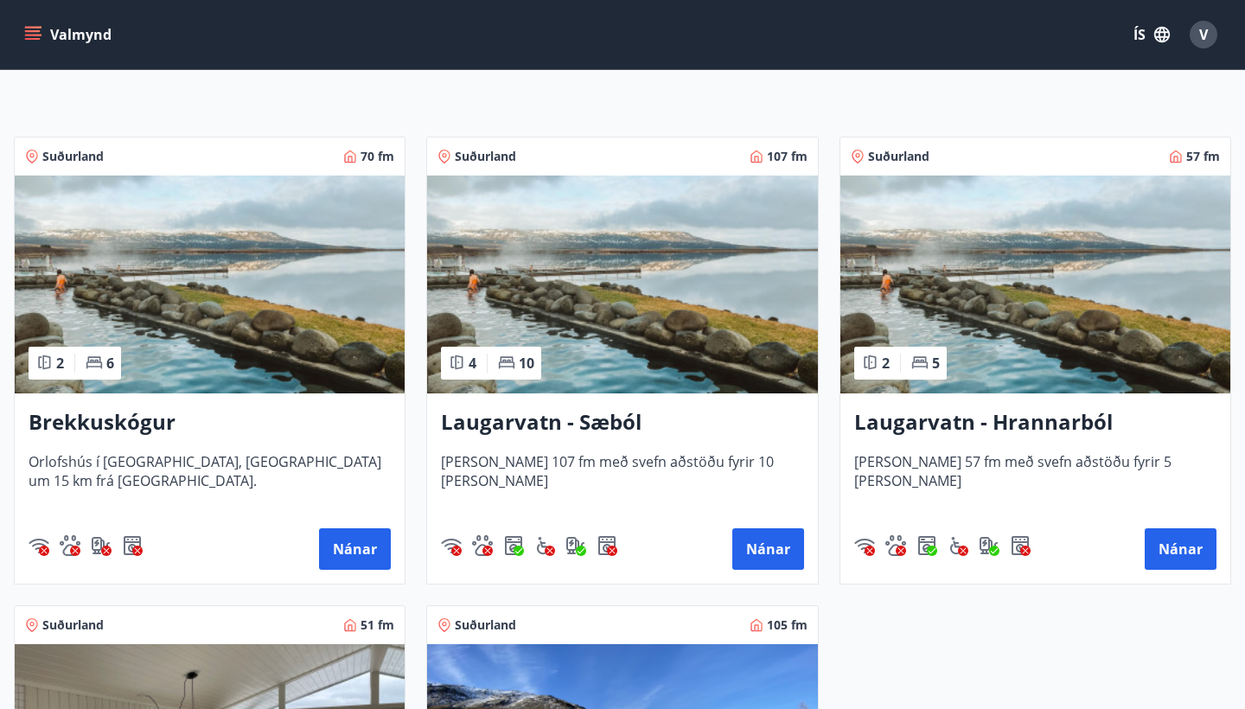
click at [126, 411] on h3 "Brekkuskógur" at bounding box center [210, 422] width 362 height 31
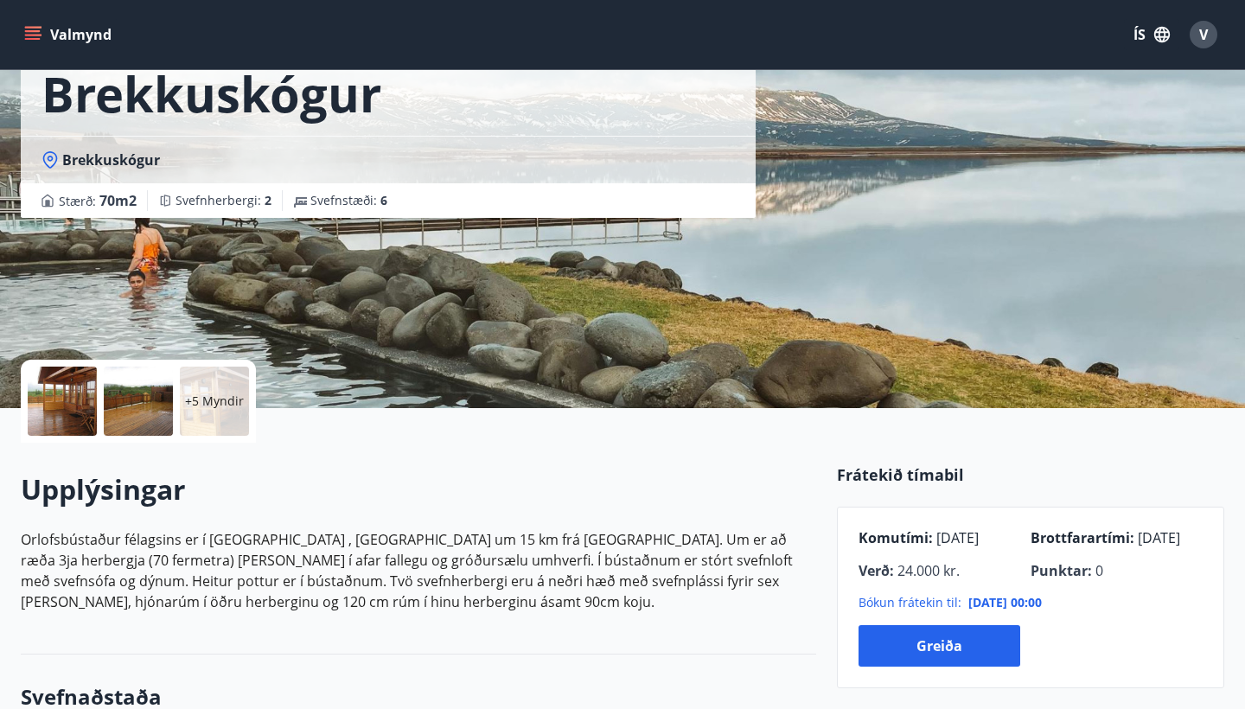
scroll to position [104, 0]
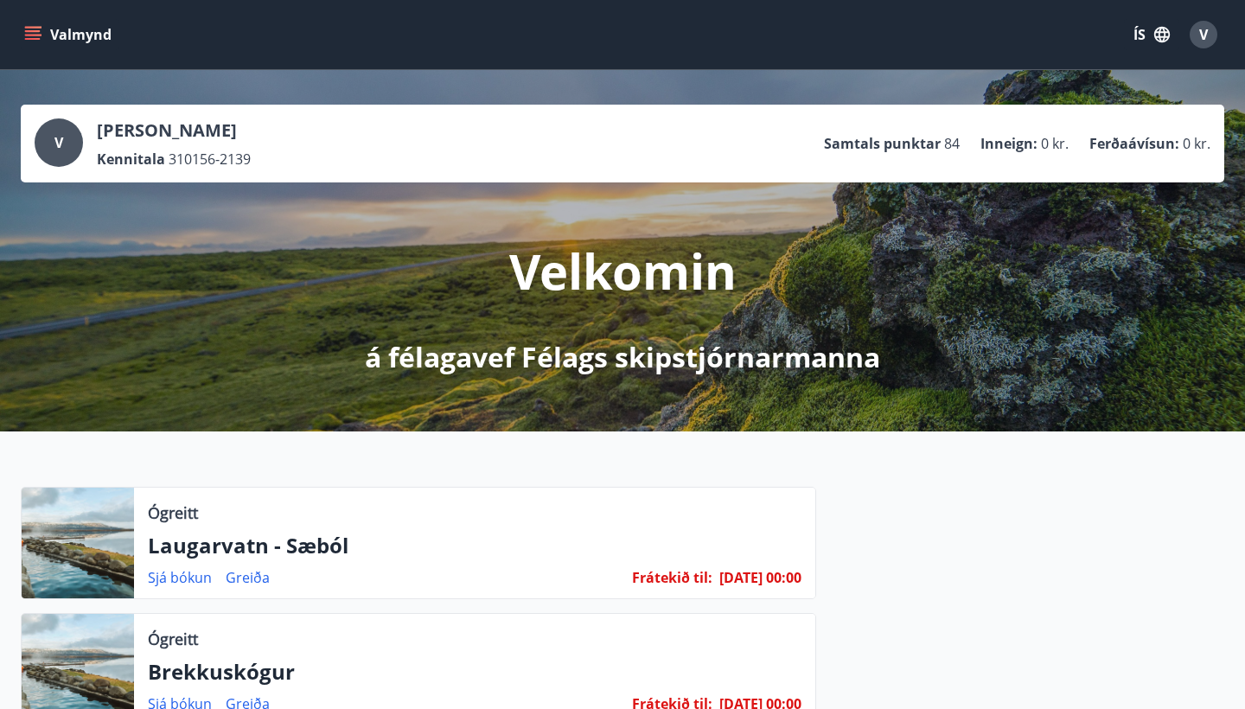
click at [33, 34] on icon "menu" at bounding box center [32, 34] width 17 height 17
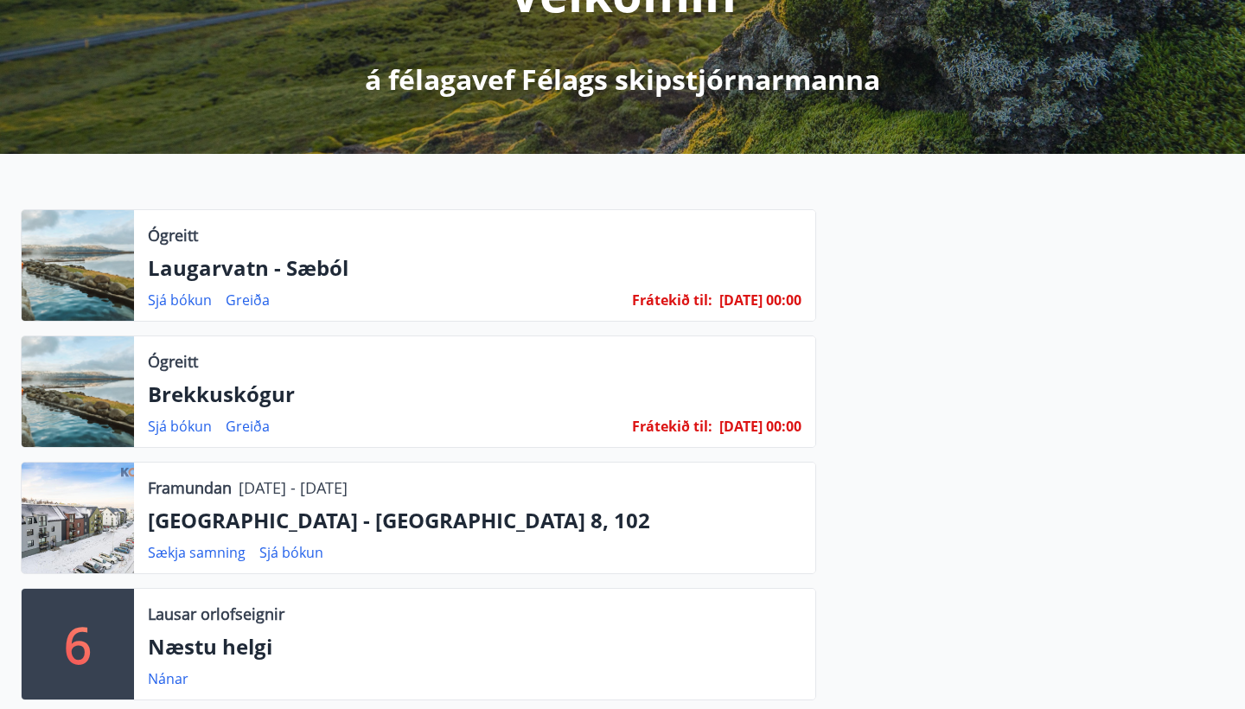
scroll to position [297, 0]
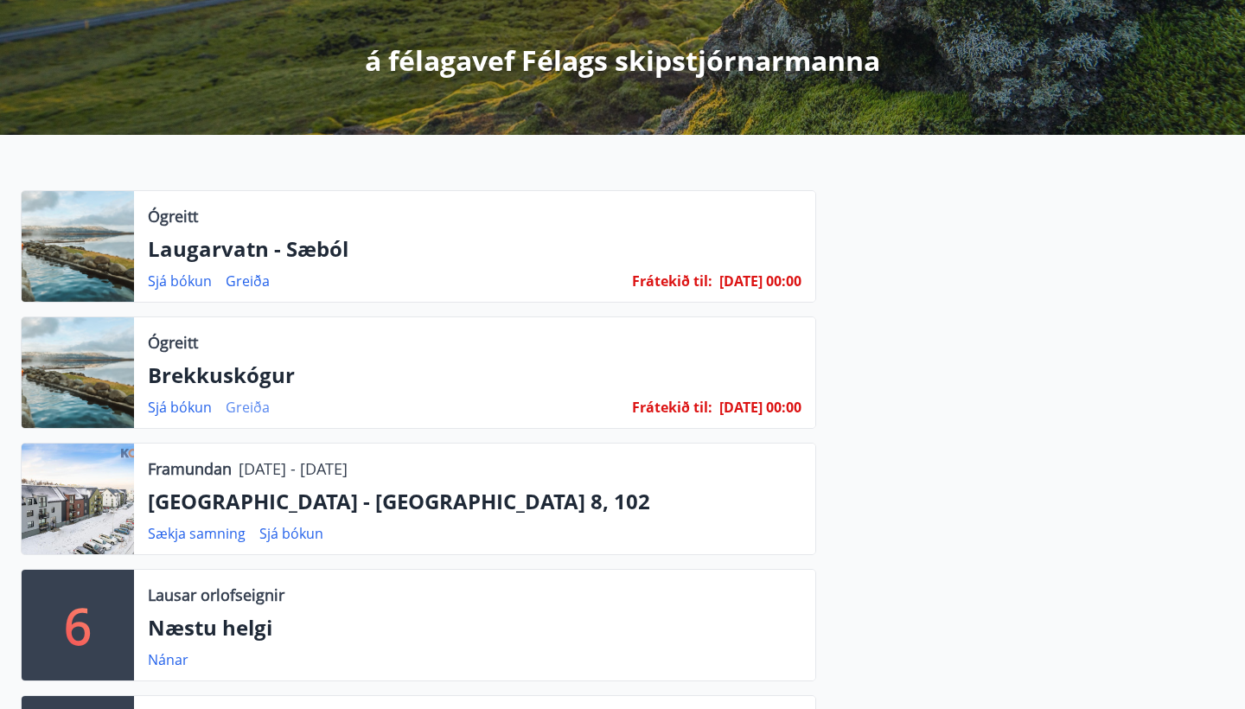
click at [246, 410] on link "Greiða" at bounding box center [248, 407] width 44 height 19
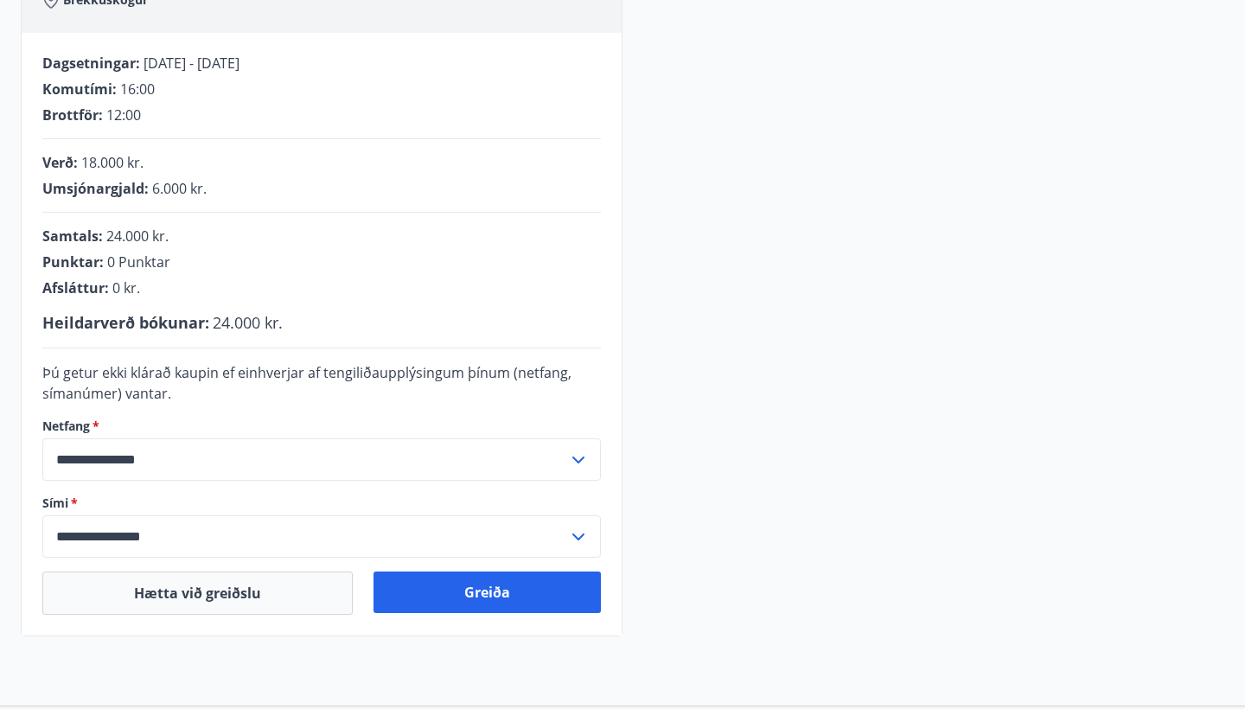
scroll to position [320, 0]
click at [478, 590] on button "Greiða" at bounding box center [486, 591] width 227 height 41
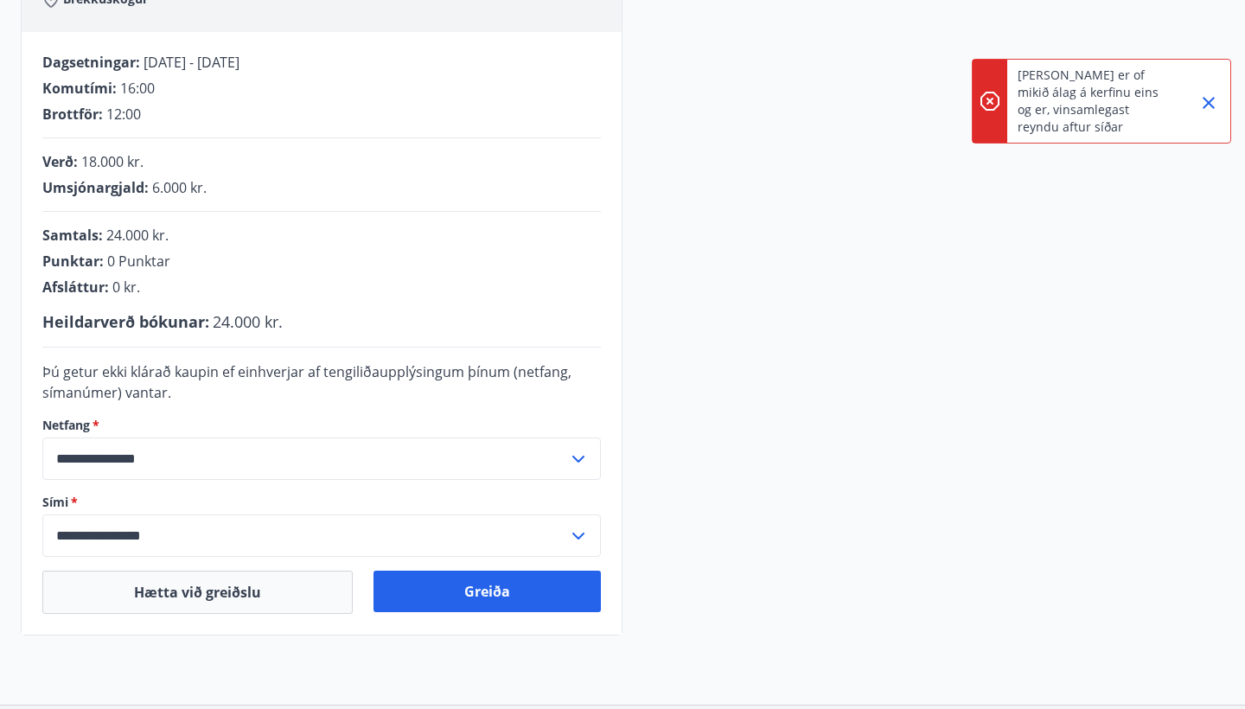
click at [870, 404] on div "**********" at bounding box center [622, 285] width 1203 height 699
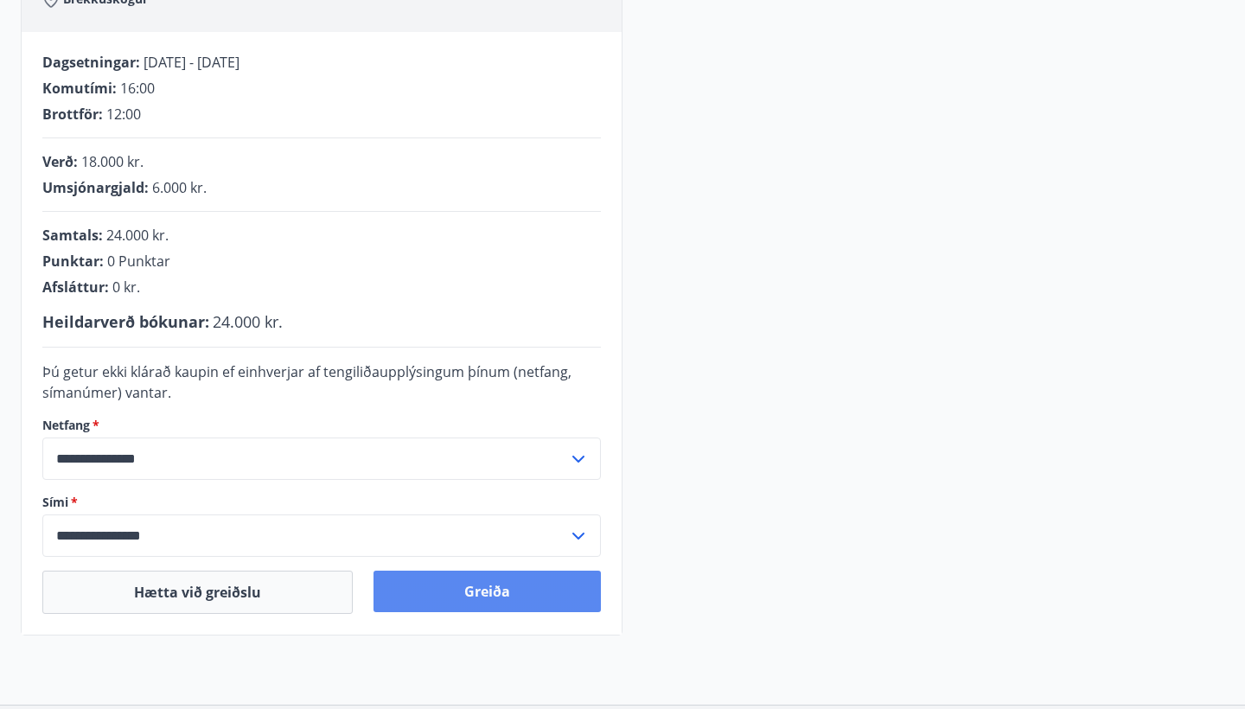
click at [487, 591] on button "Greiða" at bounding box center [486, 591] width 227 height 41
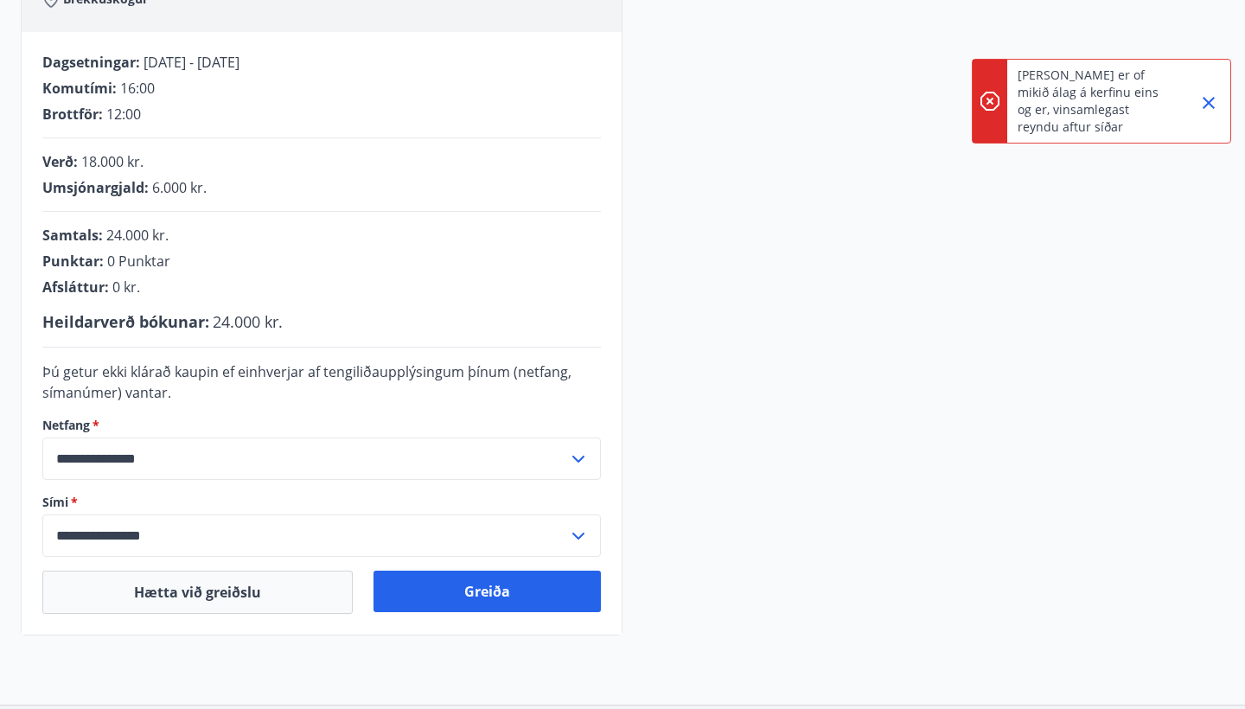
click at [1206, 104] on icon "Close" at bounding box center [1208, 102] width 21 height 21
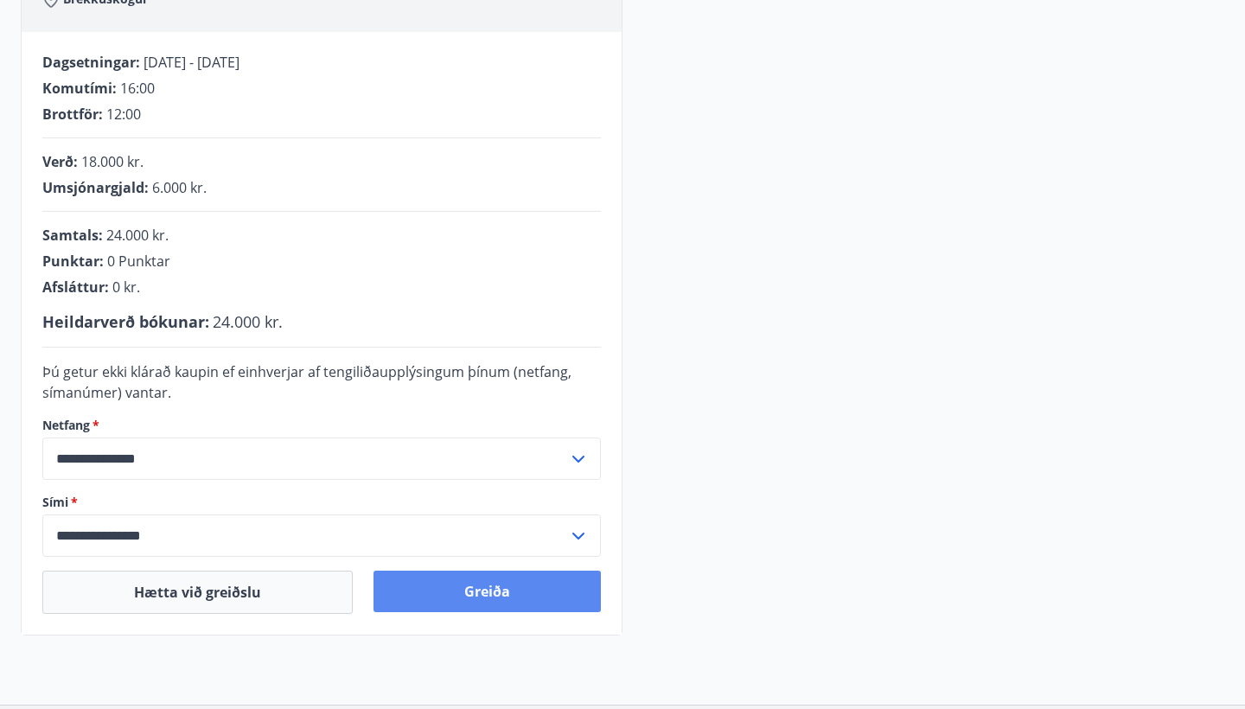
click at [483, 592] on button "Greiða" at bounding box center [486, 591] width 227 height 41
click at [494, 590] on button "Greiða" at bounding box center [486, 591] width 227 height 41
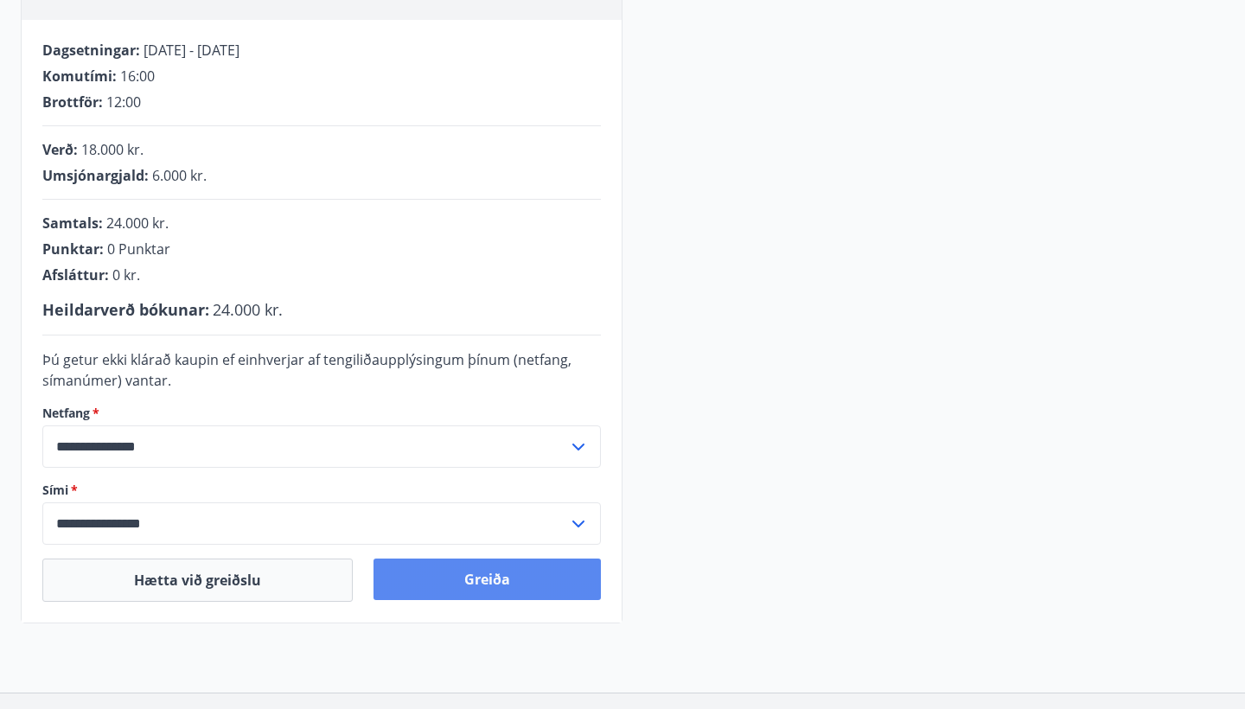
scroll to position [336, 0]
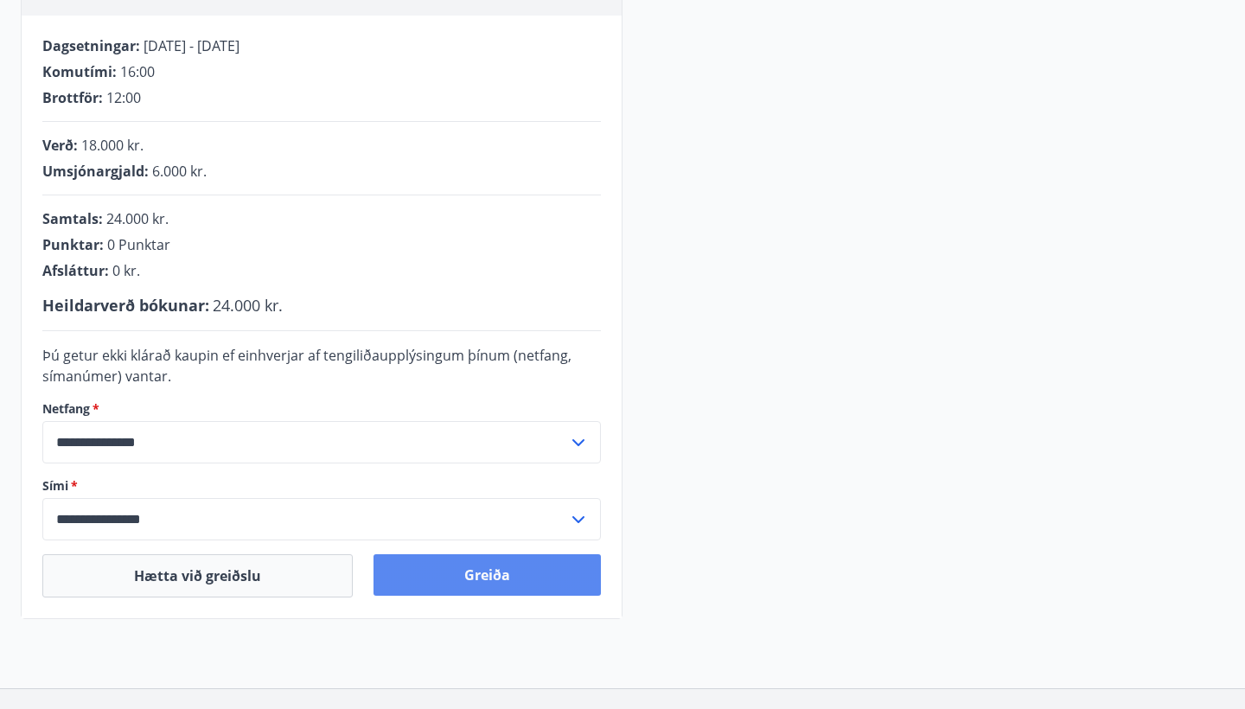
click at [509, 578] on button "Greiða" at bounding box center [486, 574] width 227 height 41
click at [492, 578] on button "Greiða" at bounding box center [486, 574] width 227 height 41
click at [491, 577] on button "Greiða" at bounding box center [486, 574] width 227 height 41
click at [506, 581] on button "Greiða" at bounding box center [486, 574] width 227 height 41
click at [485, 578] on button "Greiða" at bounding box center [486, 574] width 227 height 41
